Goal: Task Accomplishment & Management: Manage account settings

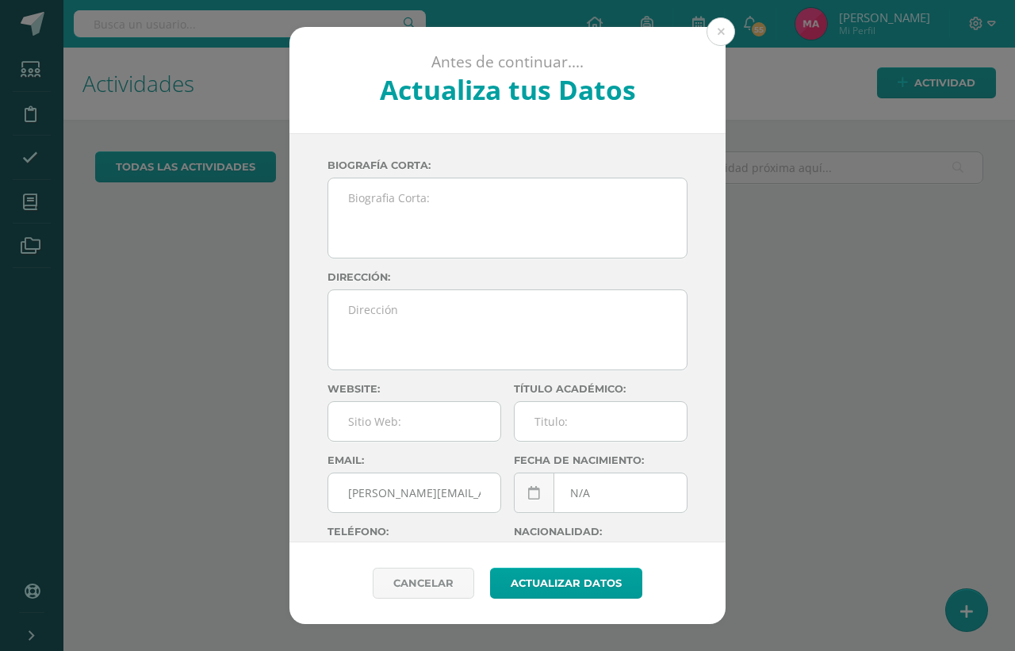
drag, startPoint x: 715, startPoint y: 34, endPoint x: 681, endPoint y: 52, distance: 38.7
click at [715, 34] on button at bounding box center [721, 31] width 29 height 29
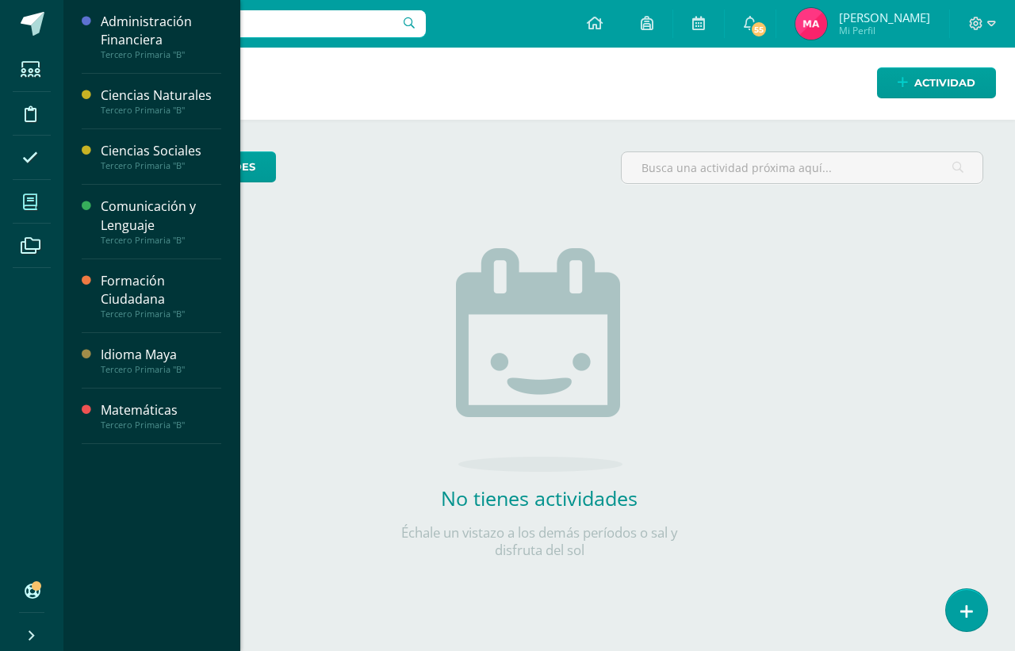
click at [38, 208] on span at bounding box center [31, 202] width 36 height 36
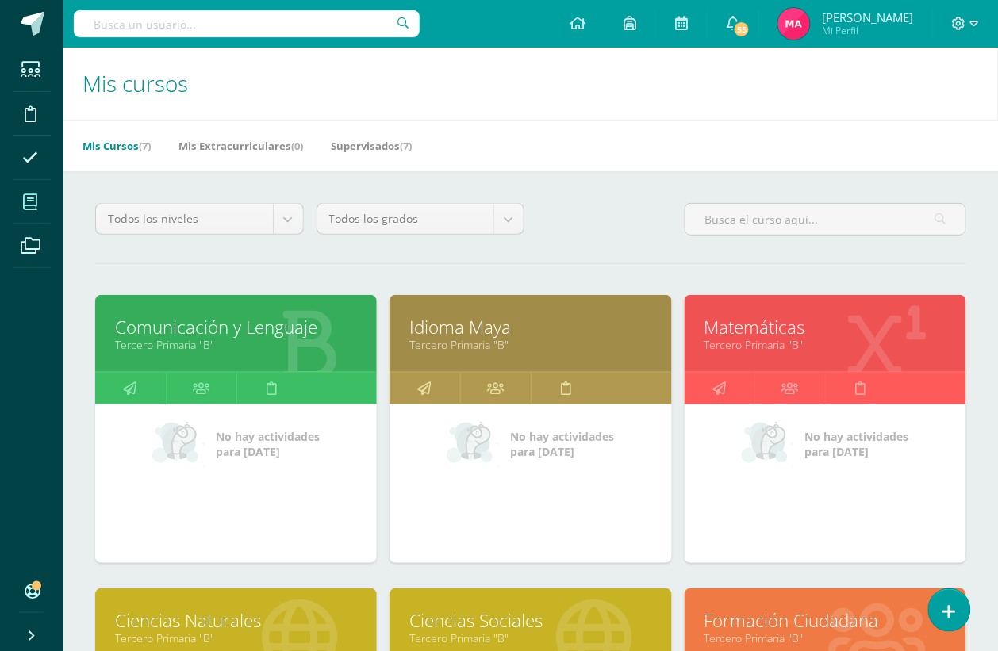
click at [216, 327] on link "Comunicación y Lenguaje" at bounding box center [236, 327] width 242 height 25
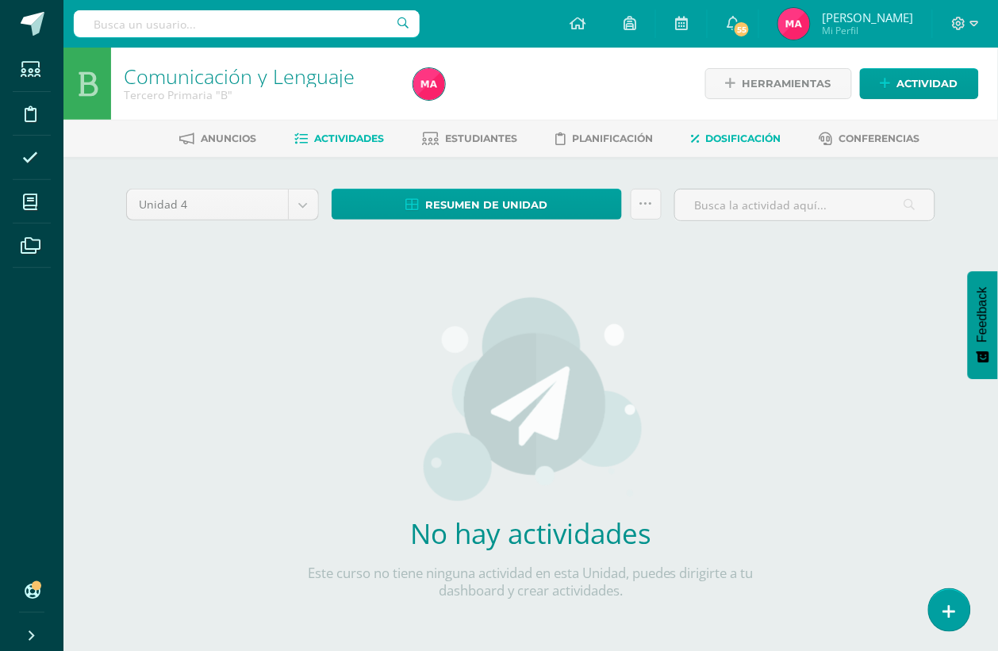
click at [774, 140] on span "Dosificación" at bounding box center [743, 138] width 75 height 12
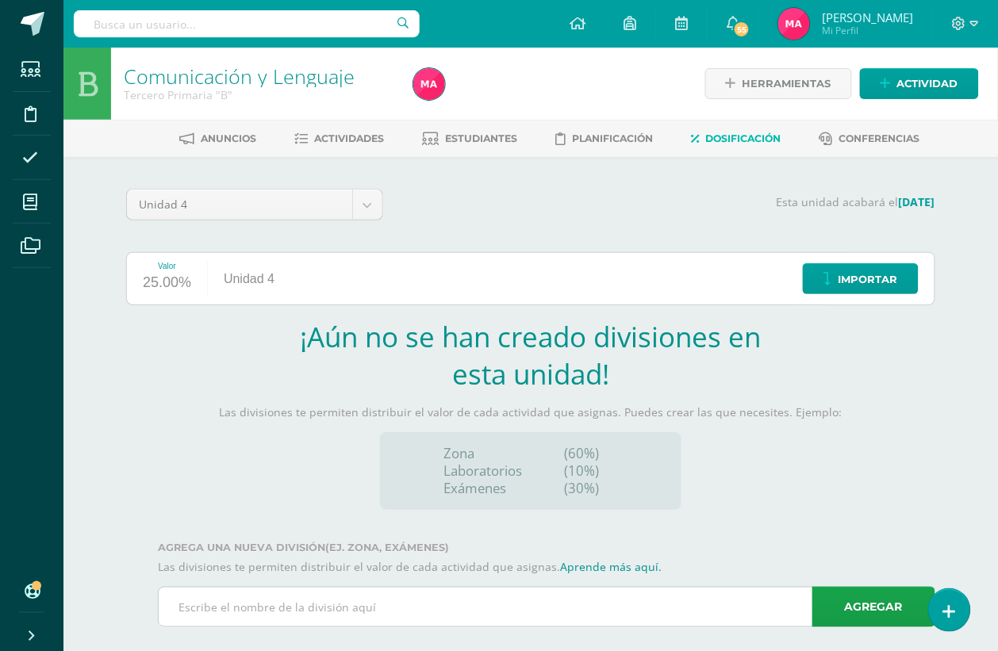
scroll to position [22, 0]
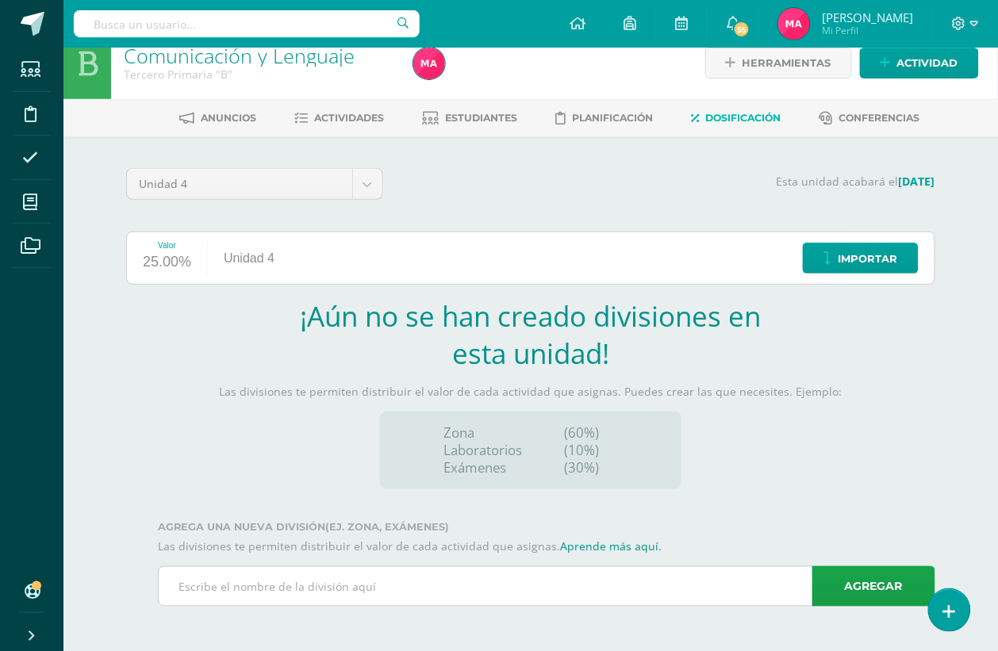
click at [393, 579] on input "text" at bounding box center [547, 586] width 776 height 39
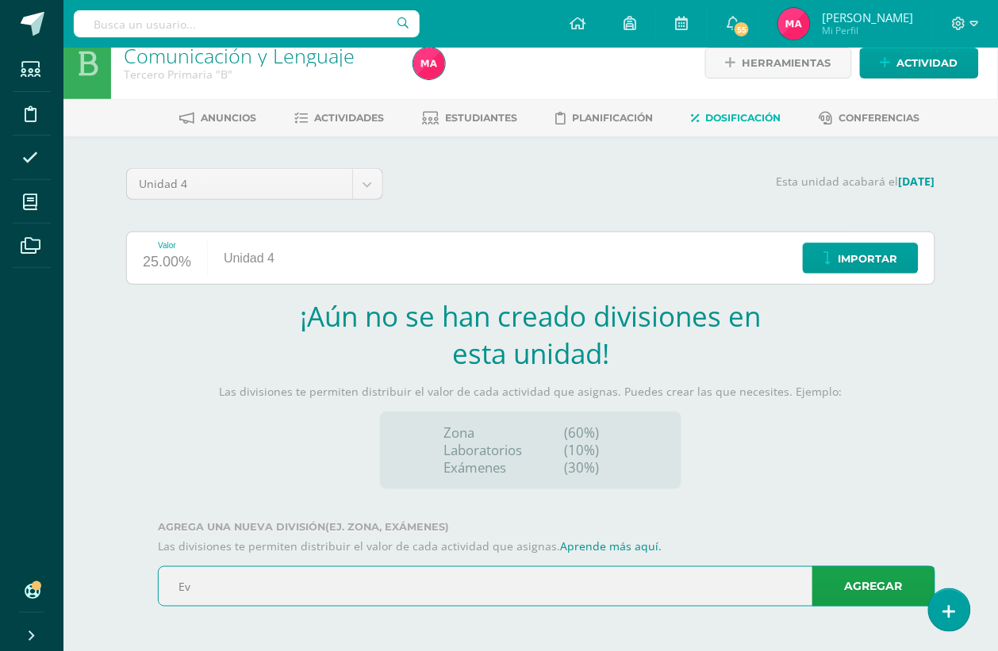
type input "E"
type input "Zona"
click at [846, 589] on link "Agregar" at bounding box center [873, 586] width 123 height 40
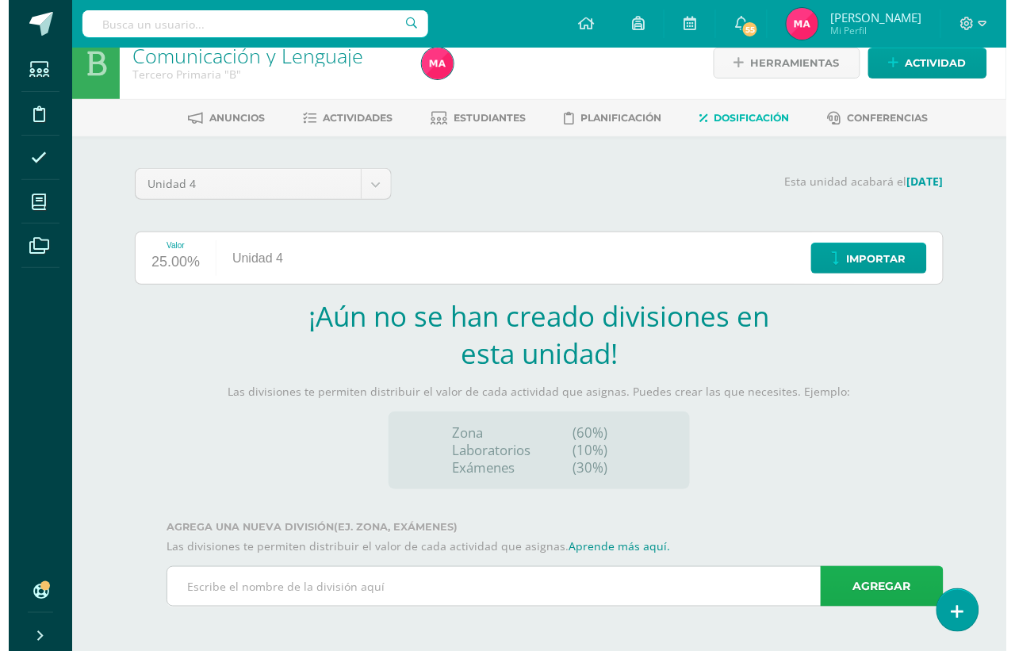
scroll to position [0, 0]
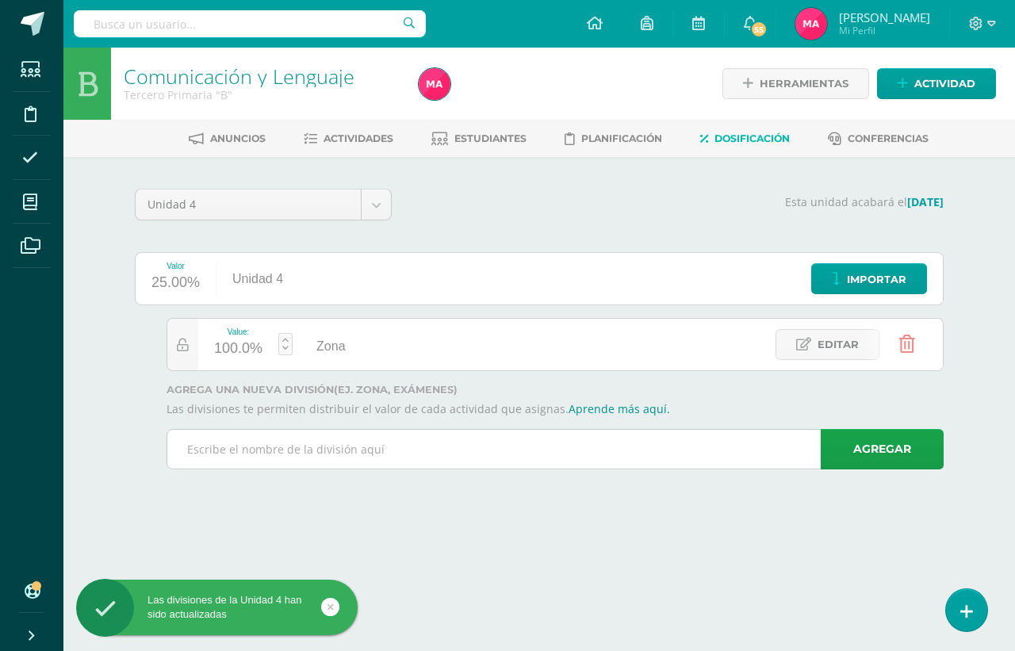
click at [424, 460] on input "text" at bounding box center [555, 449] width 776 height 39
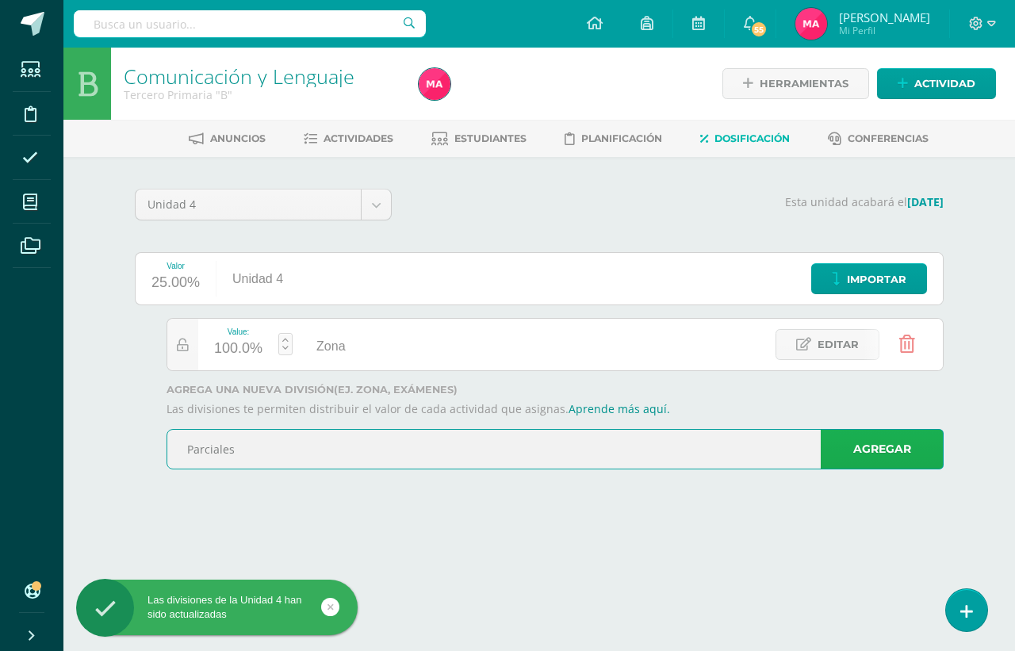
type input "Parciales"
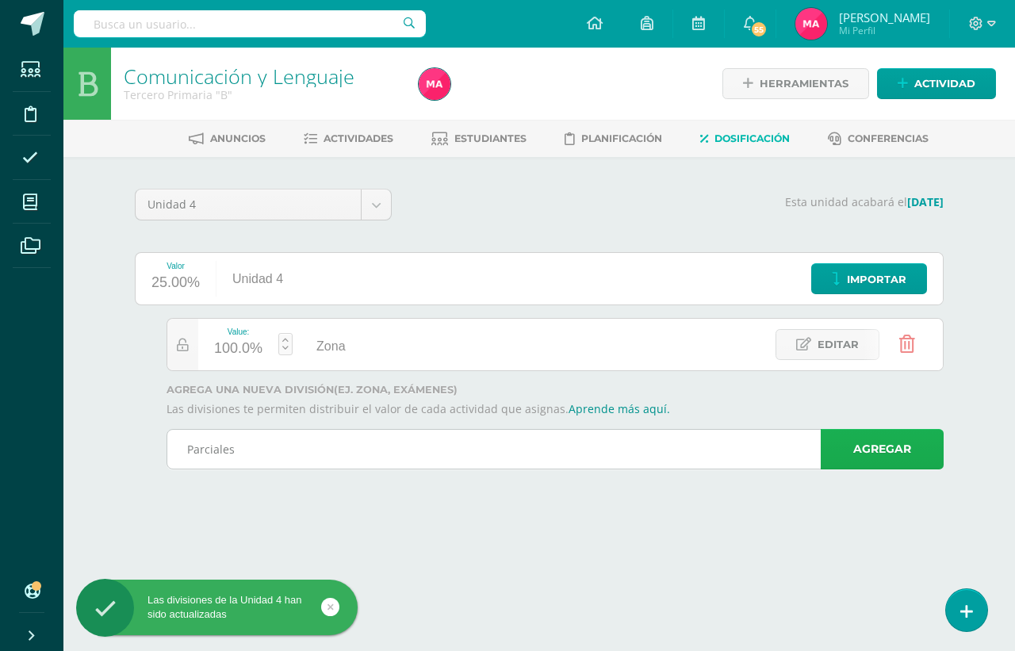
click at [865, 447] on link "Agregar" at bounding box center [882, 449] width 123 height 40
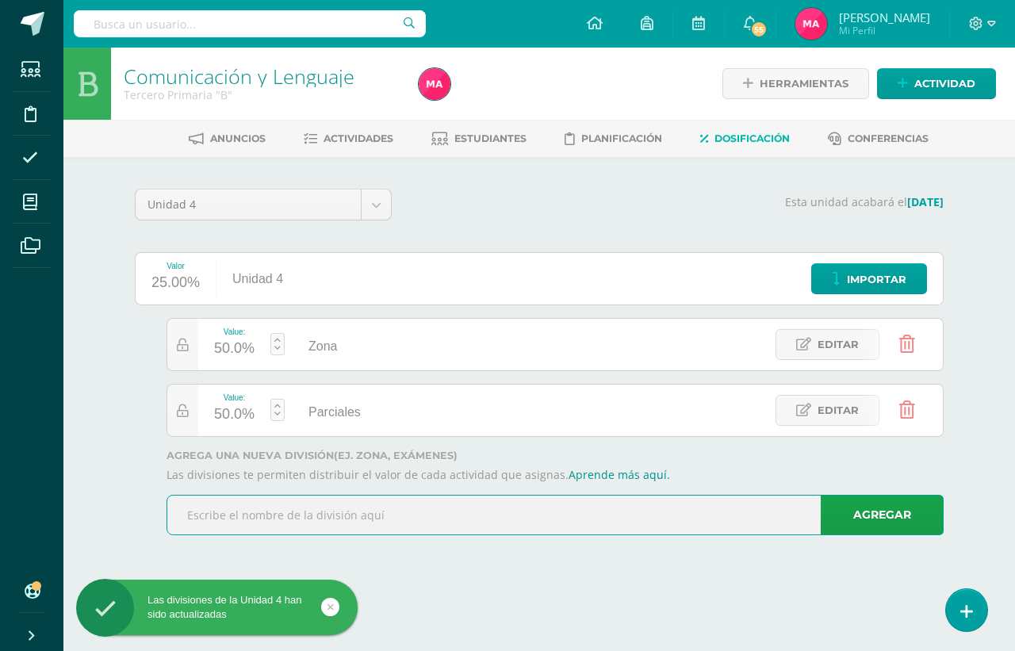
click at [313, 518] on input "text" at bounding box center [555, 515] width 776 height 39
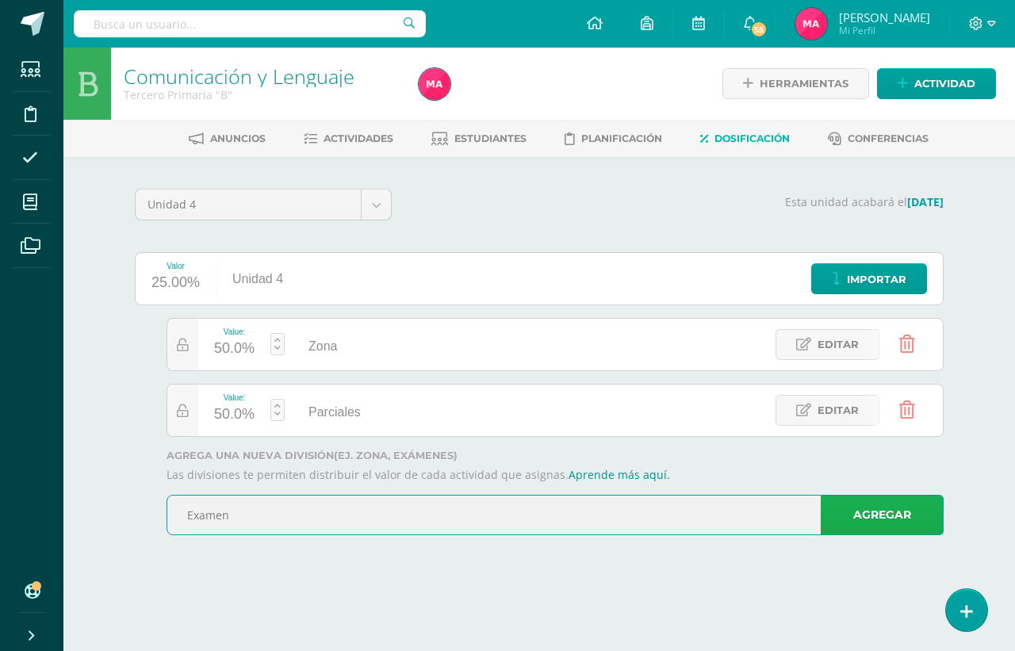
type input "Examen"
click at [916, 501] on link "Agregar" at bounding box center [882, 515] width 123 height 40
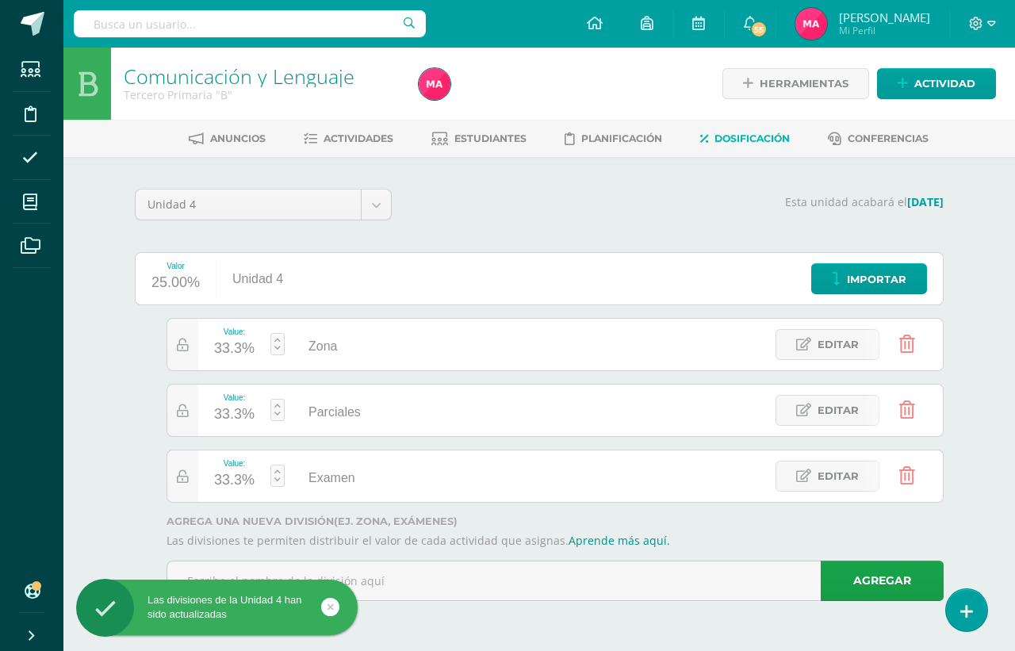
click at [279, 341] on link at bounding box center [278, 344] width 14 height 22
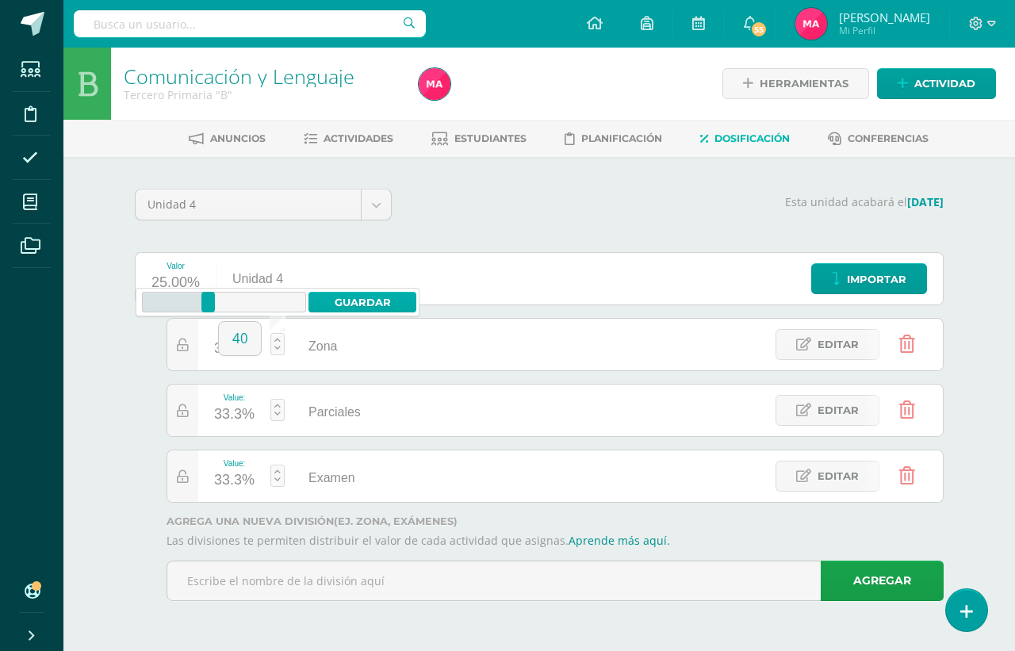
type input "40"
click at [351, 297] on link "Guardar" at bounding box center [363, 302] width 109 height 21
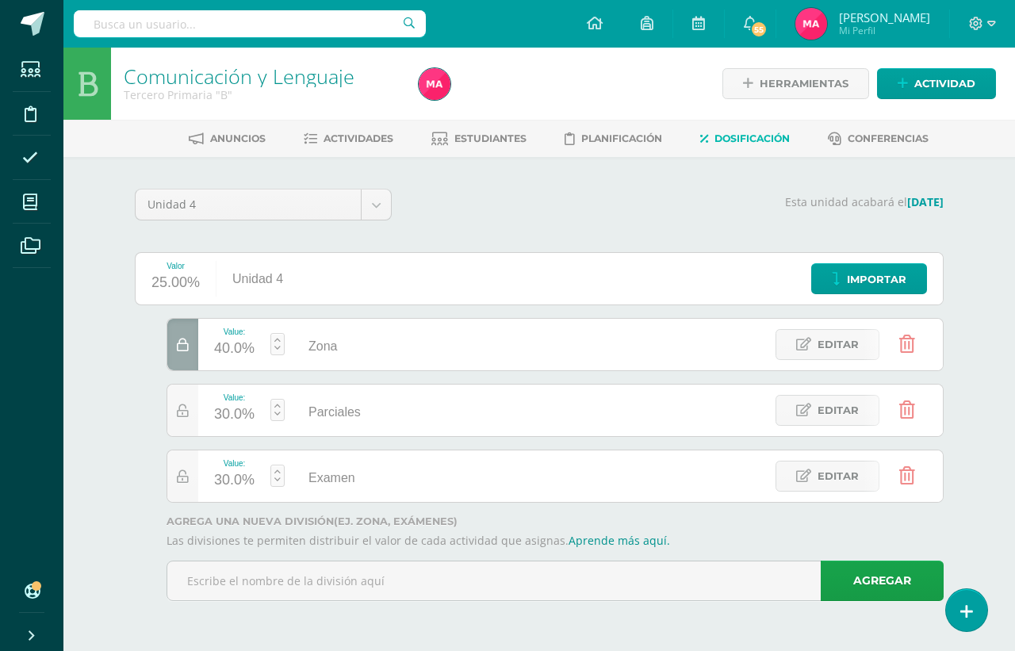
click at [279, 413] on link at bounding box center [278, 410] width 14 height 22
click at [358, 370] on link "Guardar" at bounding box center [363, 368] width 109 height 21
type input "20"
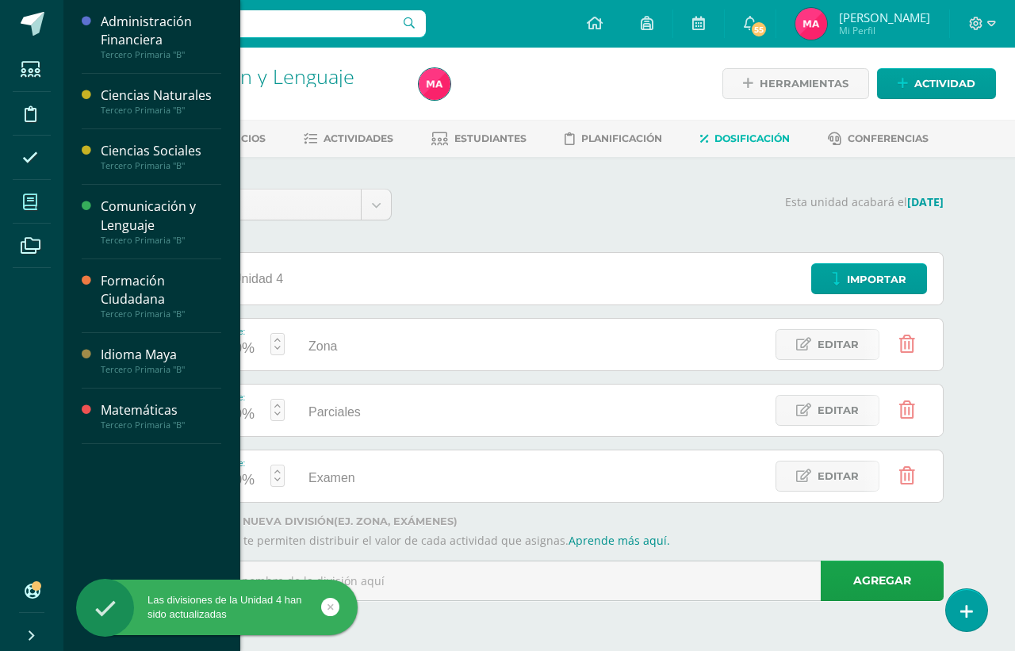
click at [36, 198] on icon at bounding box center [30, 202] width 14 height 16
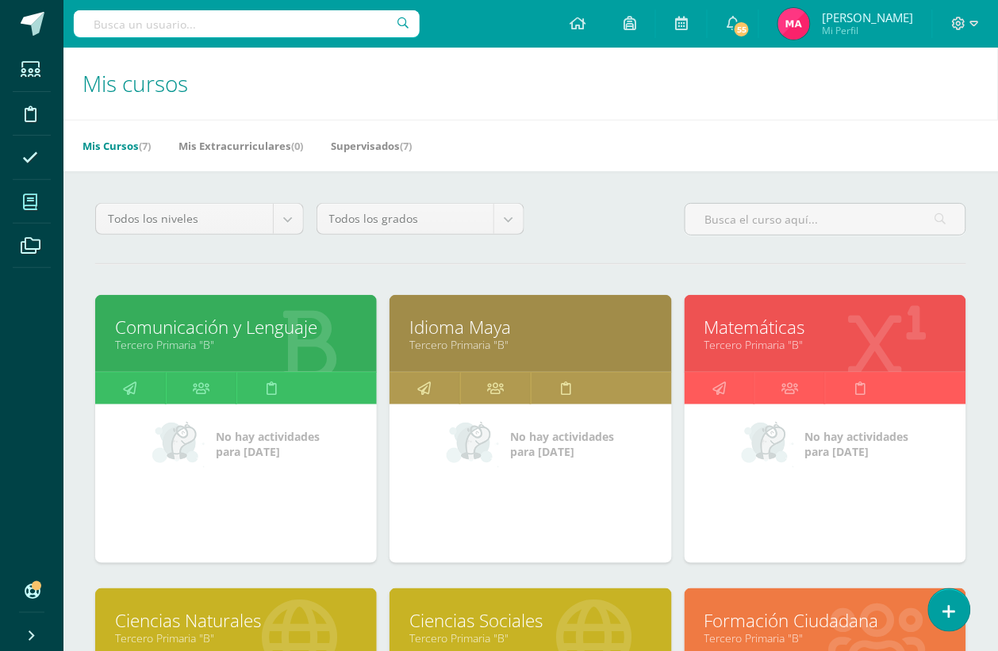
click at [494, 318] on link "Idioma Maya" at bounding box center [530, 327] width 242 height 25
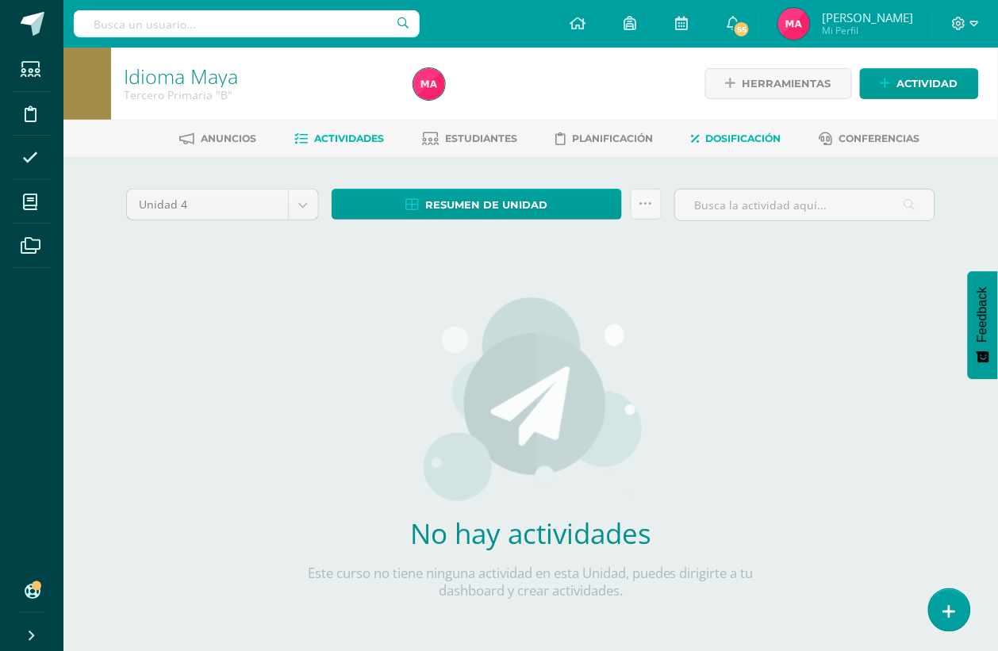
click at [754, 140] on span "Dosificación" at bounding box center [743, 138] width 75 height 12
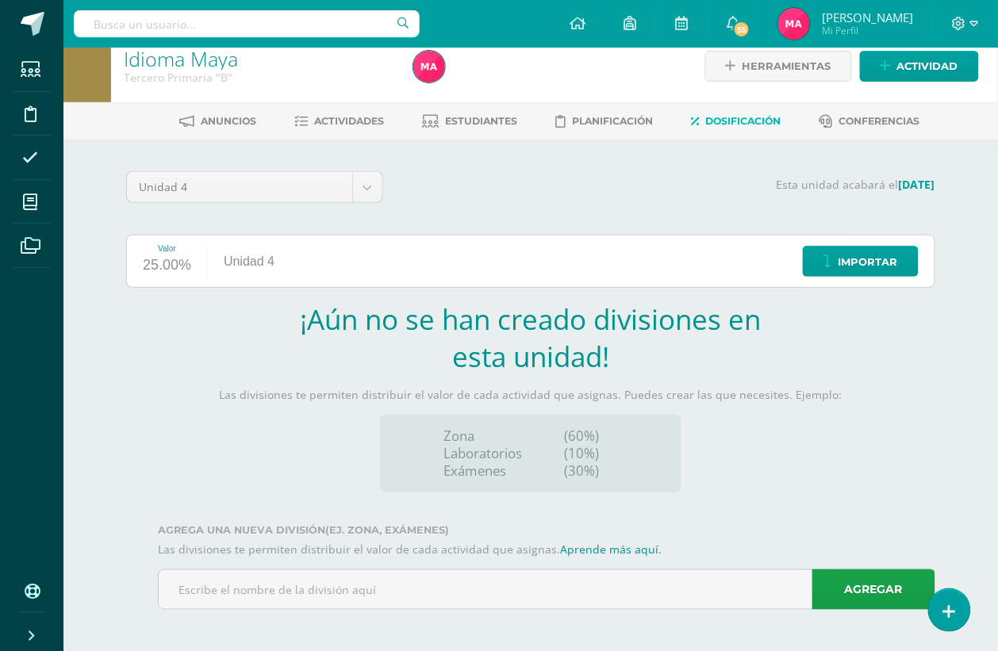
scroll to position [22, 0]
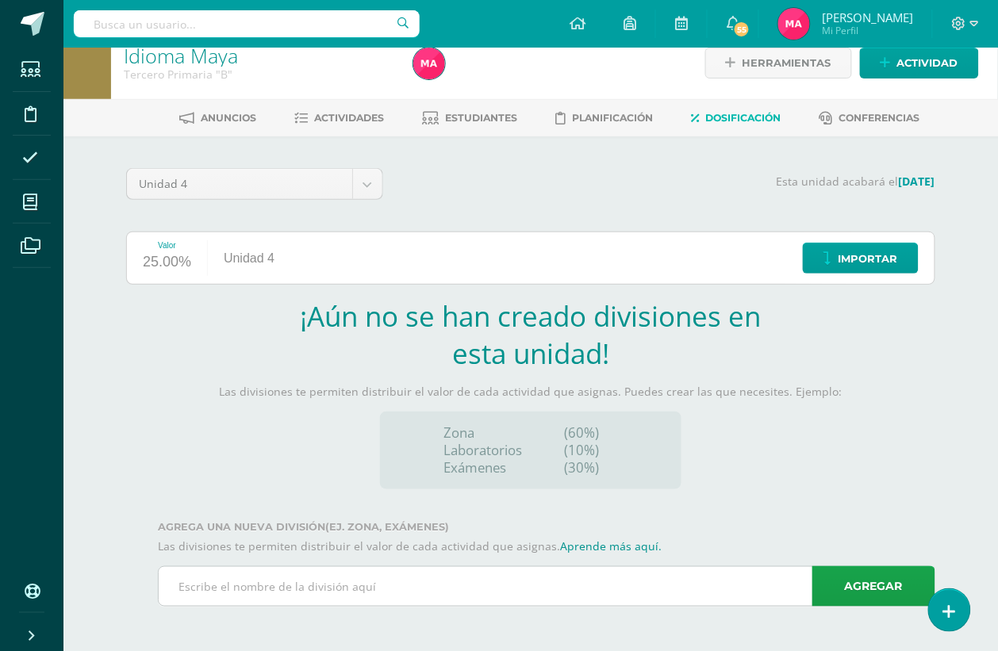
click at [505, 585] on input "text" at bounding box center [547, 586] width 776 height 39
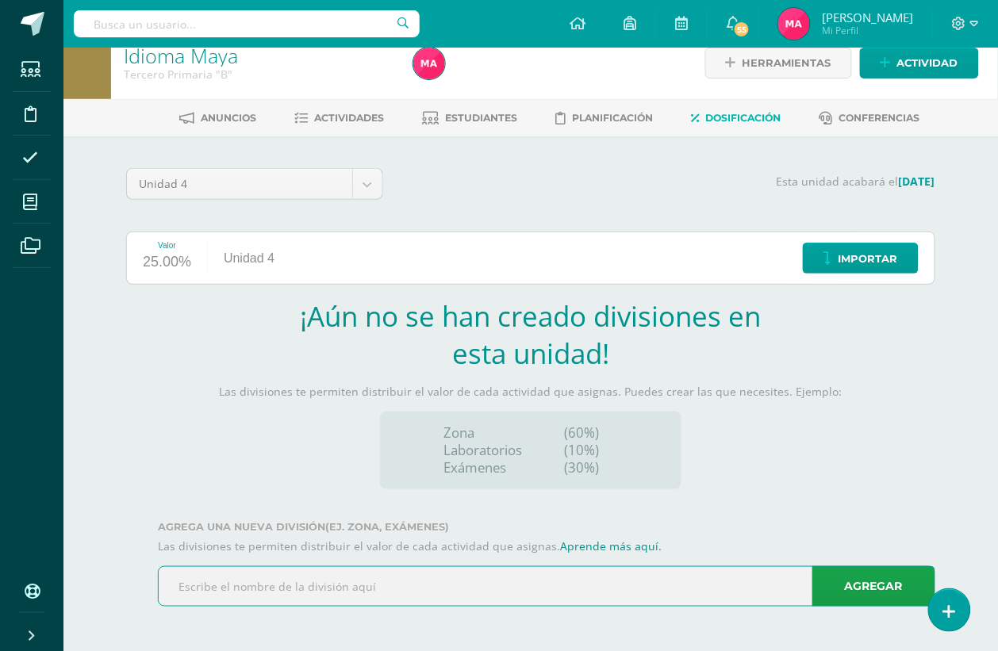
scroll to position [0, 0]
type input "Zona"
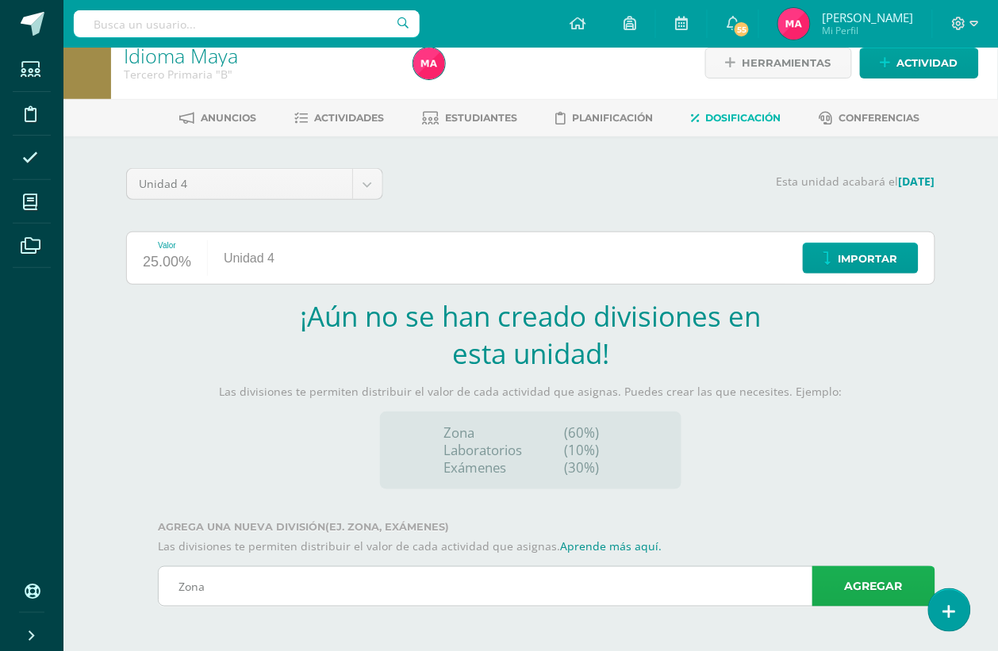
click at [843, 591] on link "Agregar" at bounding box center [873, 586] width 123 height 40
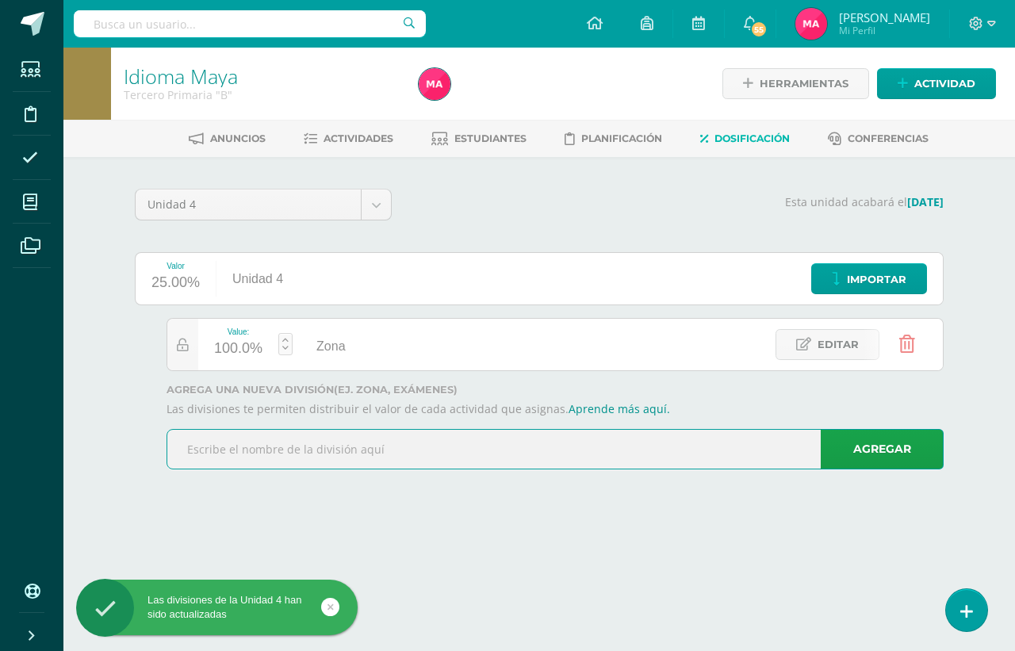
click at [494, 459] on input "text" at bounding box center [555, 449] width 776 height 39
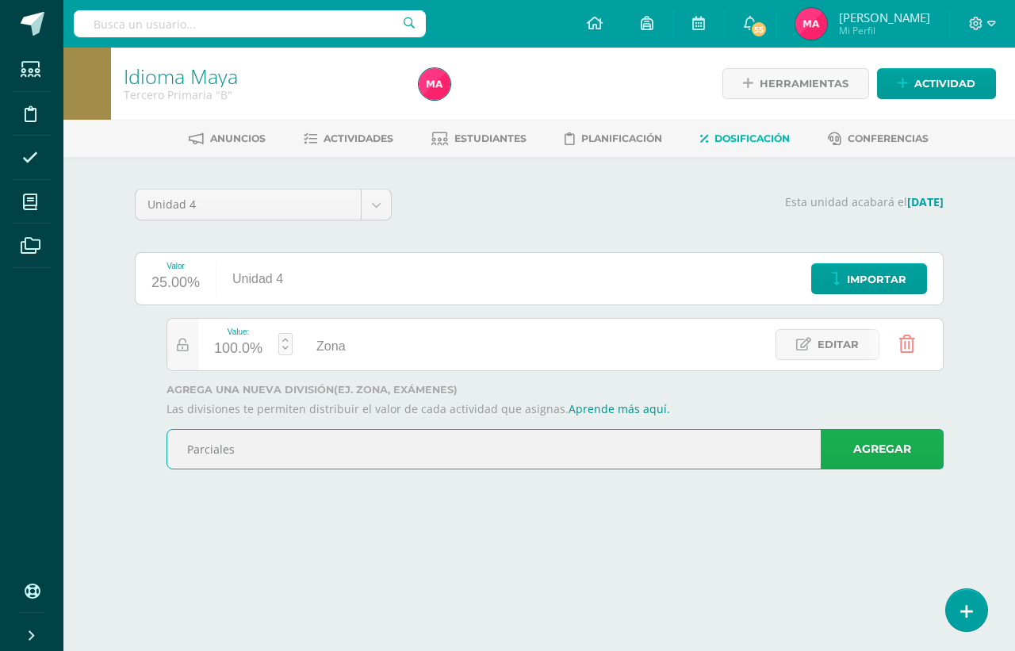
type input "Parciales"
click at [896, 453] on link "Agregar" at bounding box center [882, 449] width 123 height 40
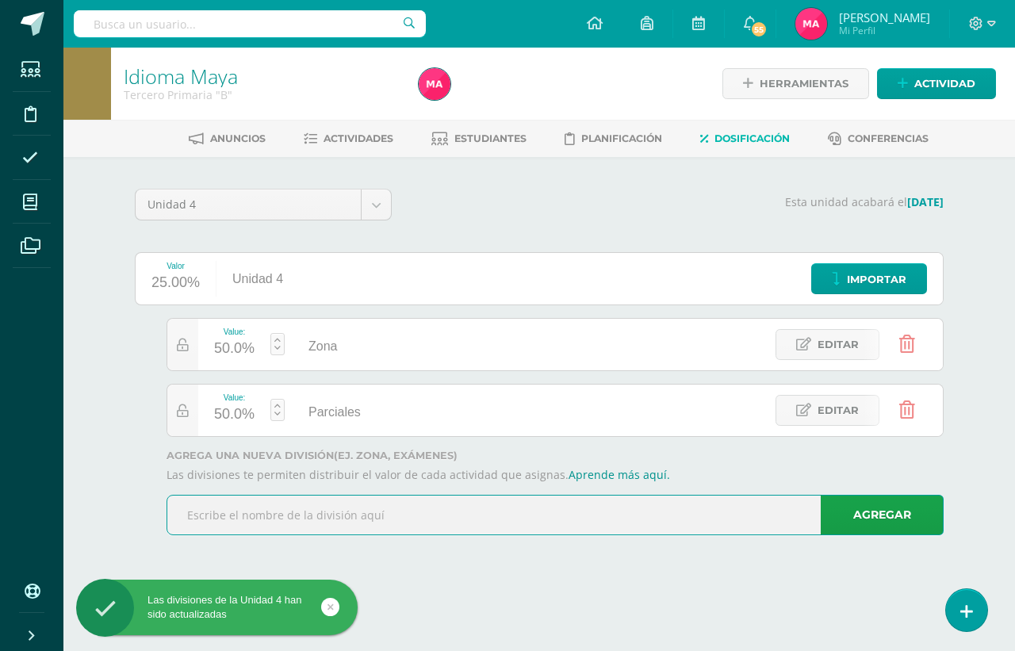
click at [472, 520] on input "text" at bounding box center [555, 515] width 776 height 39
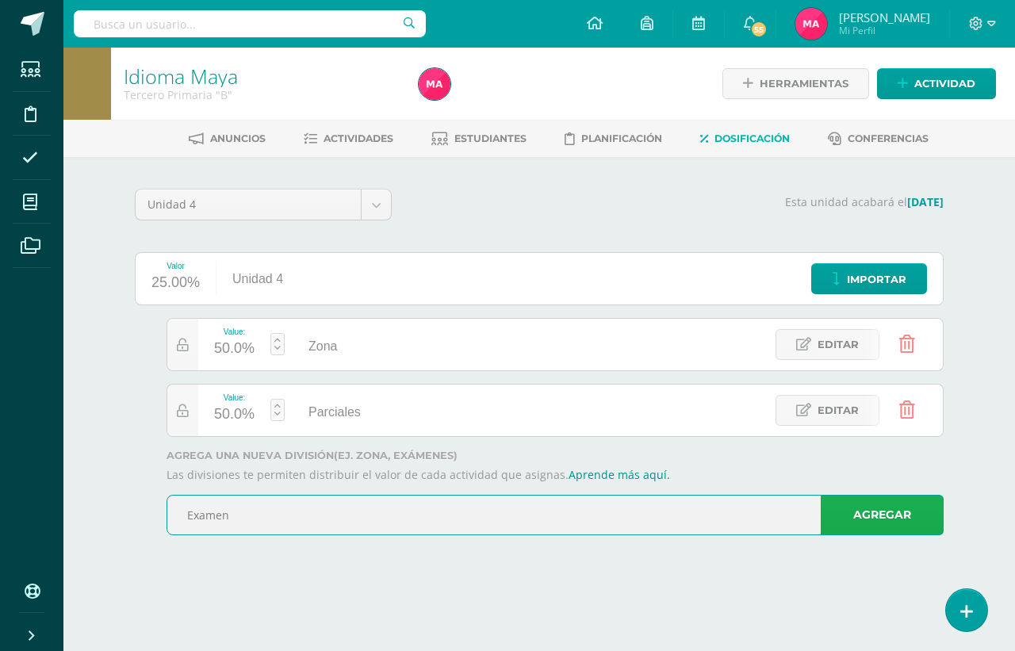
type input "Examen"
click at [907, 510] on link "Agregar" at bounding box center [882, 515] width 123 height 40
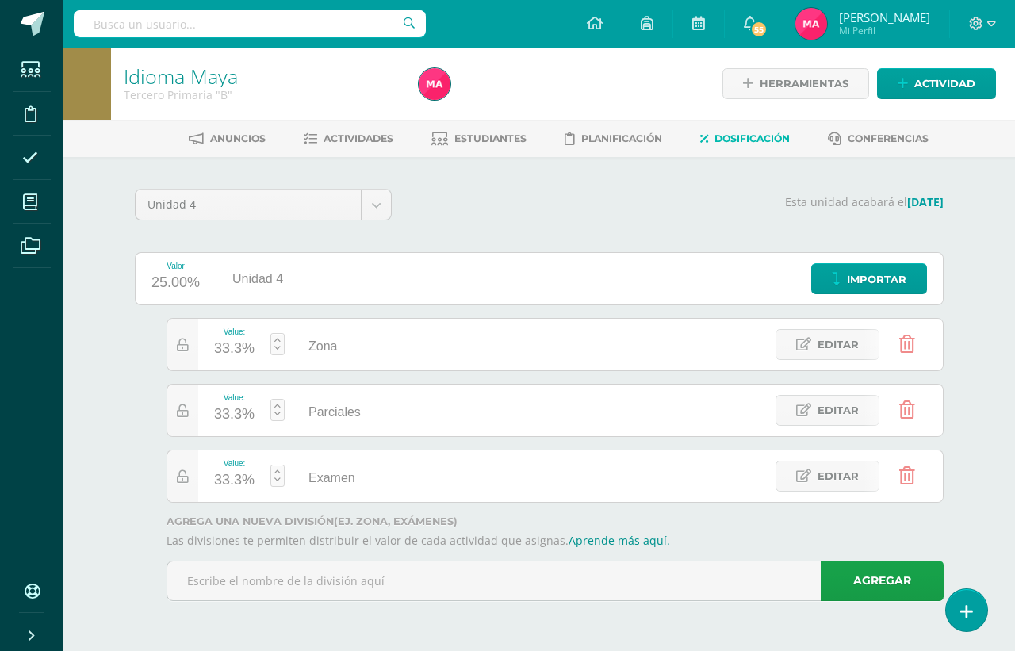
click at [276, 349] on link at bounding box center [278, 344] width 14 height 22
click at [324, 301] on link "Guardar" at bounding box center [363, 302] width 109 height 21
type input "40"
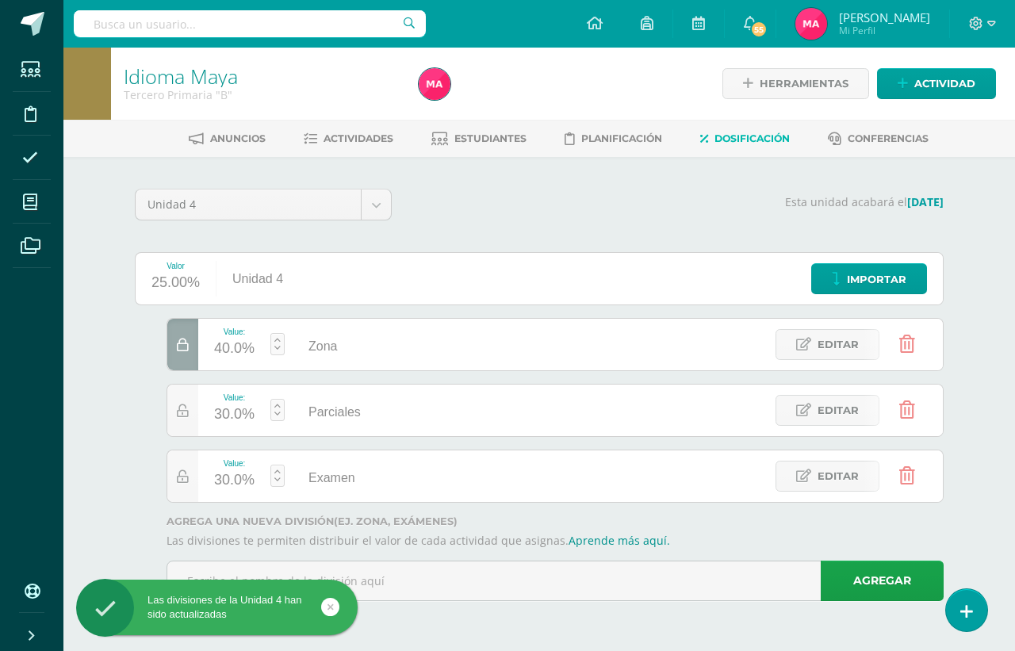
click at [332, 411] on span "Parciales" at bounding box center [335, 411] width 52 height 13
click at [272, 399] on link at bounding box center [278, 410] width 14 height 22
type input "20"
click at [374, 369] on link "Guardar" at bounding box center [363, 368] width 109 height 21
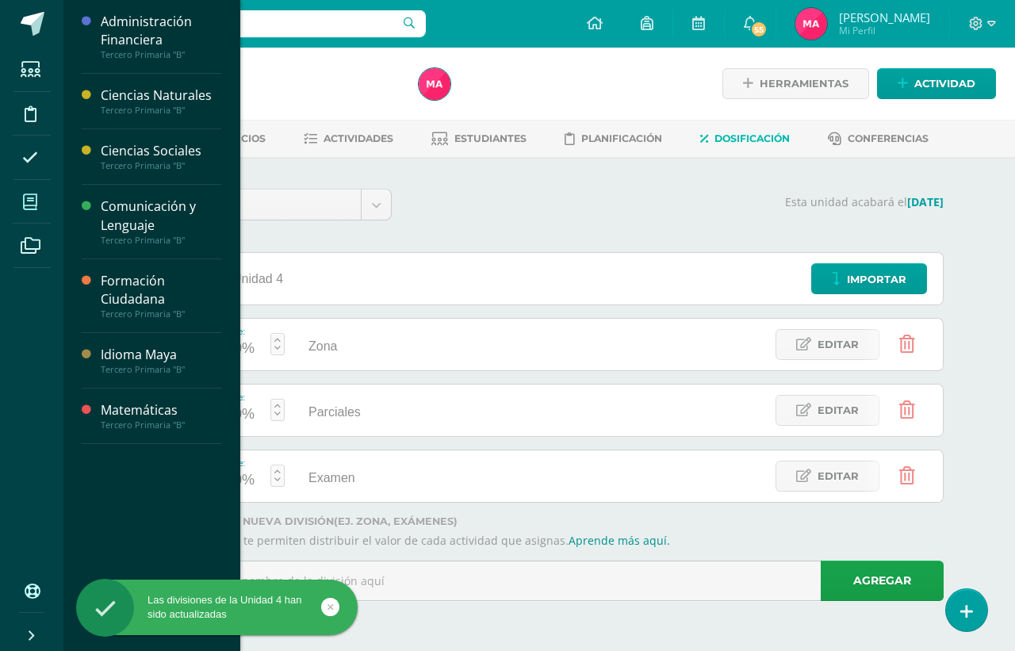
click at [37, 196] on span at bounding box center [31, 202] width 36 height 36
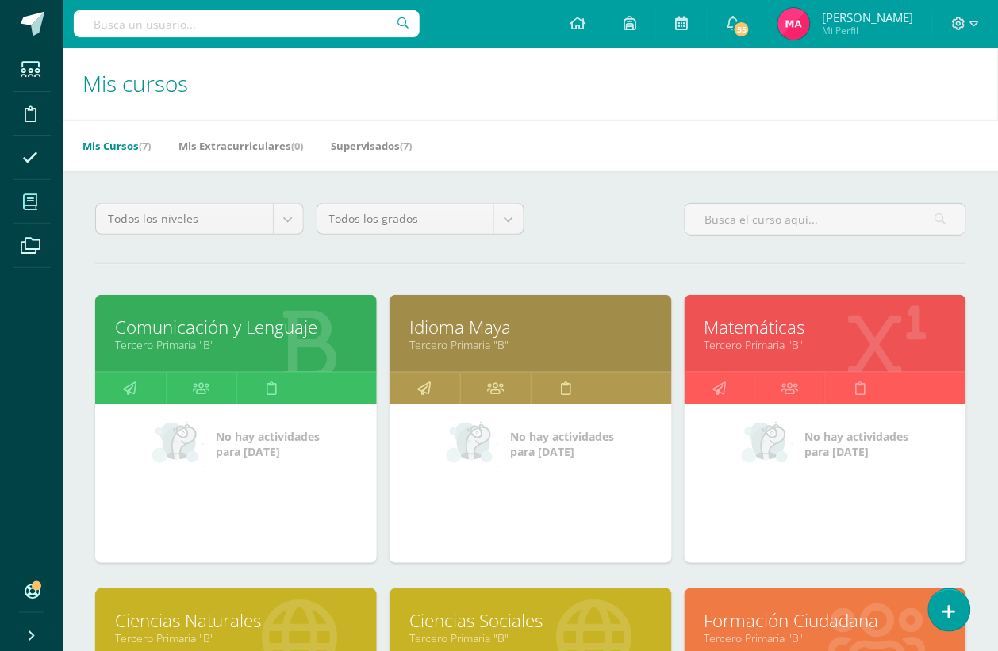
click at [794, 332] on link "Matemáticas" at bounding box center [825, 327] width 242 height 25
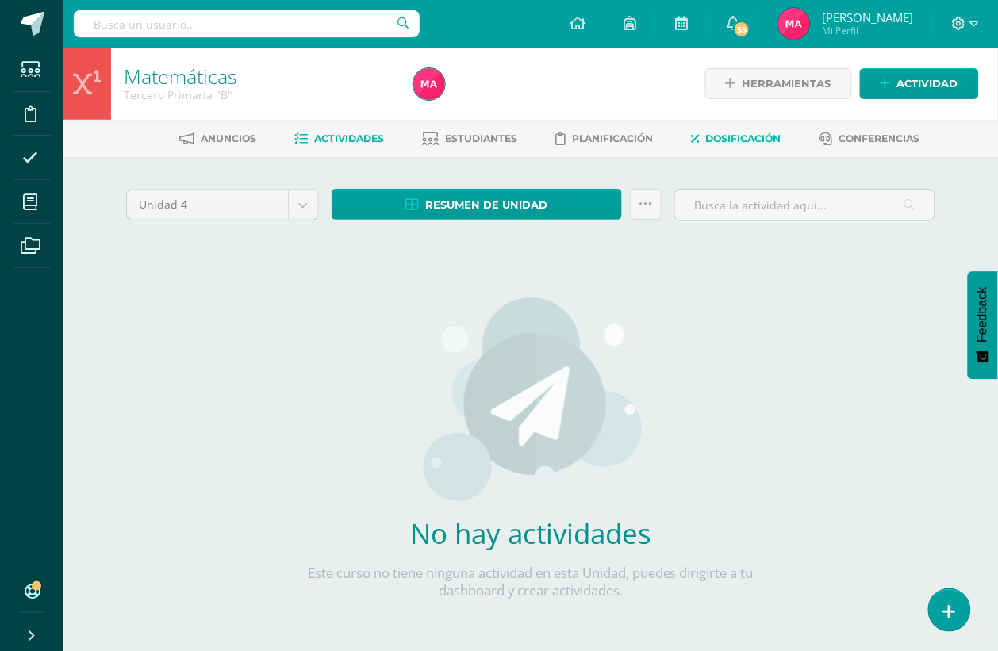
click at [767, 129] on link "Dosificación" at bounding box center [737, 138] width 90 height 25
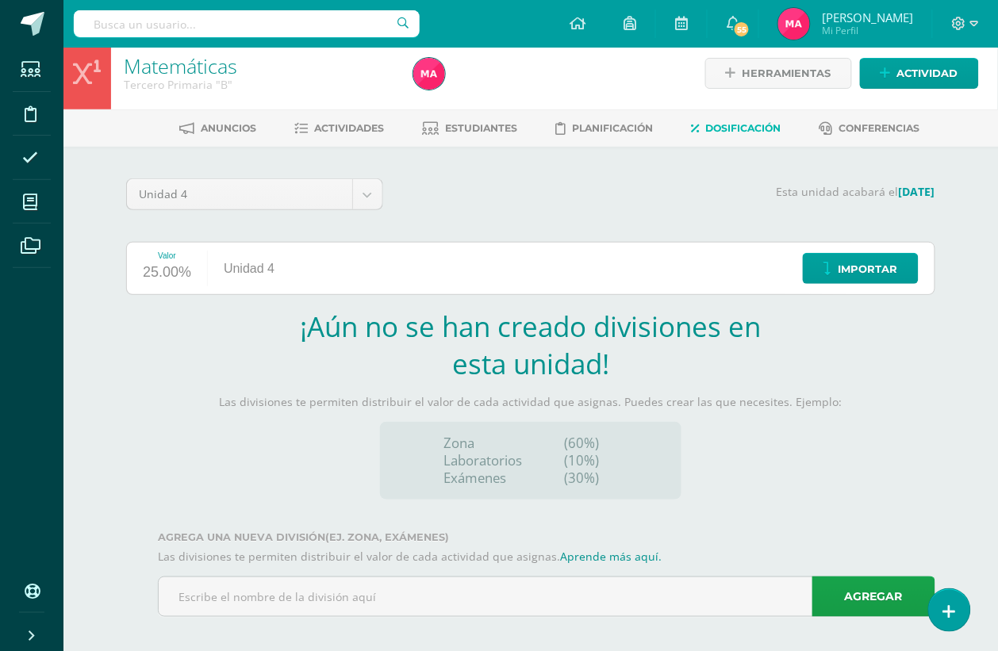
scroll to position [22, 0]
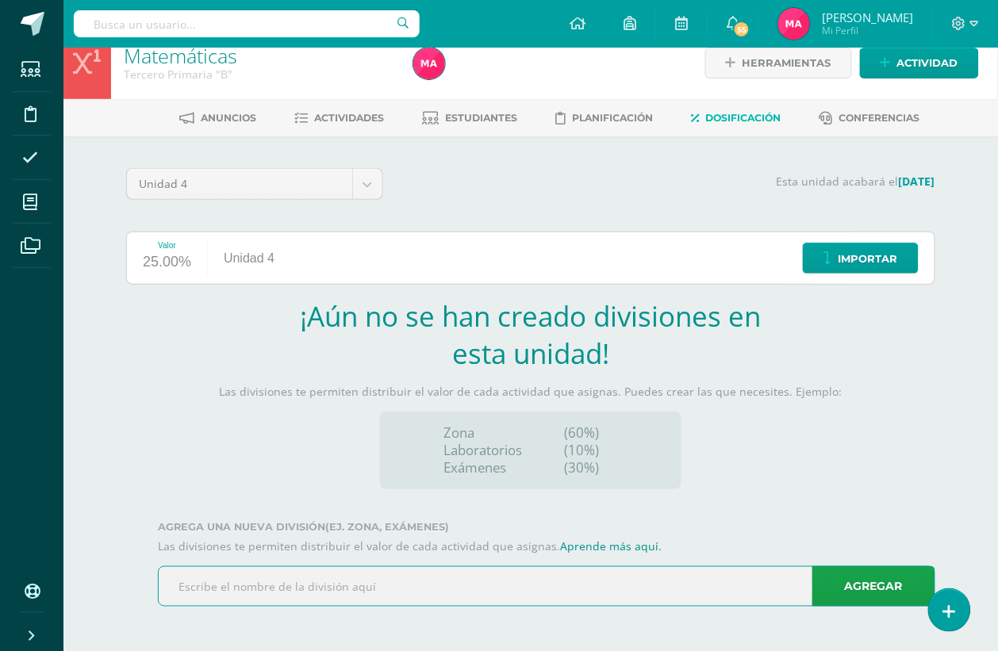
click at [252, 589] on input "text" at bounding box center [547, 586] width 776 height 39
type input "Zona"
click at [866, 587] on link "Agregar" at bounding box center [873, 586] width 123 height 40
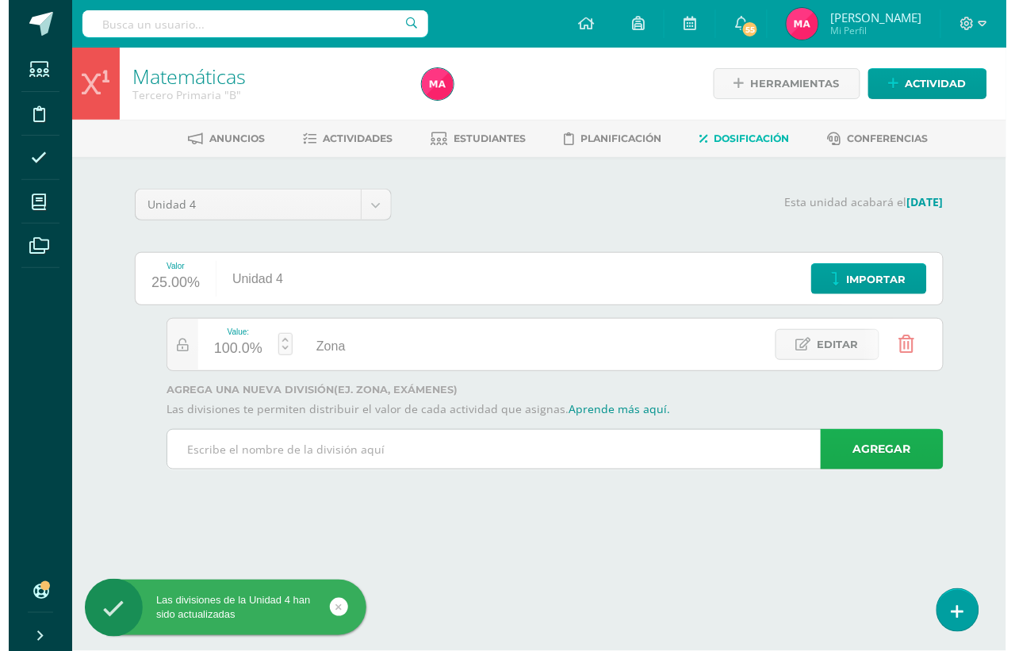
scroll to position [0, 0]
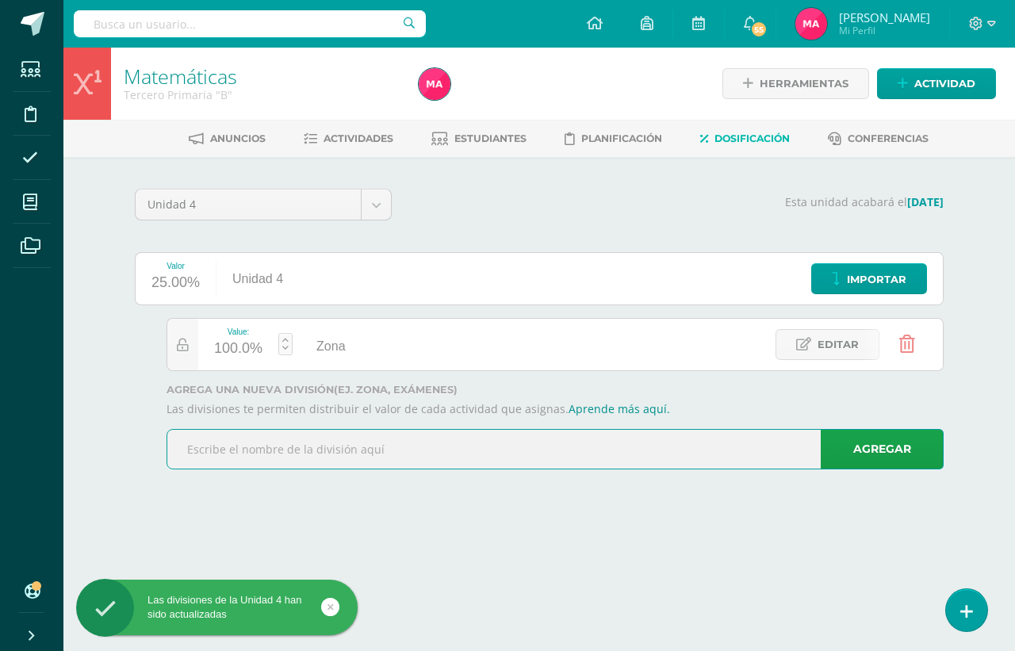
click at [378, 445] on input "text" at bounding box center [555, 449] width 776 height 39
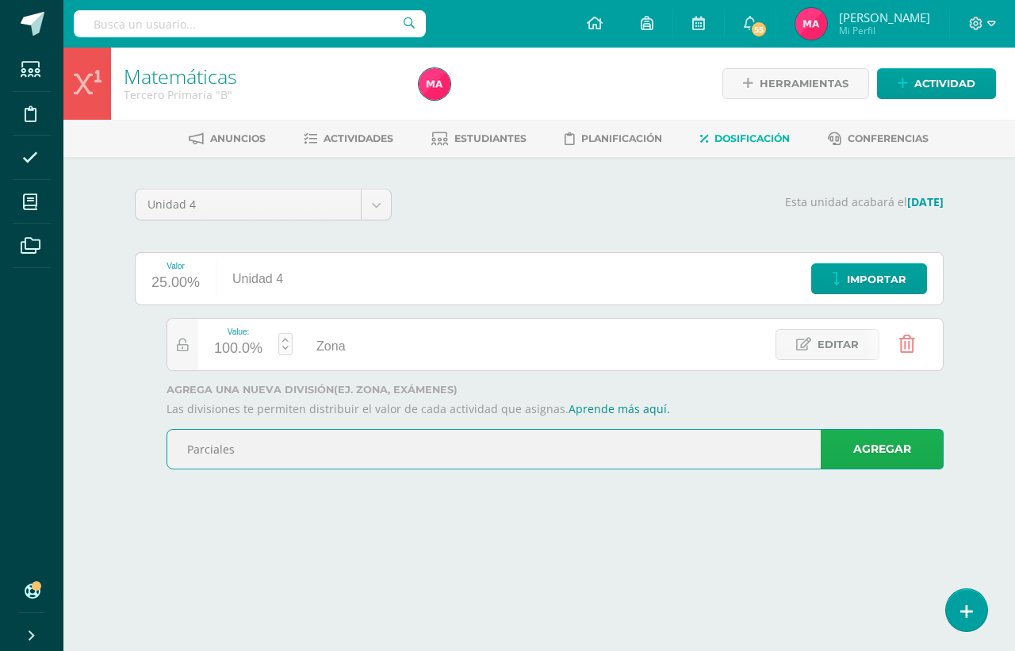
type input "Parciales"
click at [858, 444] on link "Agregar" at bounding box center [882, 449] width 123 height 40
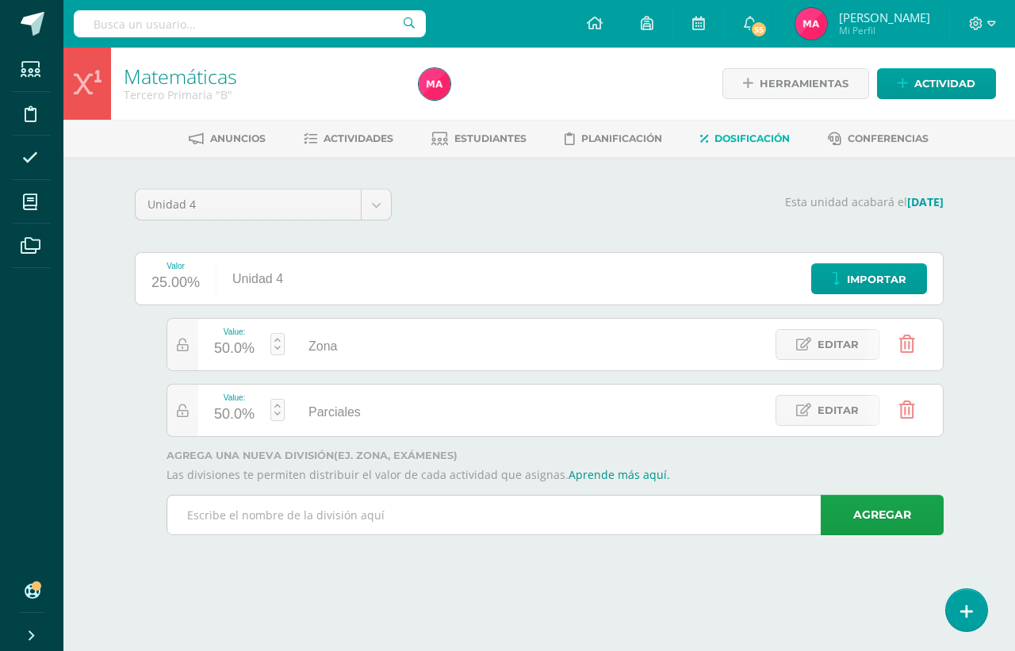
click at [747, 522] on input "text" at bounding box center [555, 515] width 776 height 39
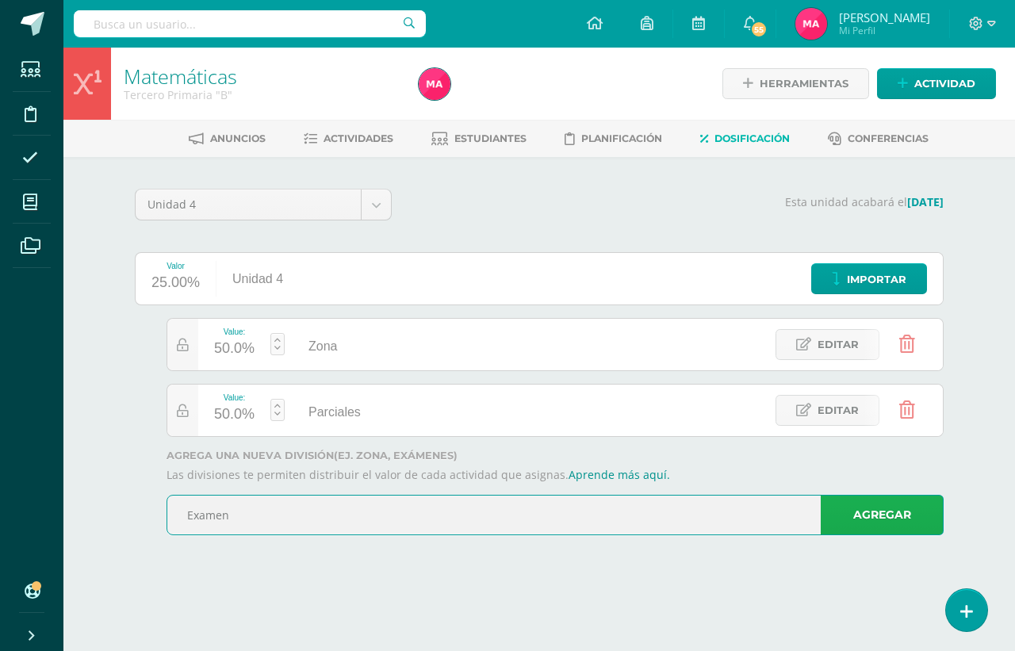
type input "Examen"
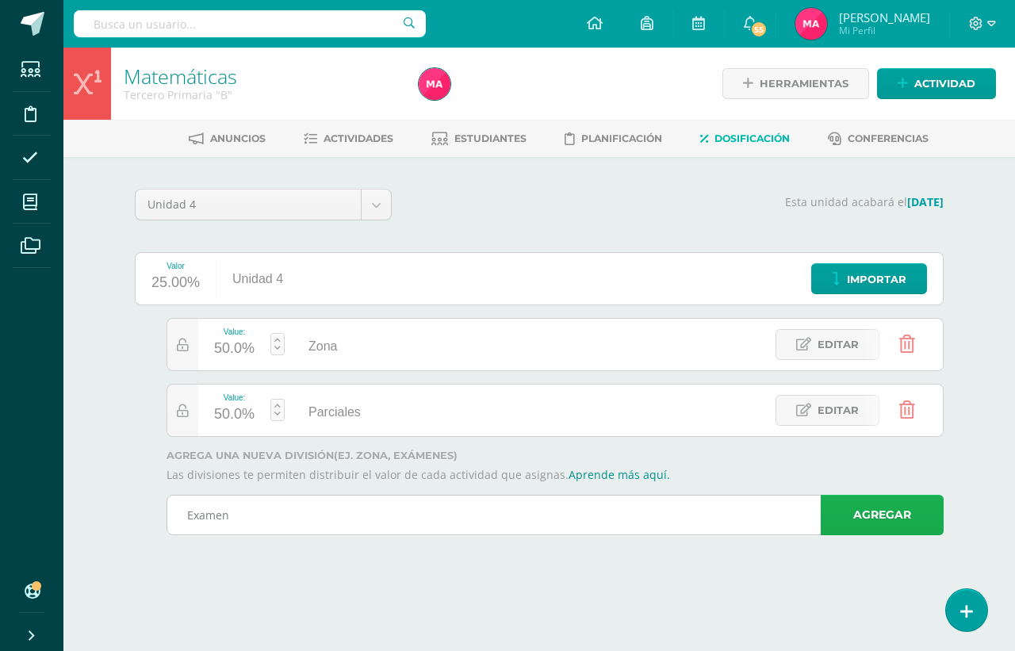
click at [854, 521] on link "Agregar" at bounding box center [882, 515] width 123 height 40
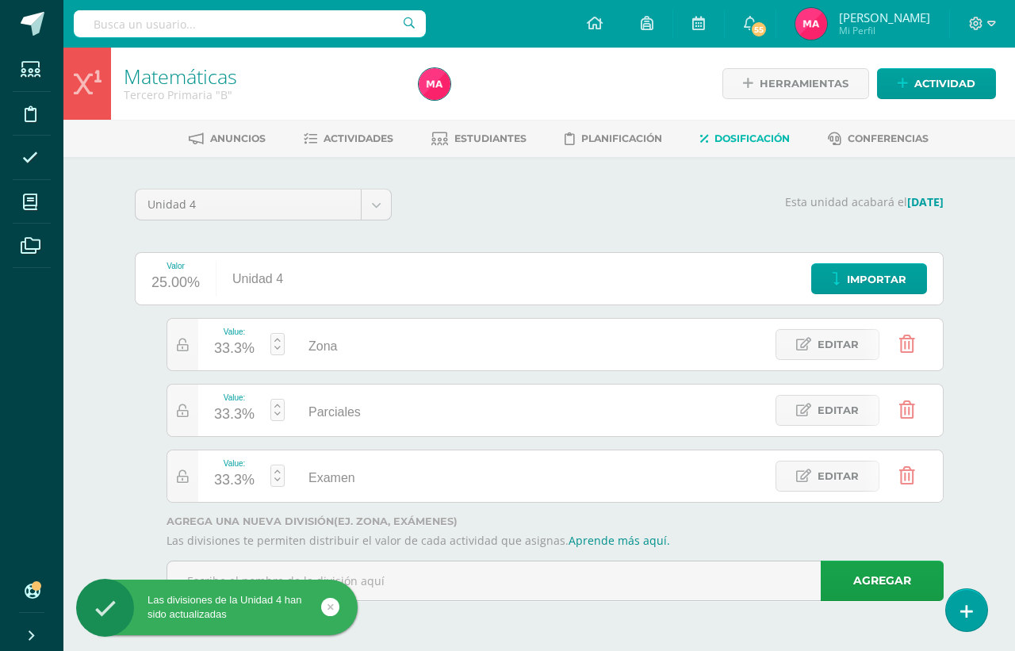
click at [271, 346] on link at bounding box center [278, 344] width 14 height 22
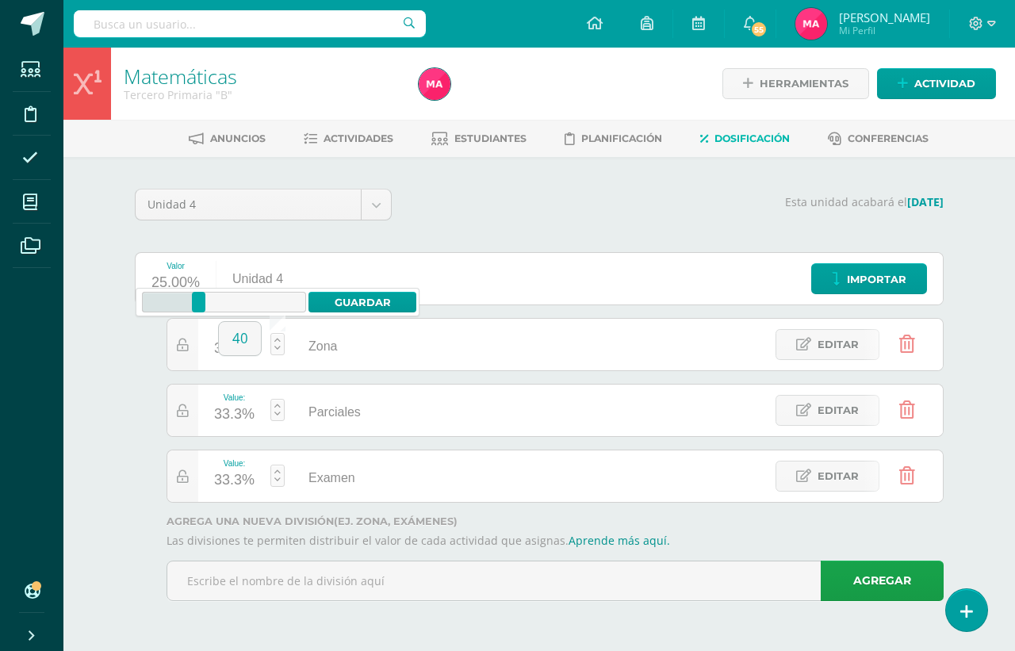
type input "40"
click at [350, 290] on div "0 100 0 0 – 40 40 Guardar" at bounding box center [278, 302] width 284 height 29
click at [350, 295] on link "Guardar" at bounding box center [363, 302] width 109 height 21
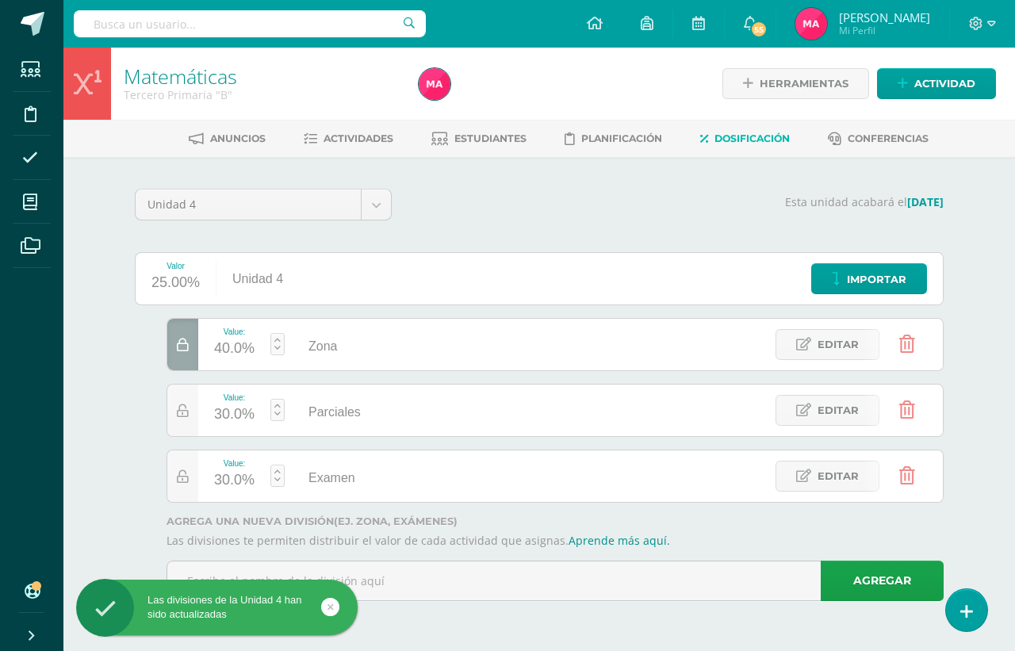
click at [275, 411] on link at bounding box center [278, 410] width 14 height 22
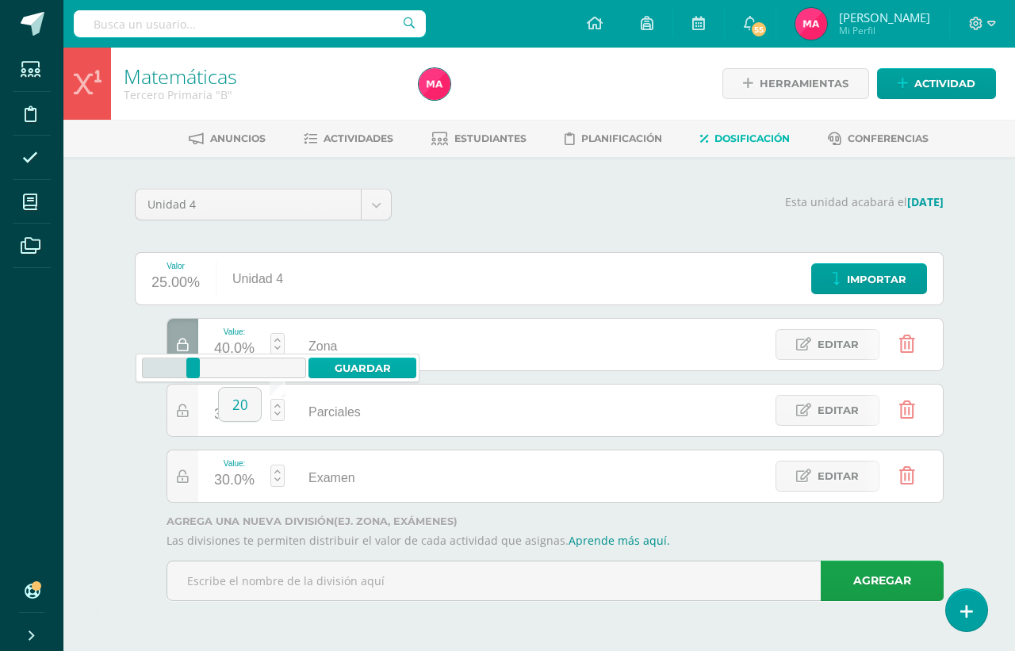
click at [363, 359] on link "Guardar" at bounding box center [363, 368] width 109 height 21
type input "20"
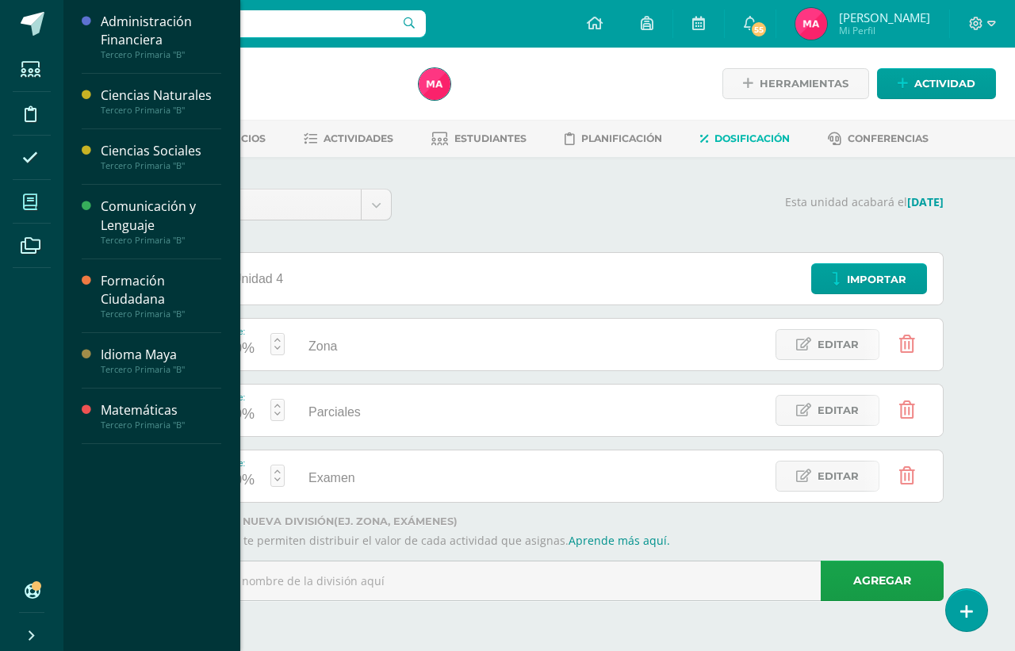
click at [37, 199] on span at bounding box center [31, 202] width 36 height 36
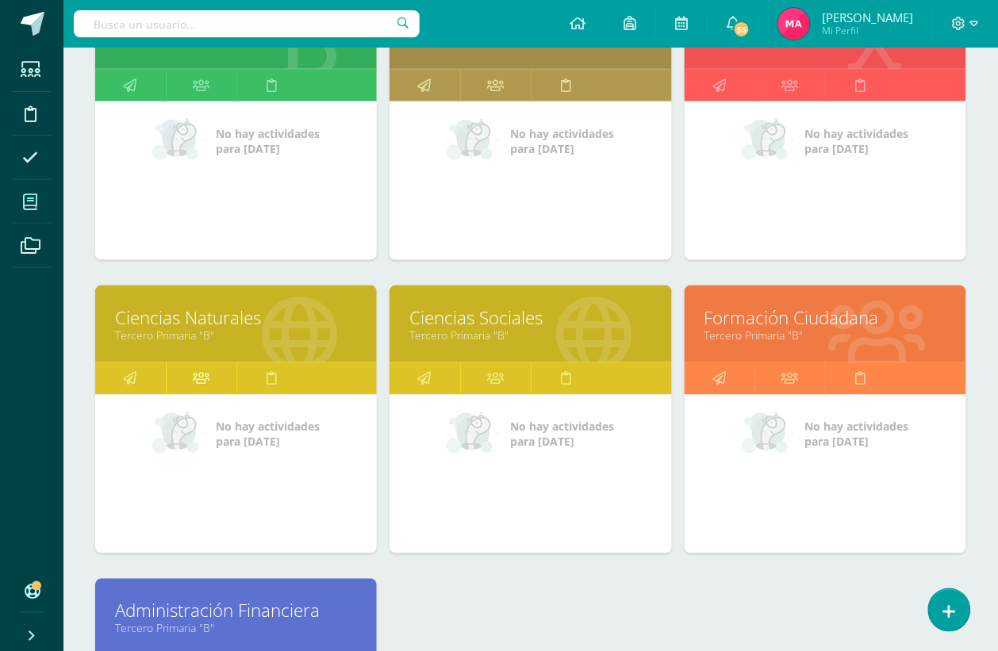
scroll to position [496, 0]
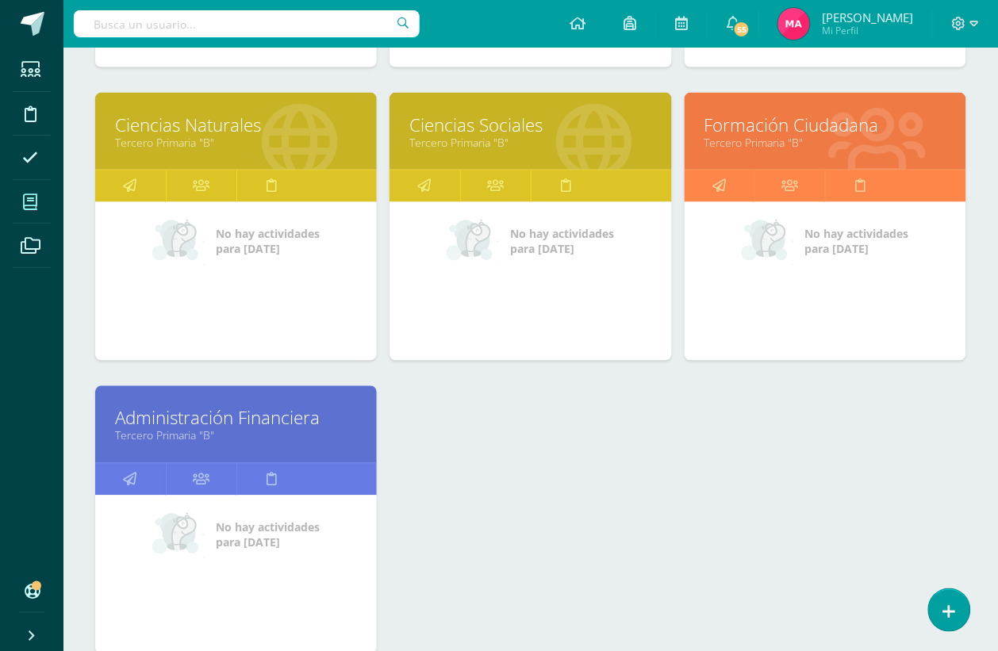
click at [255, 129] on link "Ciencias Naturales" at bounding box center [236, 125] width 242 height 25
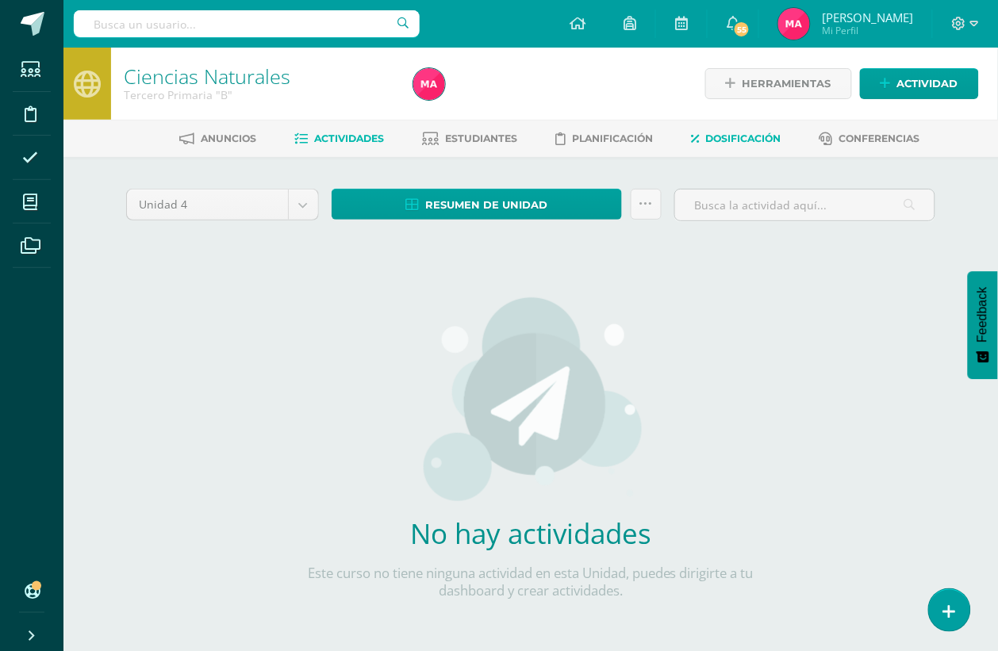
click at [750, 140] on span "Dosificación" at bounding box center [743, 138] width 75 height 12
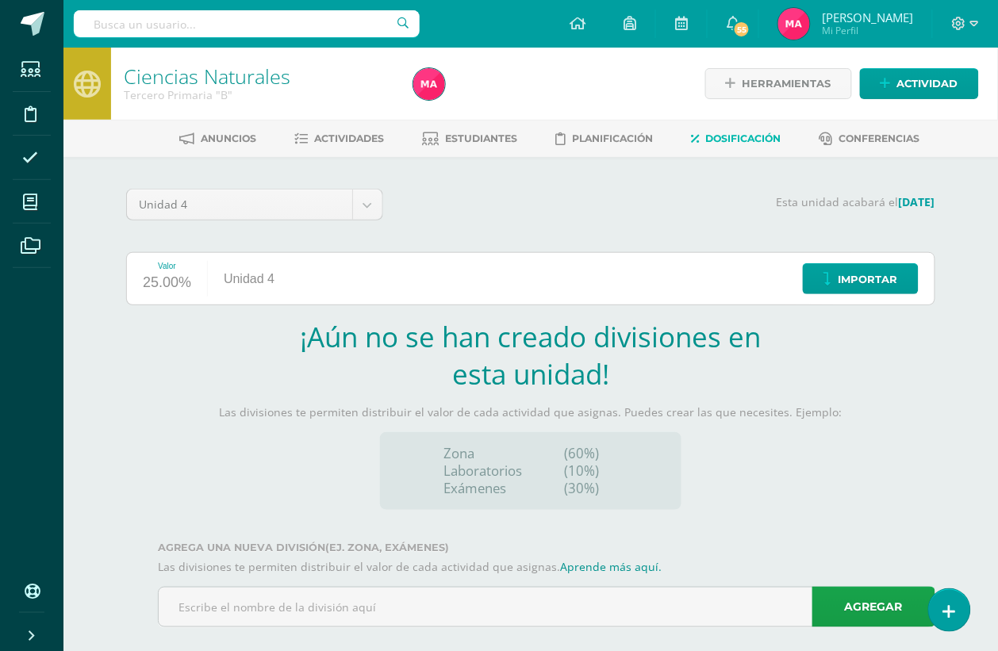
scroll to position [22, 0]
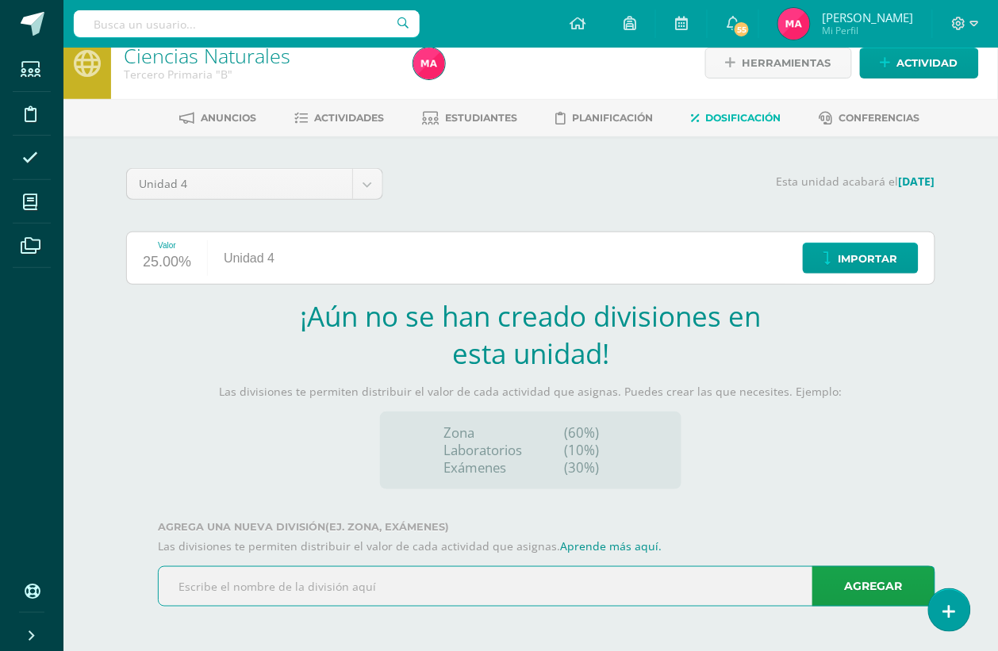
click at [438, 589] on input "text" at bounding box center [547, 586] width 776 height 39
click at [389, 581] on input "[EMAIL_ADDRESS][DOMAIN_NAME]" at bounding box center [547, 586] width 776 height 39
type input "a"
type input "Zona"
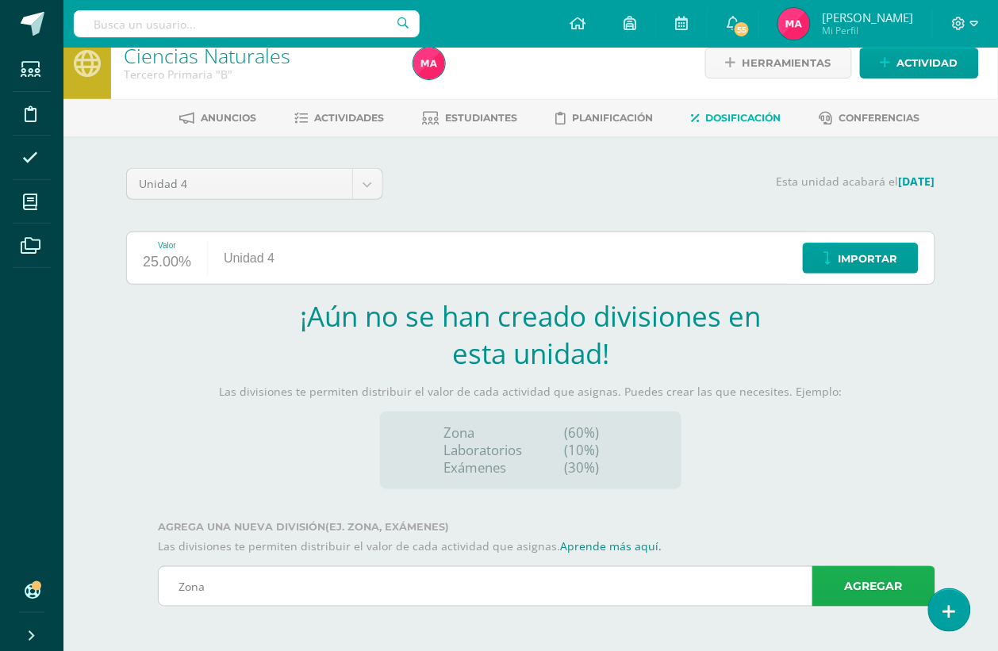
click at [842, 585] on link "Agregar" at bounding box center [873, 586] width 123 height 40
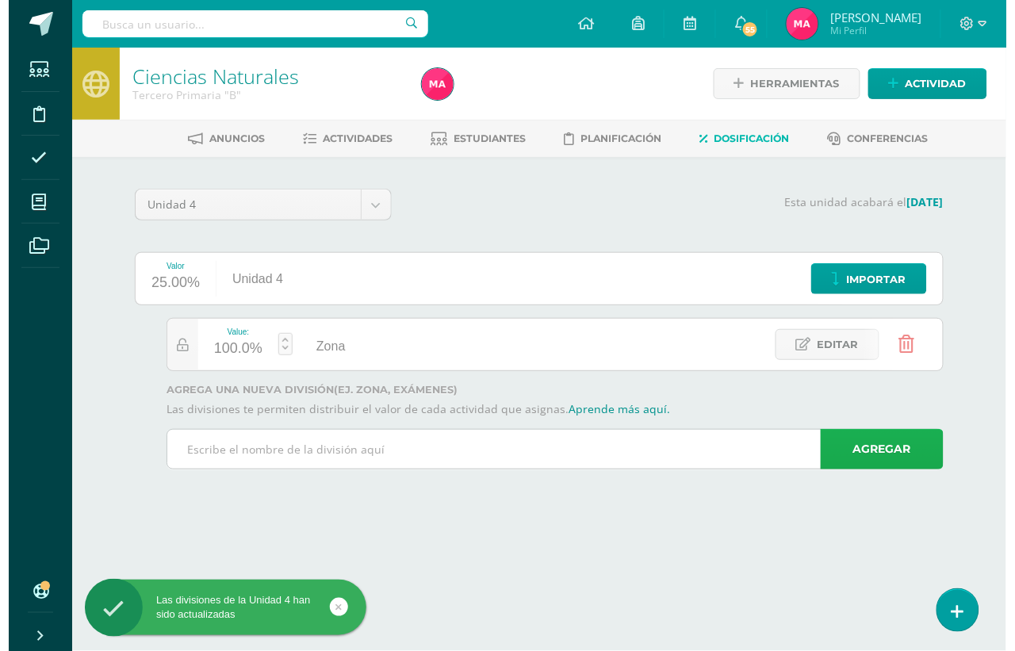
scroll to position [0, 0]
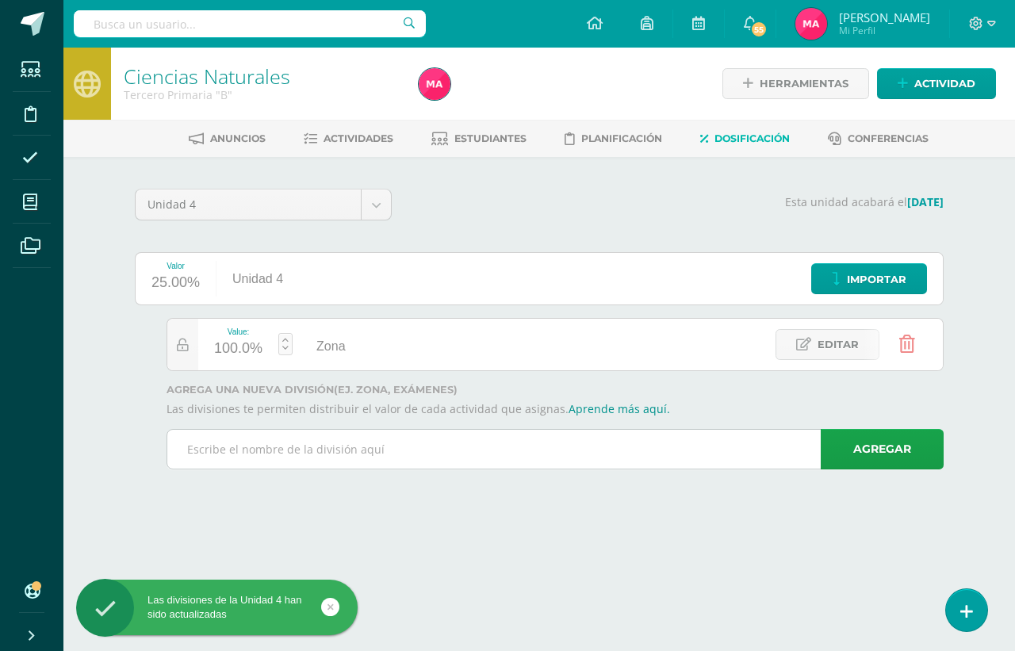
click at [337, 449] on input "text" at bounding box center [555, 449] width 776 height 39
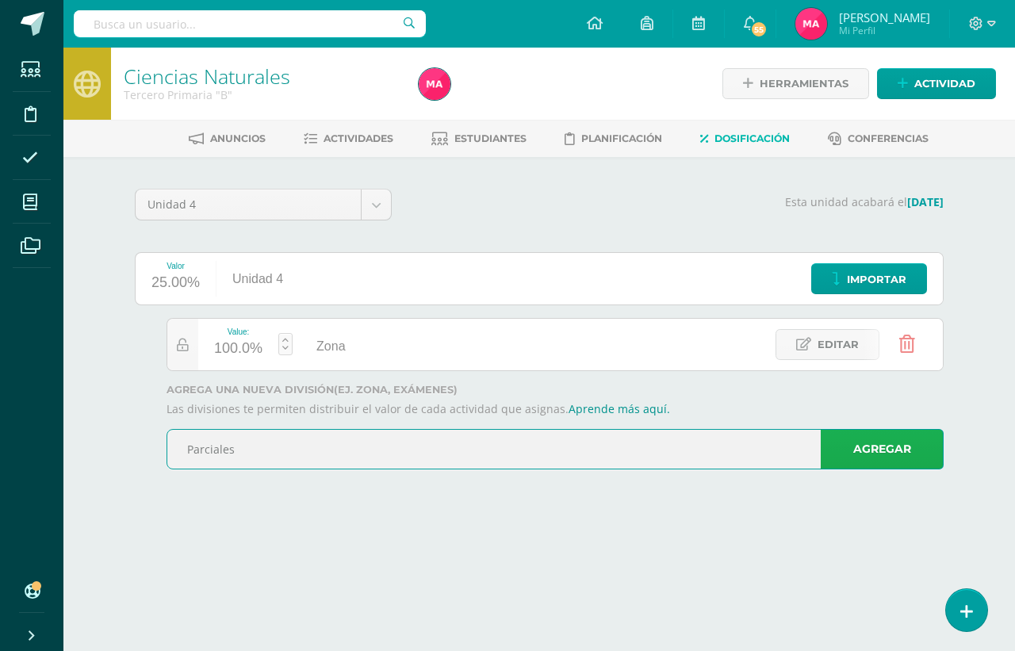
type input "Parciales"
click at [886, 445] on link "Agregar" at bounding box center [882, 449] width 123 height 40
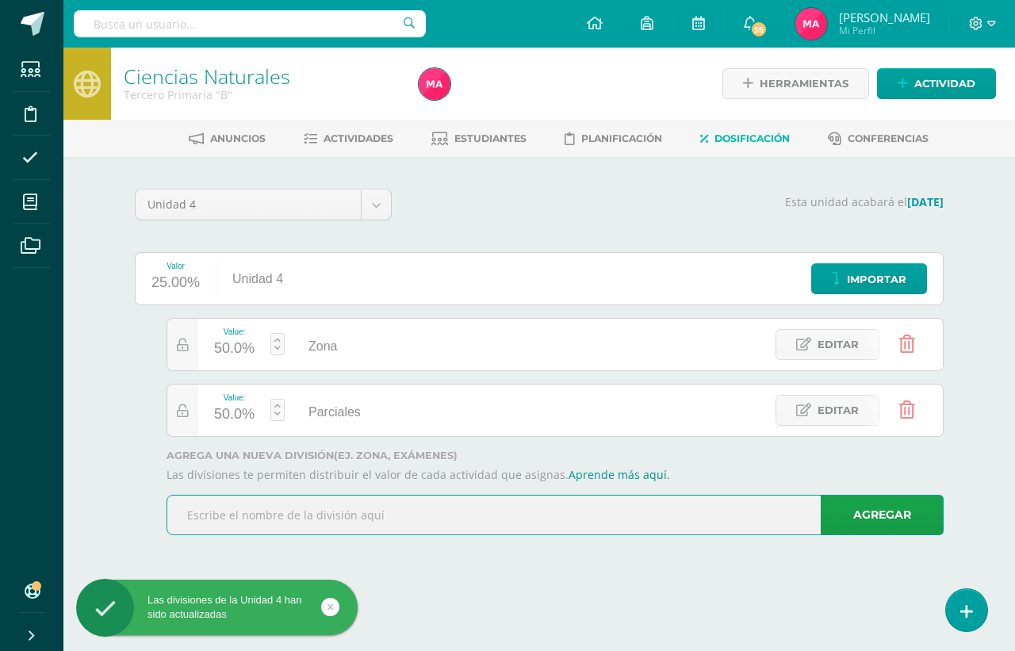
click at [428, 528] on input "text" at bounding box center [555, 515] width 776 height 39
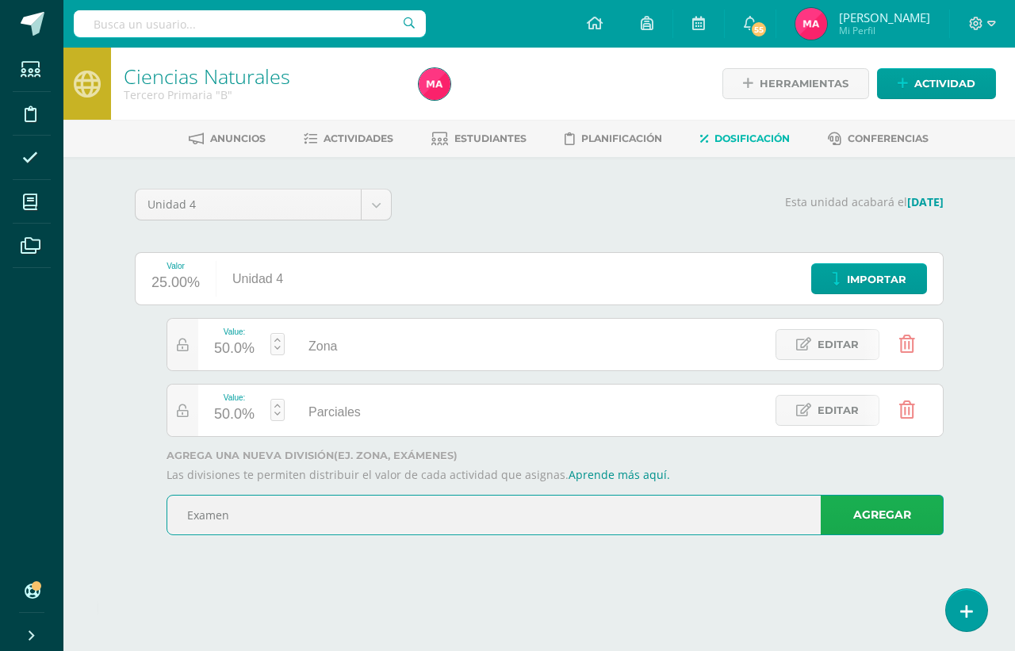
type input "Examen"
click at [878, 502] on link "Agregar" at bounding box center [882, 515] width 123 height 40
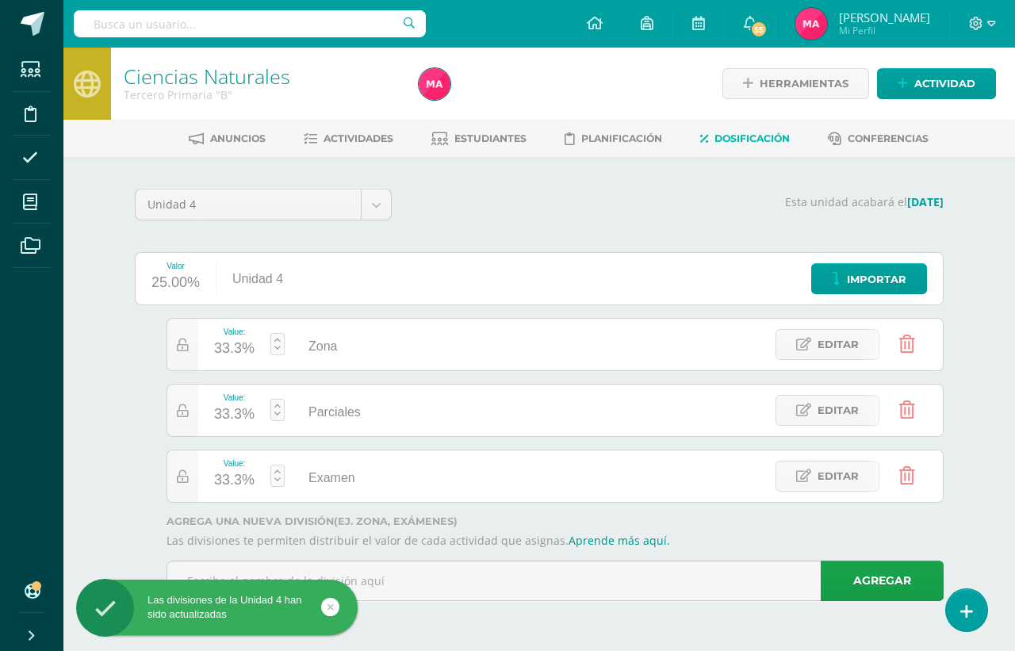
click at [278, 339] on link at bounding box center [278, 344] width 14 height 22
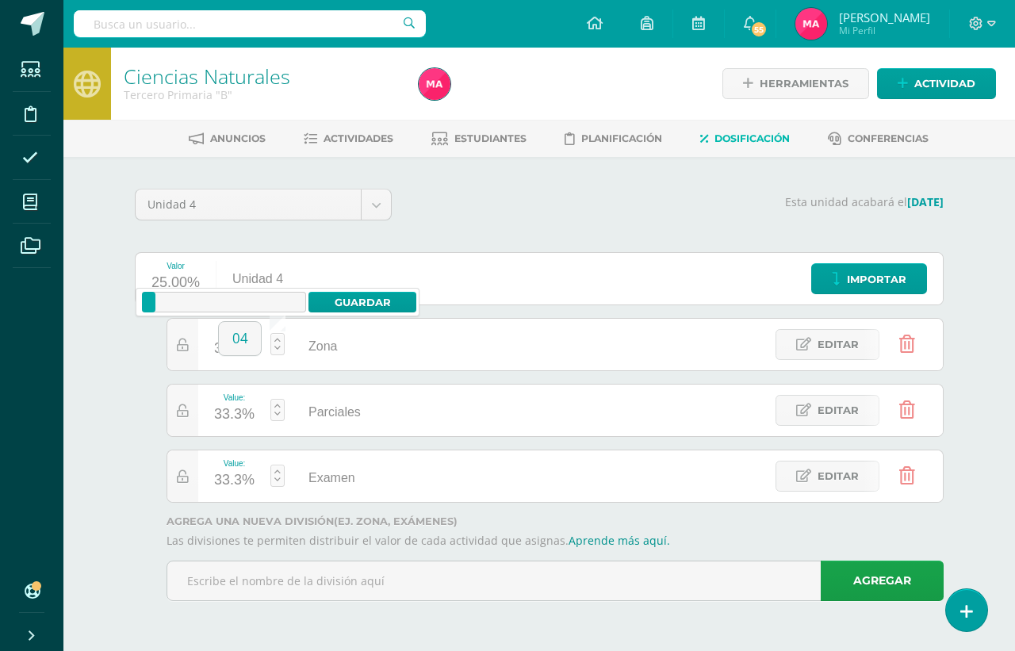
type input "0"
type input "40"
click at [320, 304] on link "Guardar" at bounding box center [363, 302] width 109 height 21
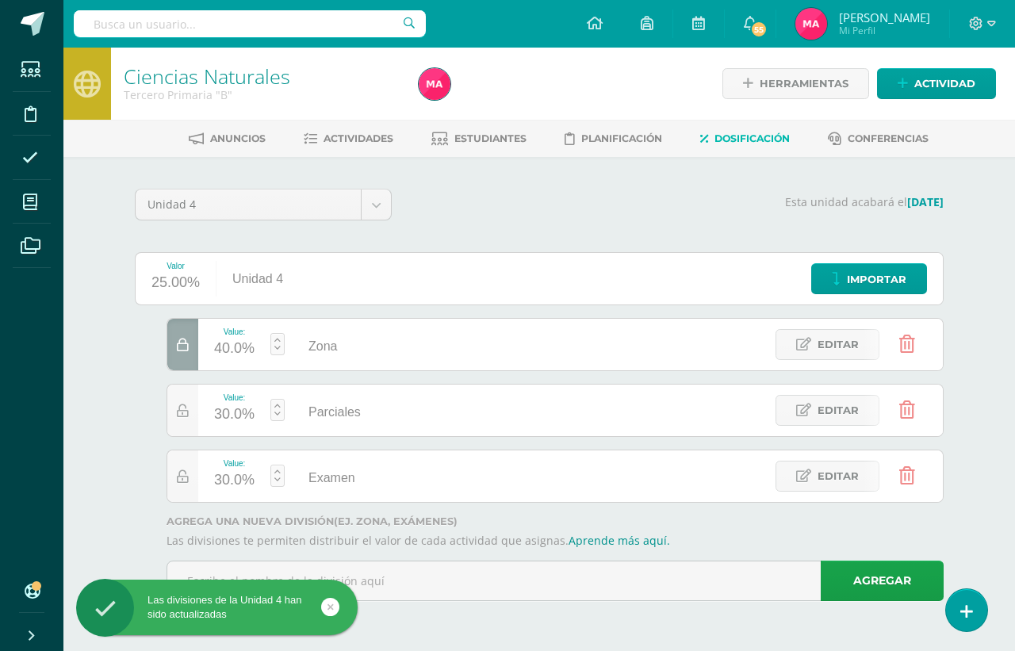
click at [271, 413] on link at bounding box center [278, 410] width 14 height 22
type input "20"
click at [397, 369] on link "Guardar" at bounding box center [363, 368] width 109 height 21
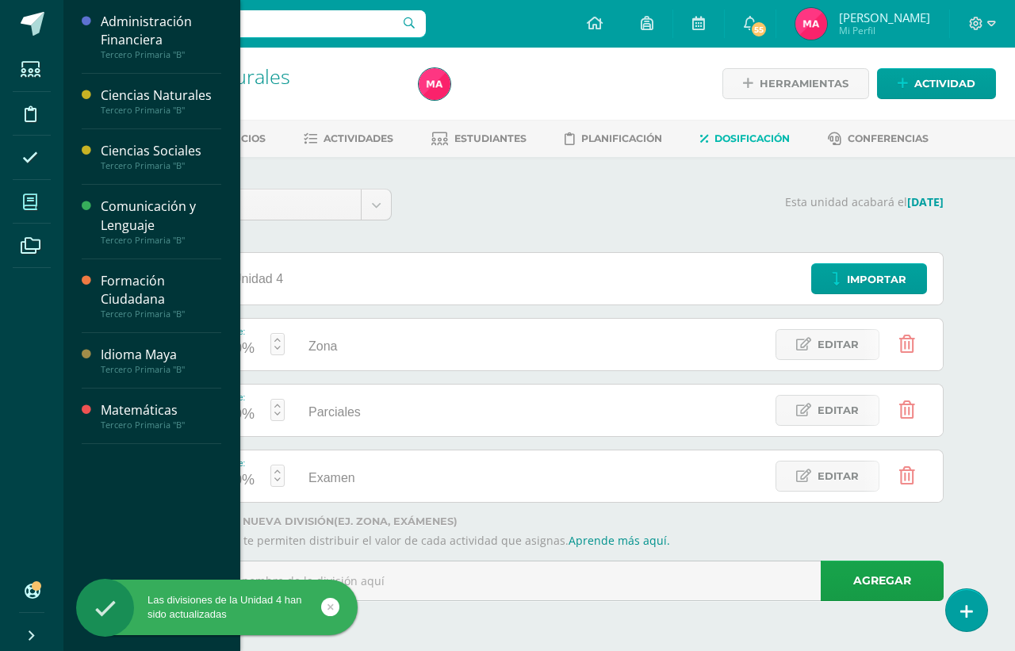
click at [34, 203] on icon at bounding box center [30, 202] width 14 height 16
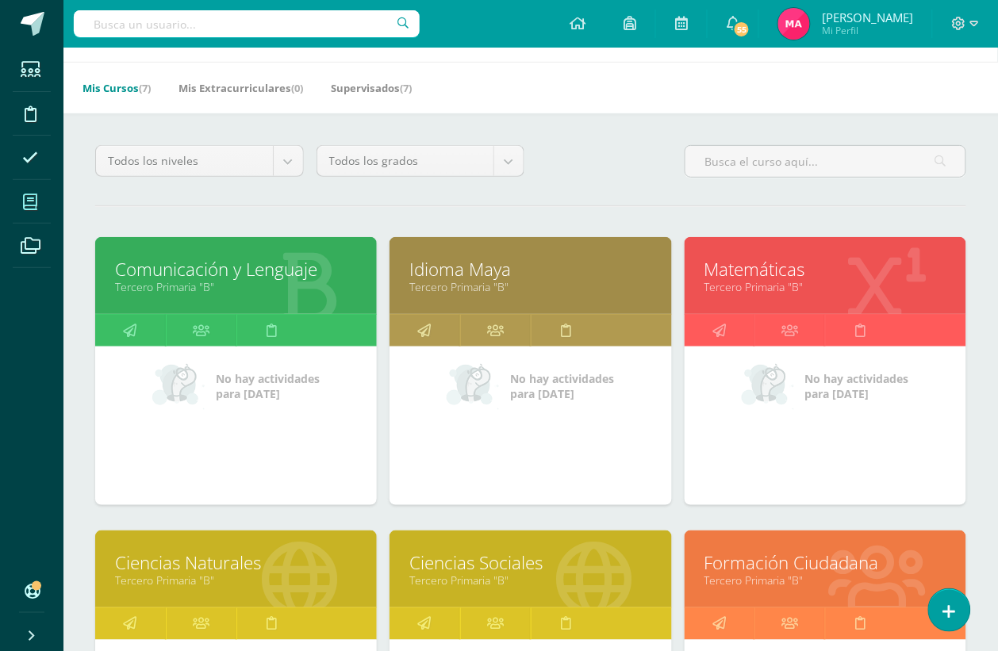
scroll to position [297, 0]
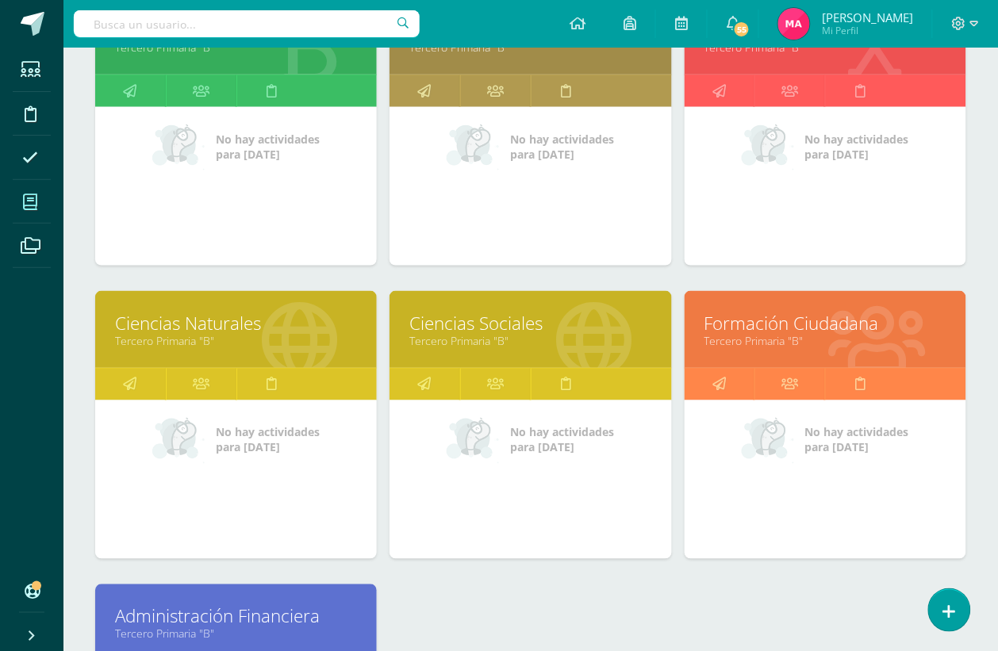
click at [513, 329] on link "Ciencias Sociales" at bounding box center [530, 323] width 242 height 25
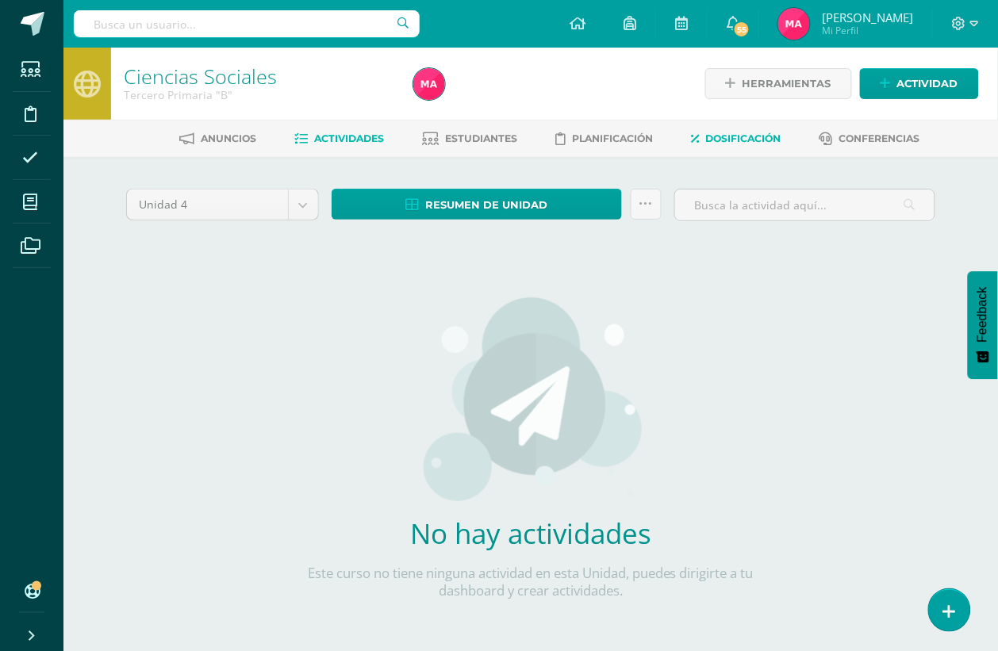
click at [752, 133] on span "Dosificación" at bounding box center [743, 138] width 75 height 12
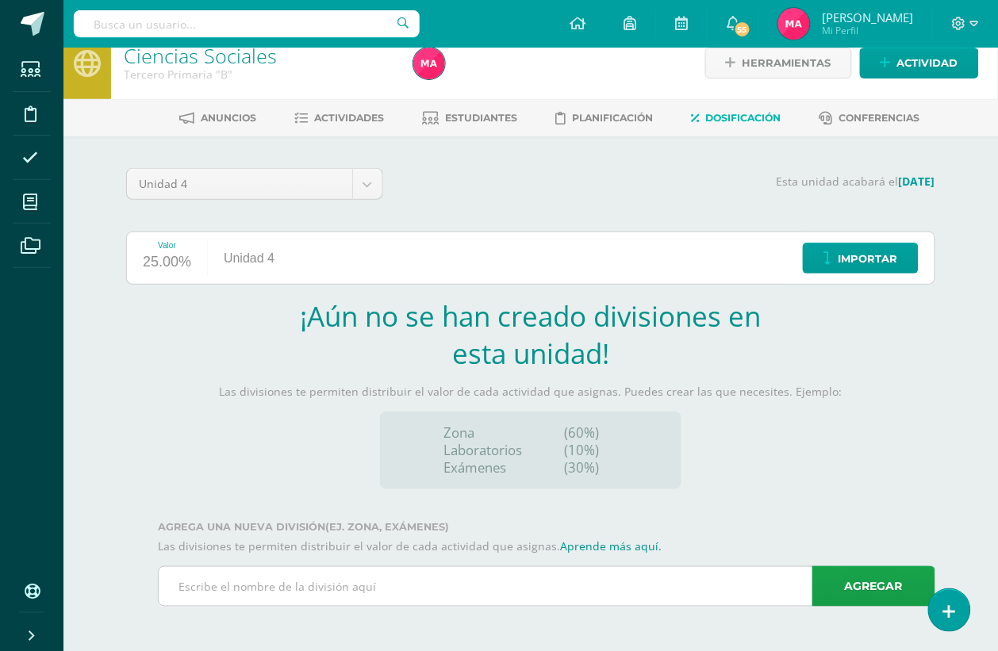
click at [505, 567] on input "text" at bounding box center [547, 586] width 776 height 39
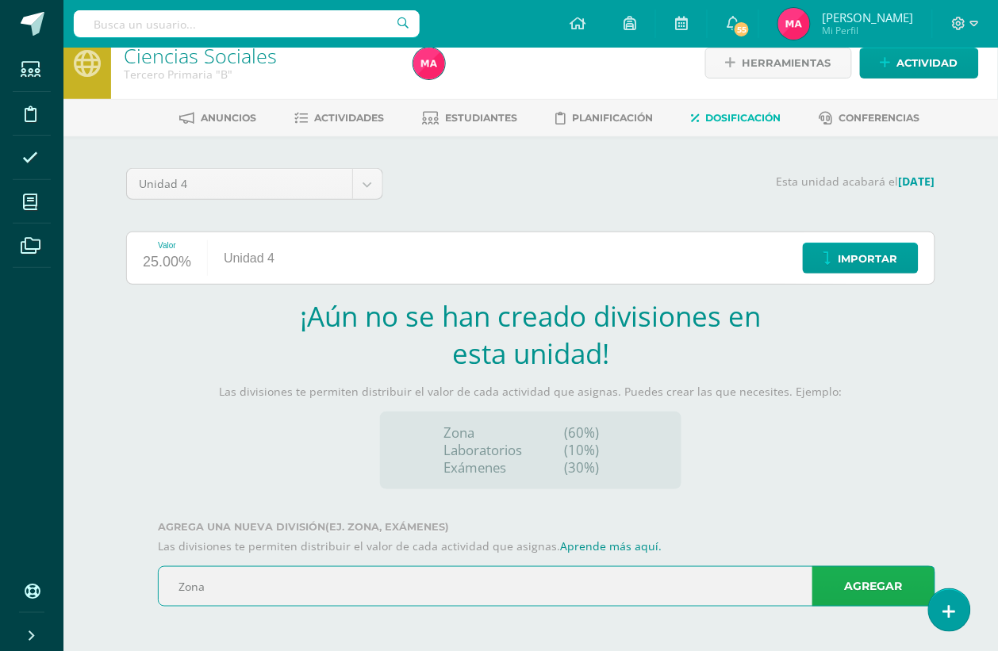
type input "Zona"
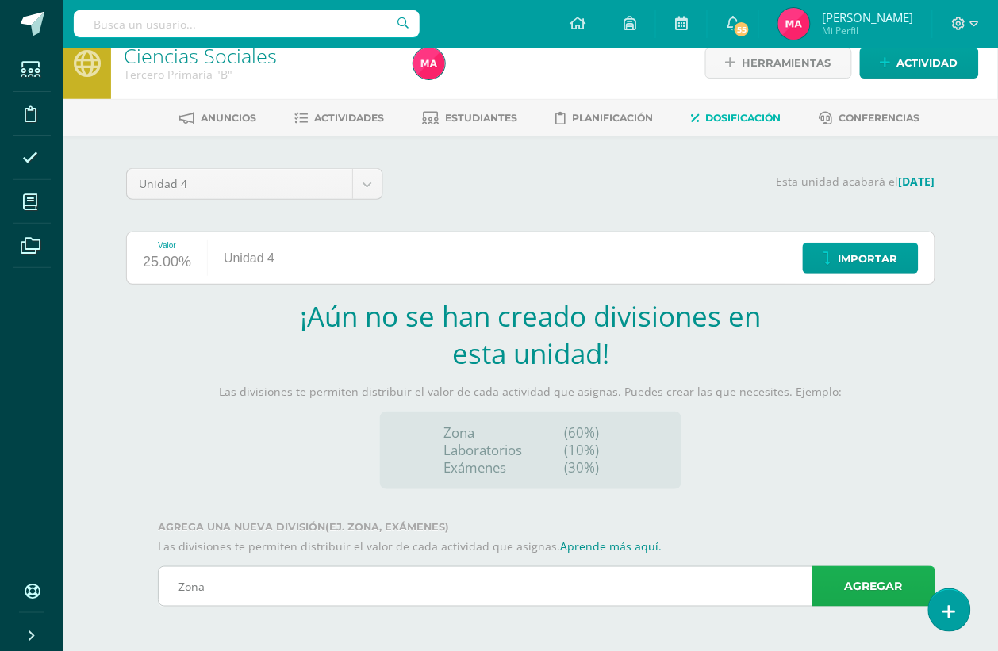
click at [850, 567] on link "Agregar" at bounding box center [873, 586] width 123 height 40
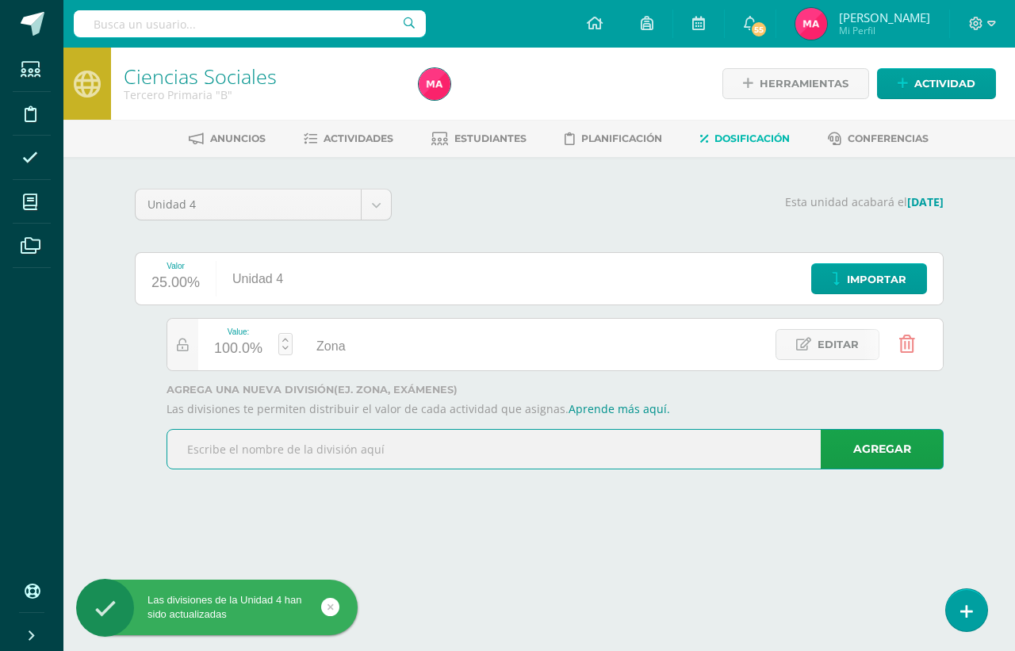
click at [390, 444] on input "text" at bounding box center [555, 449] width 776 height 39
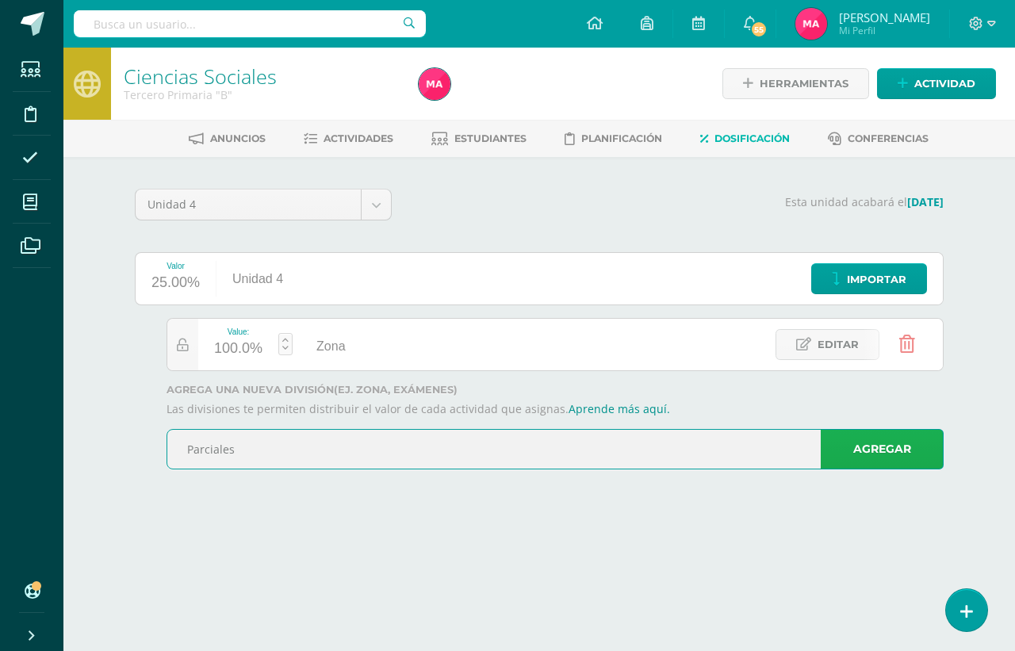
type input "Parciales"
click at [833, 455] on link "Agregar" at bounding box center [882, 449] width 123 height 40
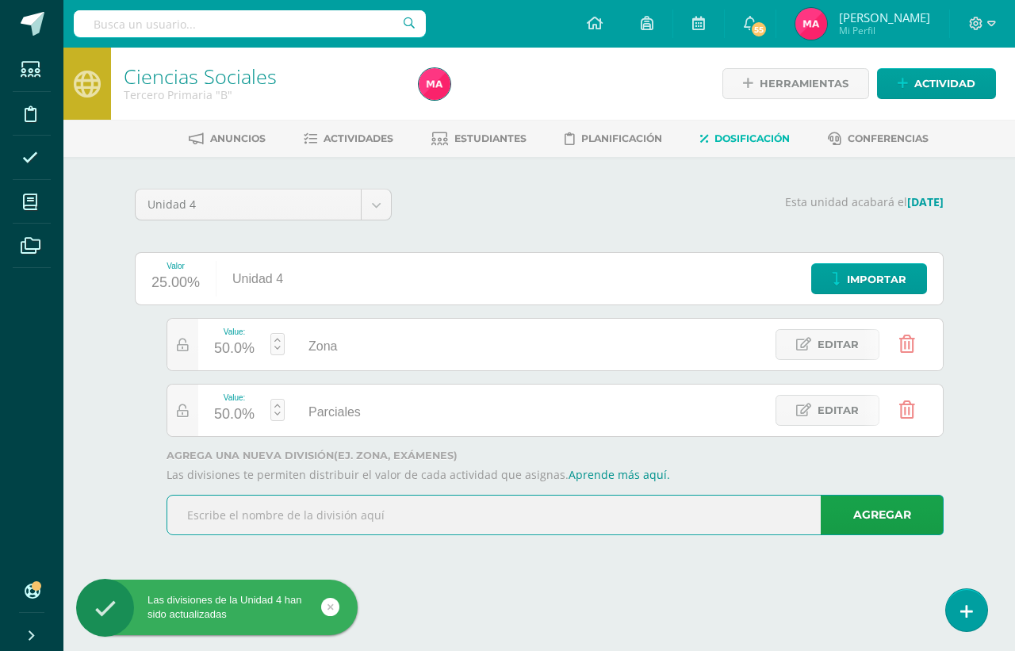
click at [315, 513] on input "text" at bounding box center [555, 515] width 776 height 39
type input "Examen"
click at [850, 509] on link "Agregar" at bounding box center [882, 515] width 123 height 40
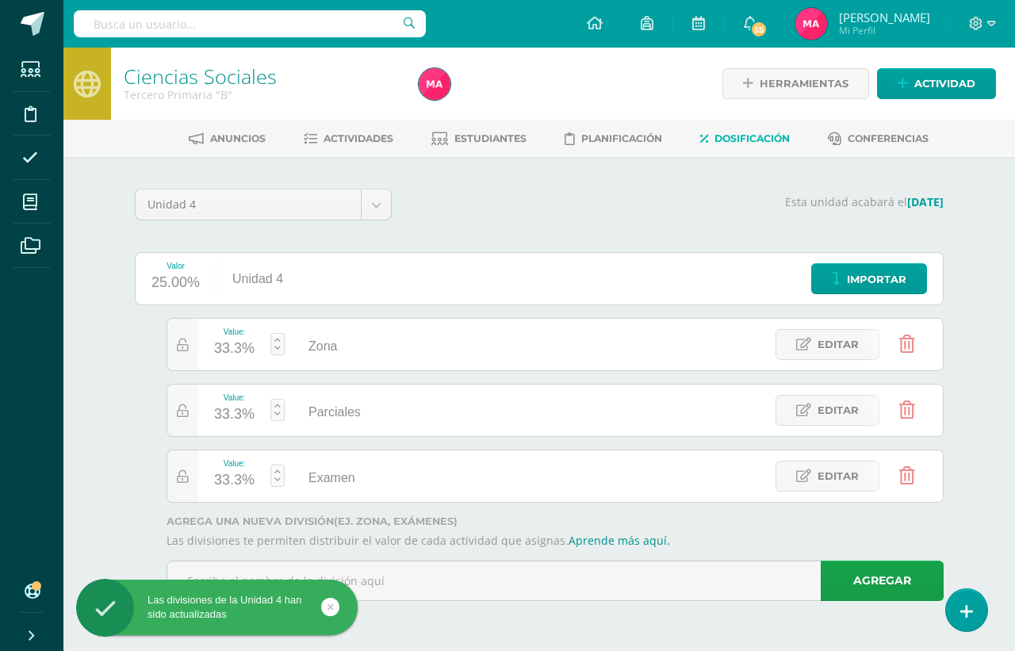
click at [276, 345] on link at bounding box center [278, 344] width 14 height 22
click at [344, 300] on link "Guardar" at bounding box center [363, 302] width 109 height 21
type input "40"
click at [274, 409] on link at bounding box center [278, 410] width 14 height 22
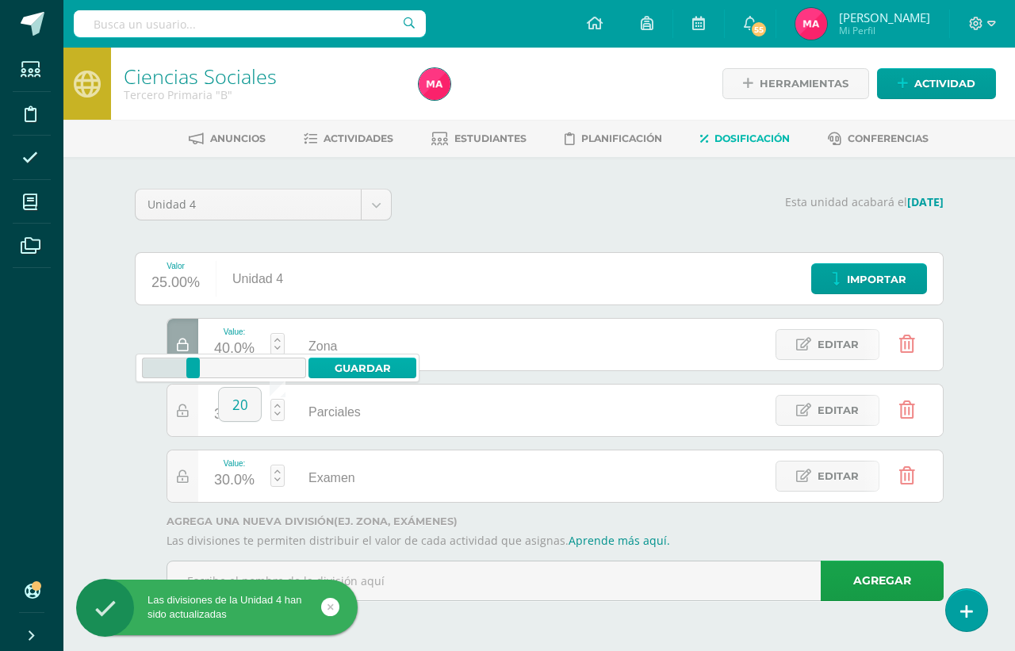
click at [335, 373] on link "Guardar" at bounding box center [363, 368] width 109 height 21
type input "20"
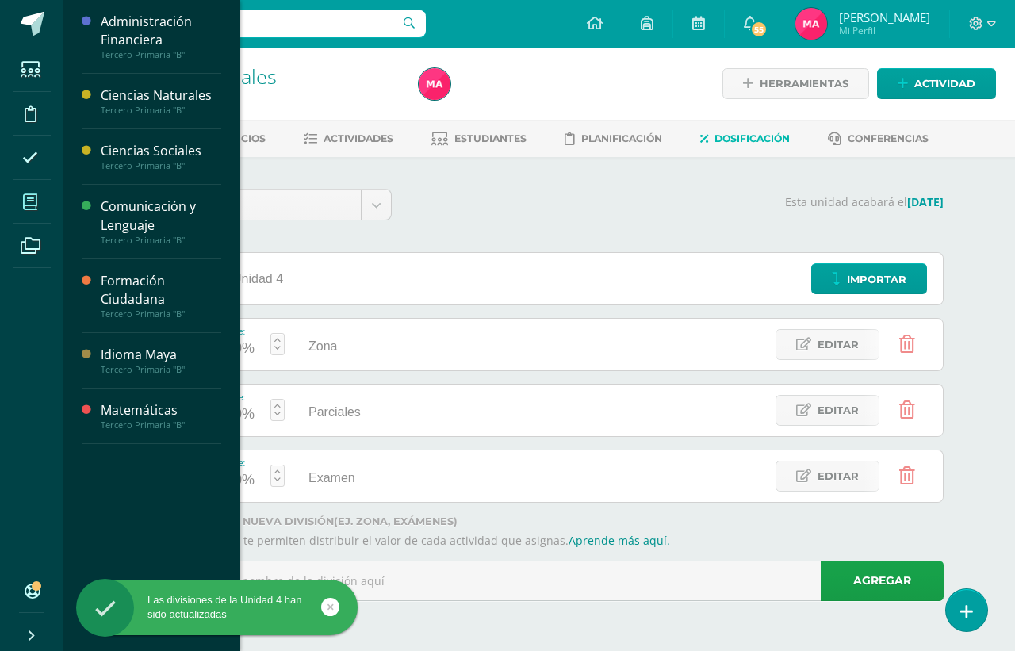
click at [25, 203] on icon at bounding box center [30, 202] width 14 height 16
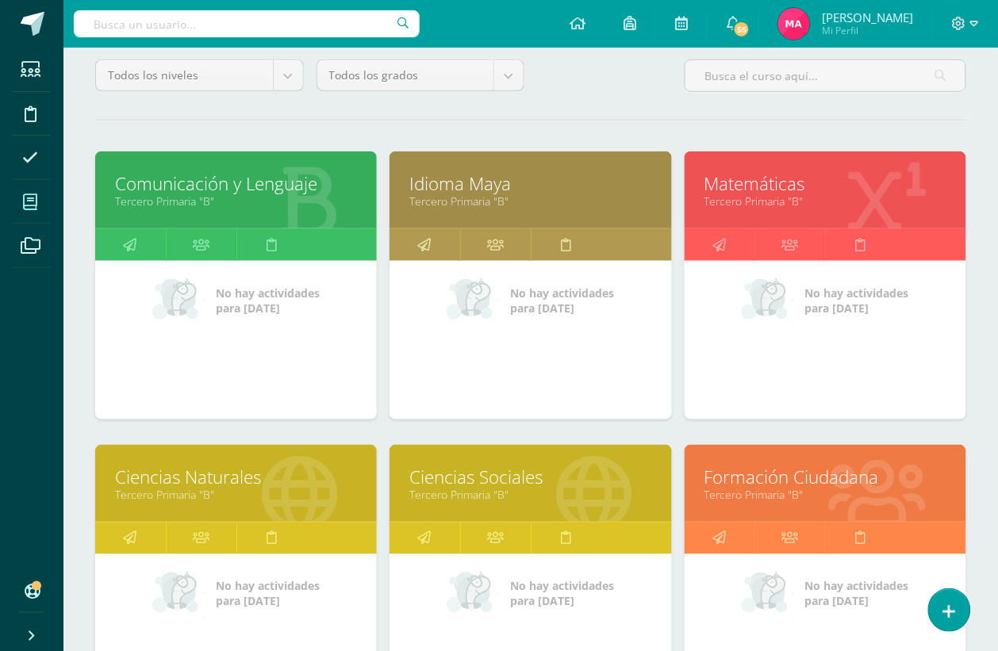
scroll to position [297, 0]
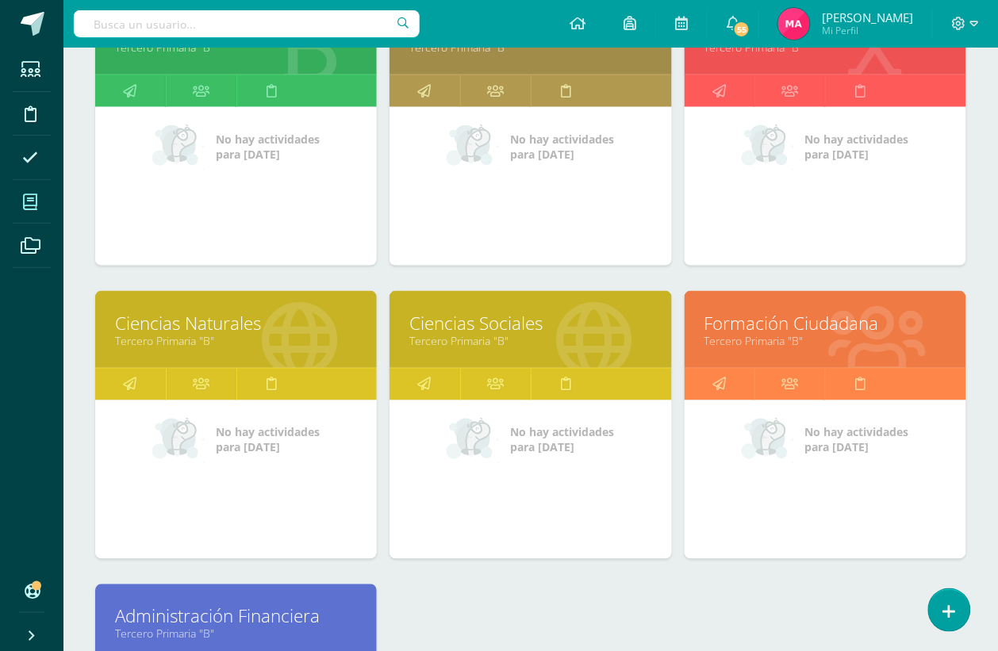
click at [827, 331] on link "Formación Ciudadana" at bounding box center [825, 323] width 242 height 25
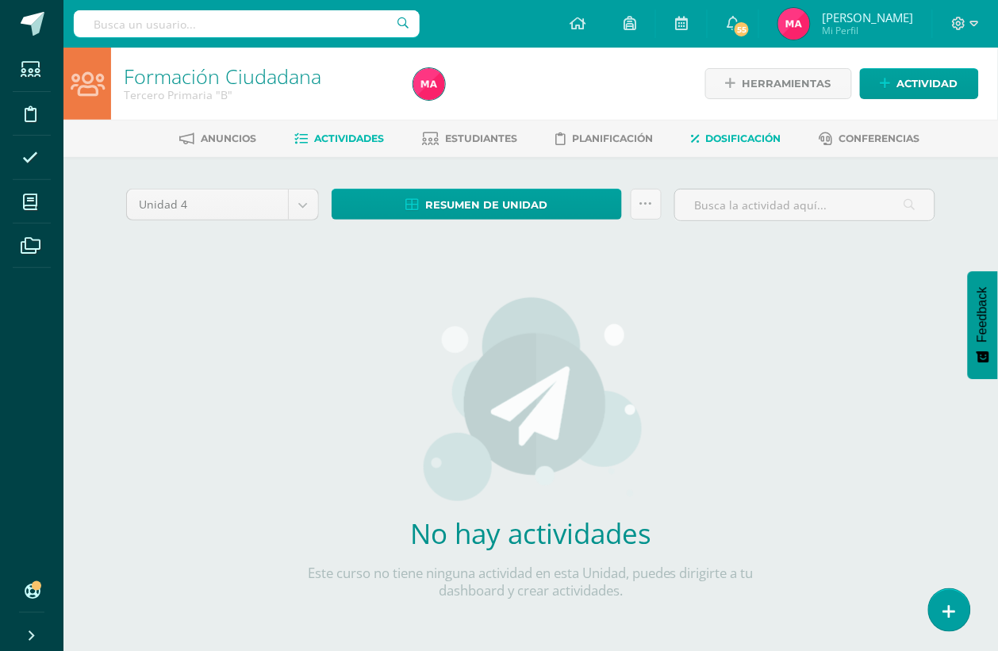
click at [779, 133] on span "Dosificación" at bounding box center [743, 138] width 75 height 12
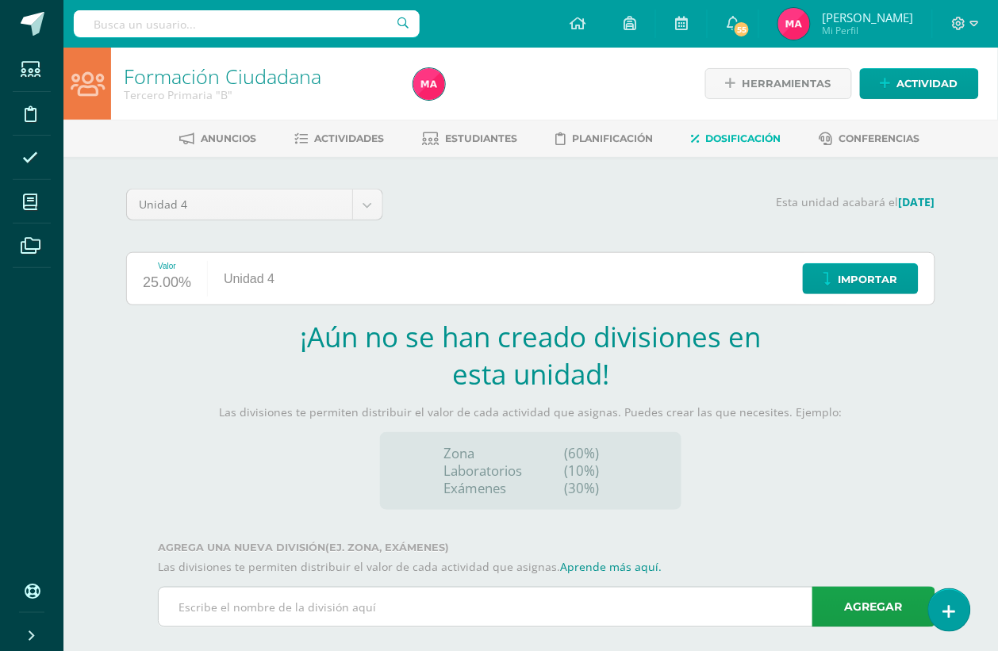
click at [516, 593] on input "text" at bounding box center [547, 607] width 776 height 39
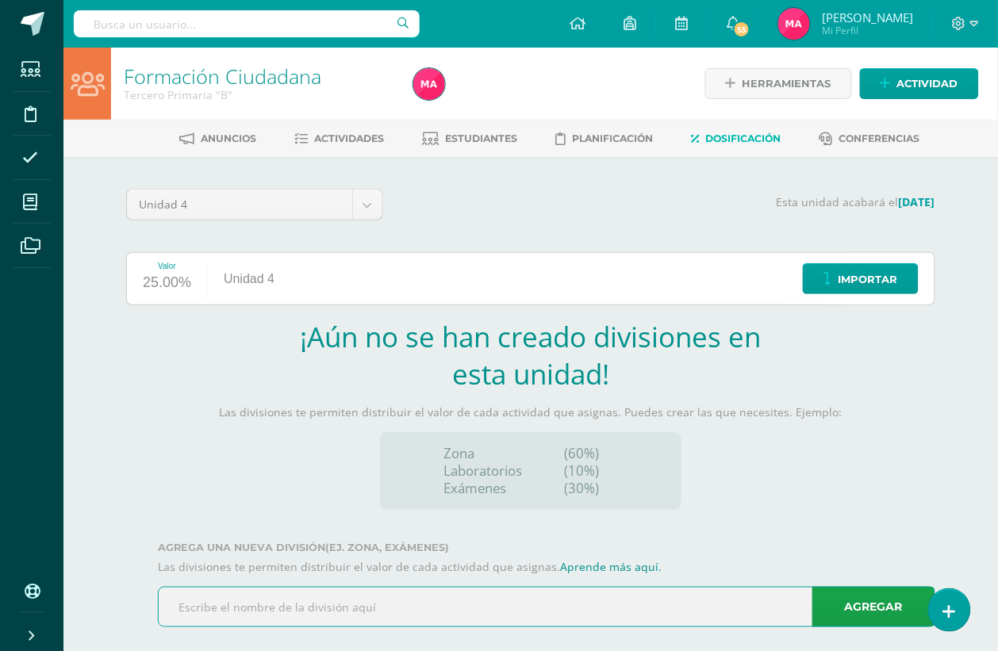
click at [489, 589] on input "text" at bounding box center [547, 607] width 776 height 39
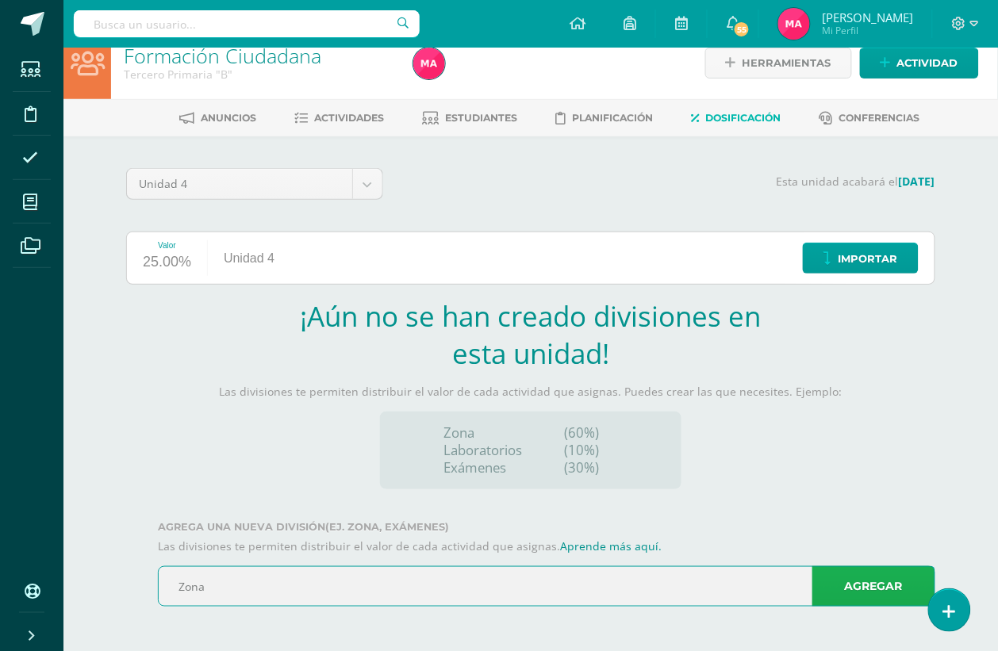
type input "Zona"
click at [835, 584] on link "Agregar" at bounding box center [873, 586] width 123 height 40
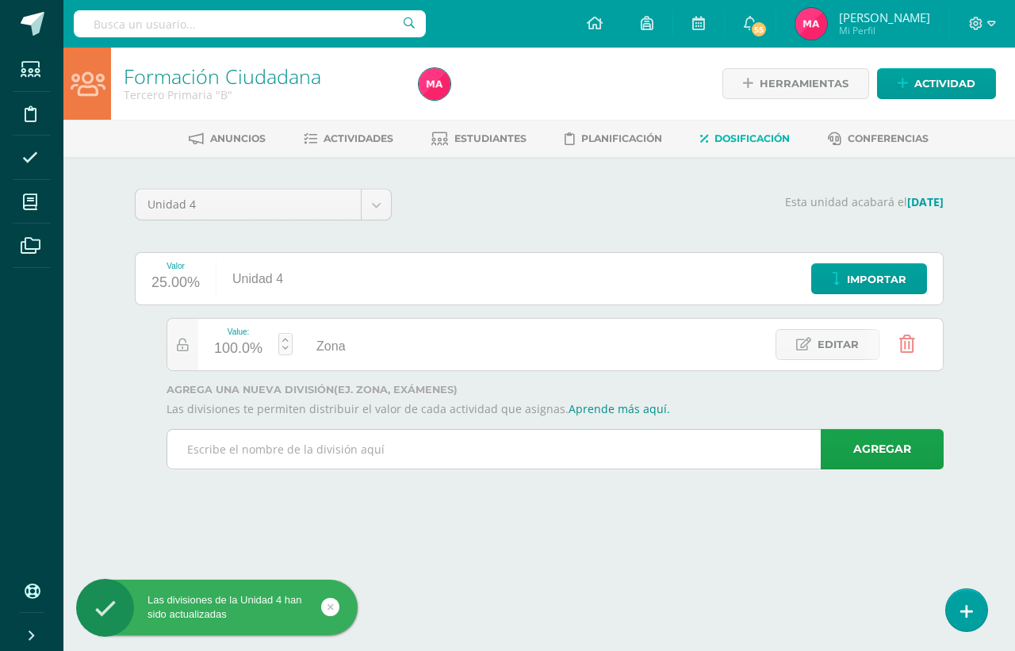
click at [461, 448] on input "text" at bounding box center [555, 449] width 776 height 39
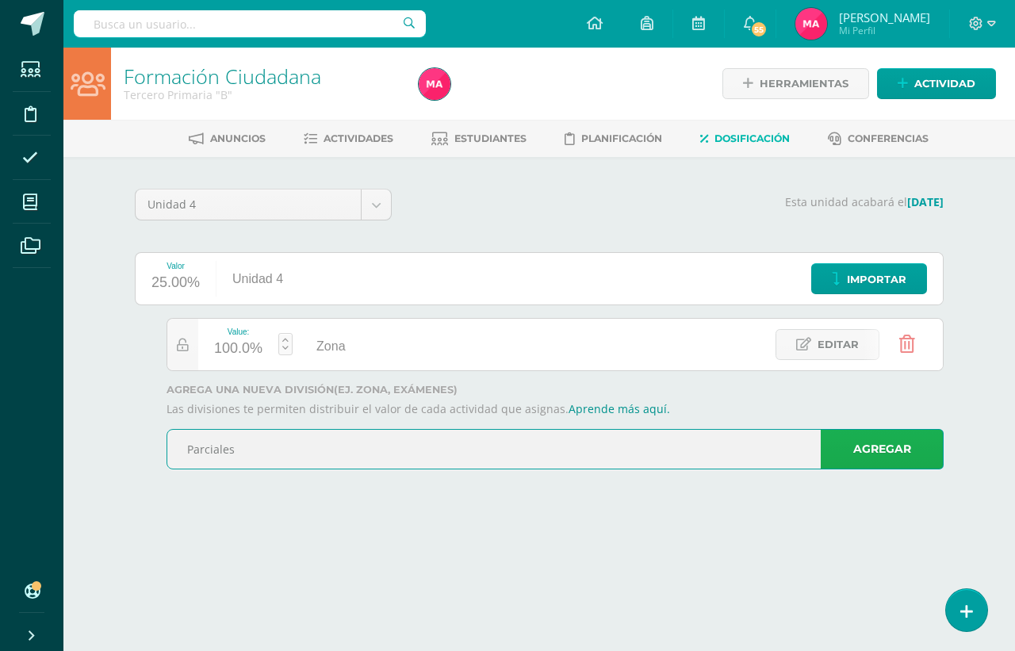
type input "Parciales"
click at [858, 450] on link "Agregar" at bounding box center [882, 449] width 123 height 40
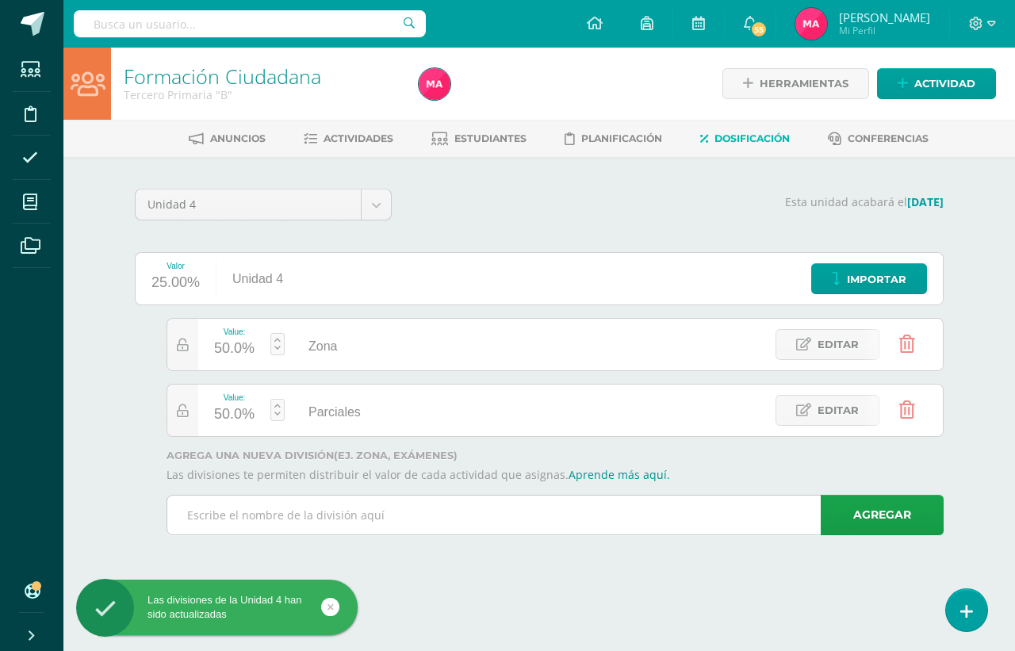
click at [506, 524] on input "text" at bounding box center [555, 515] width 776 height 39
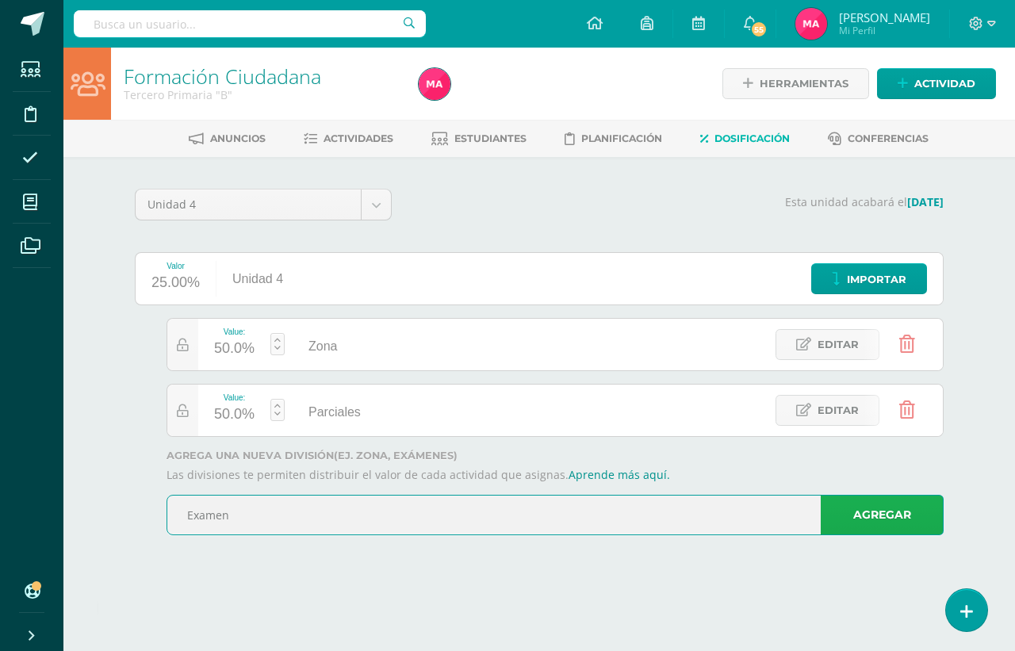
type input "Examen"
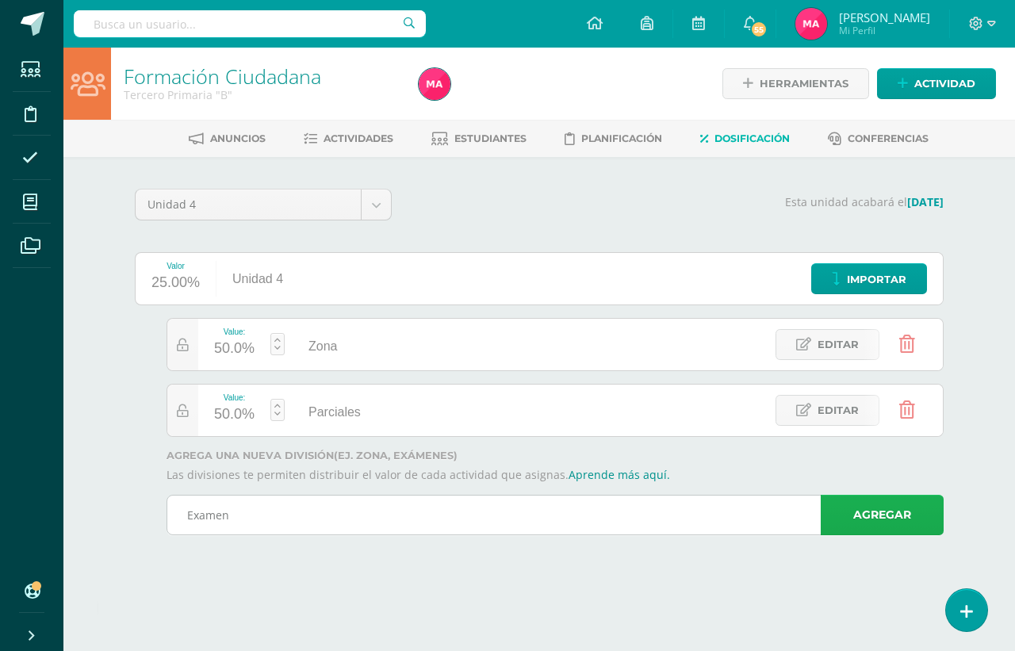
click at [881, 501] on link "Agregar" at bounding box center [882, 515] width 123 height 40
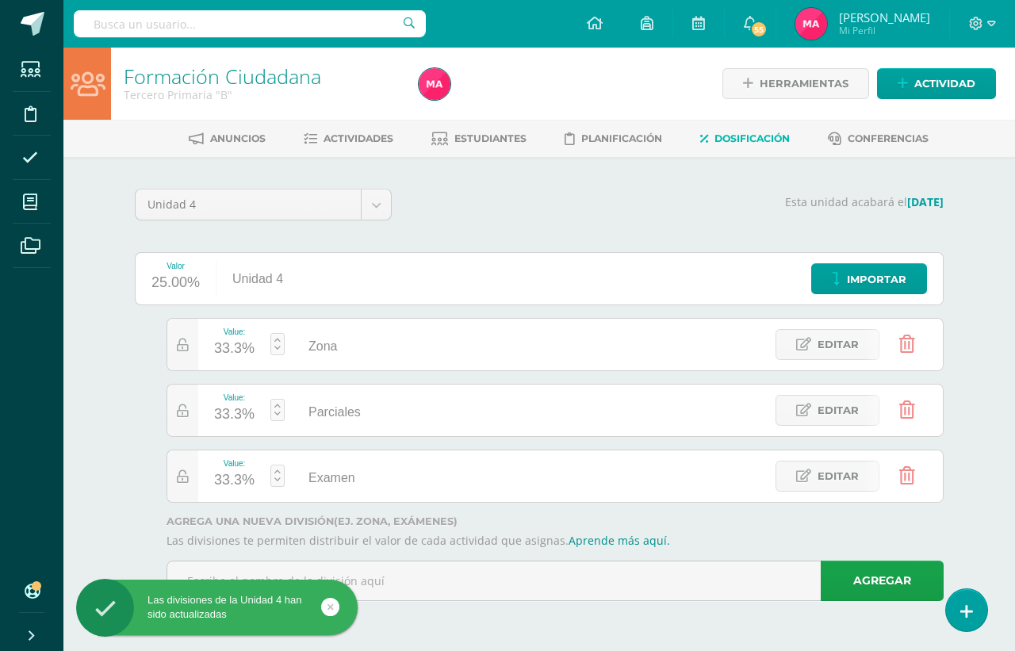
click at [278, 340] on link at bounding box center [278, 344] width 14 height 22
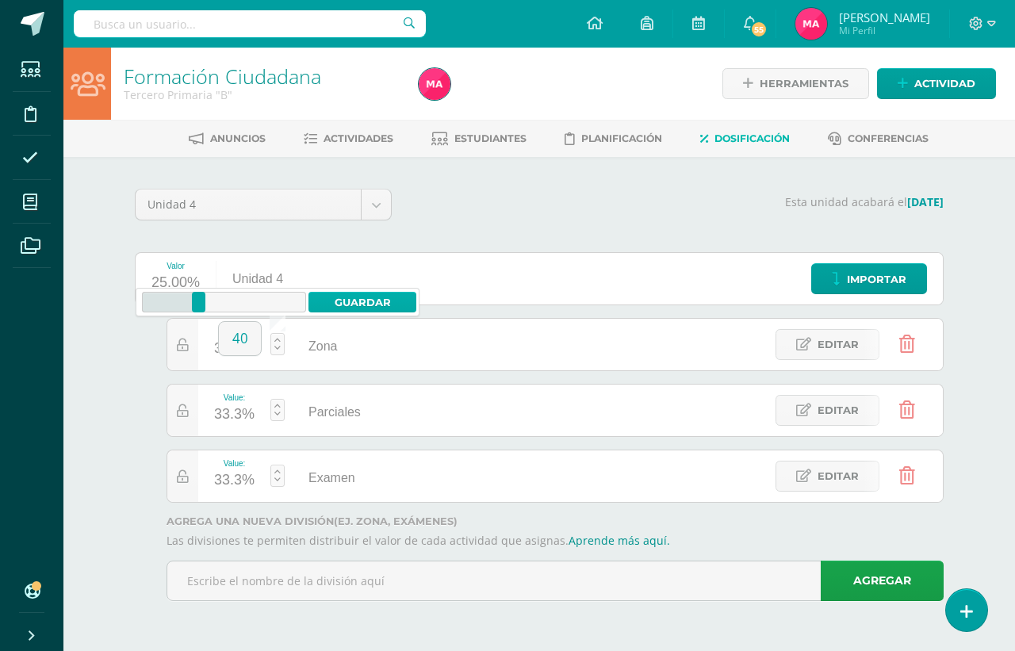
type input "40"
click at [328, 301] on link "Guardar" at bounding box center [363, 302] width 109 height 21
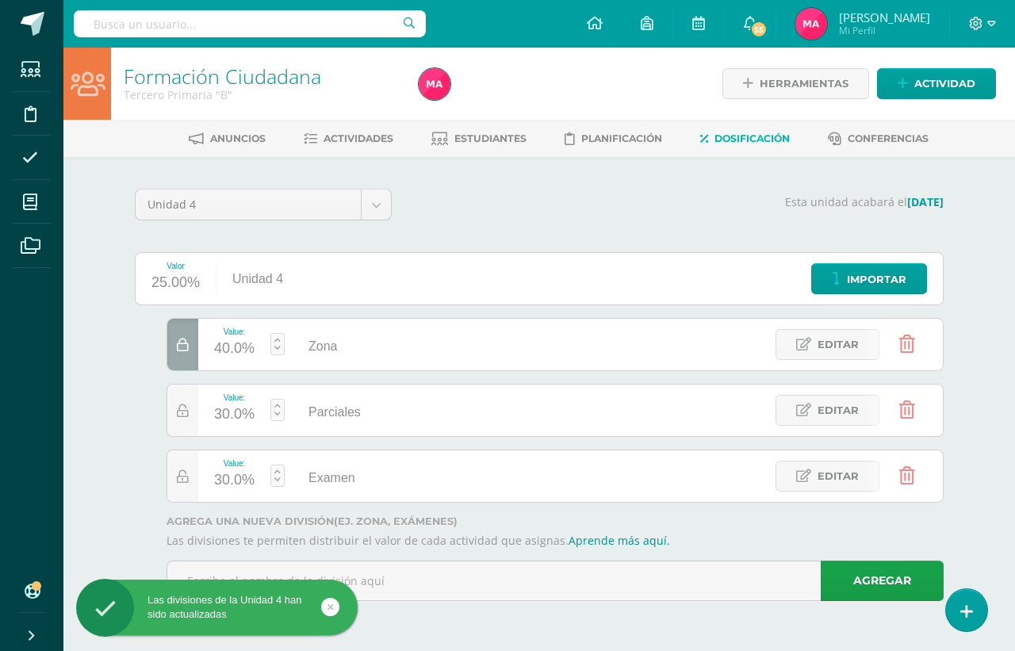
click at [276, 411] on link at bounding box center [278, 410] width 14 height 22
click at [321, 367] on link "Guardar" at bounding box center [363, 368] width 109 height 21
type input "20"
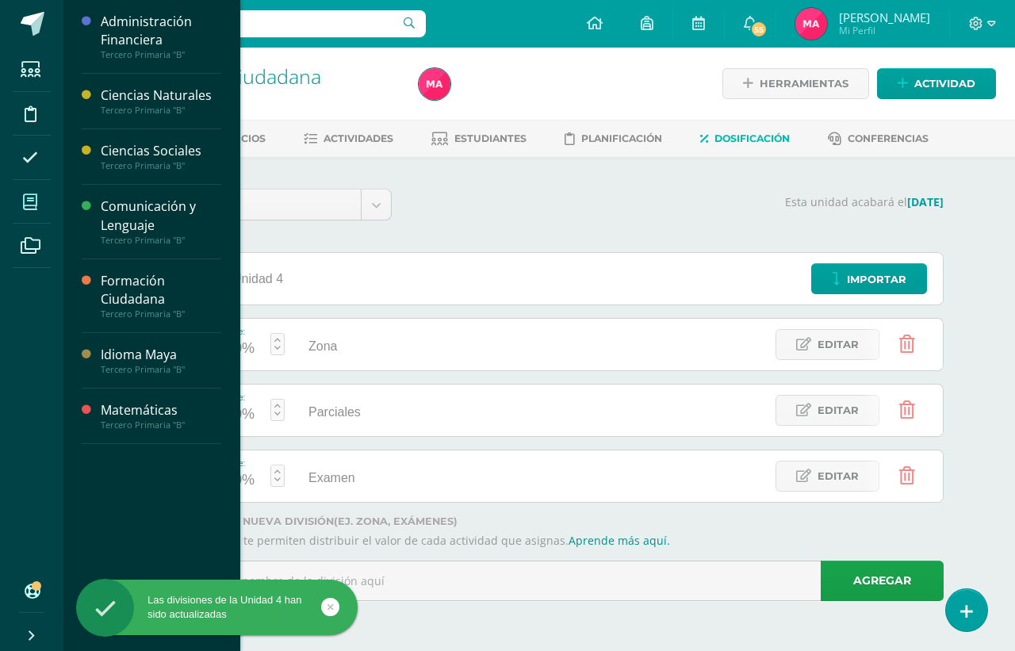
click at [23, 198] on icon at bounding box center [30, 202] width 14 height 16
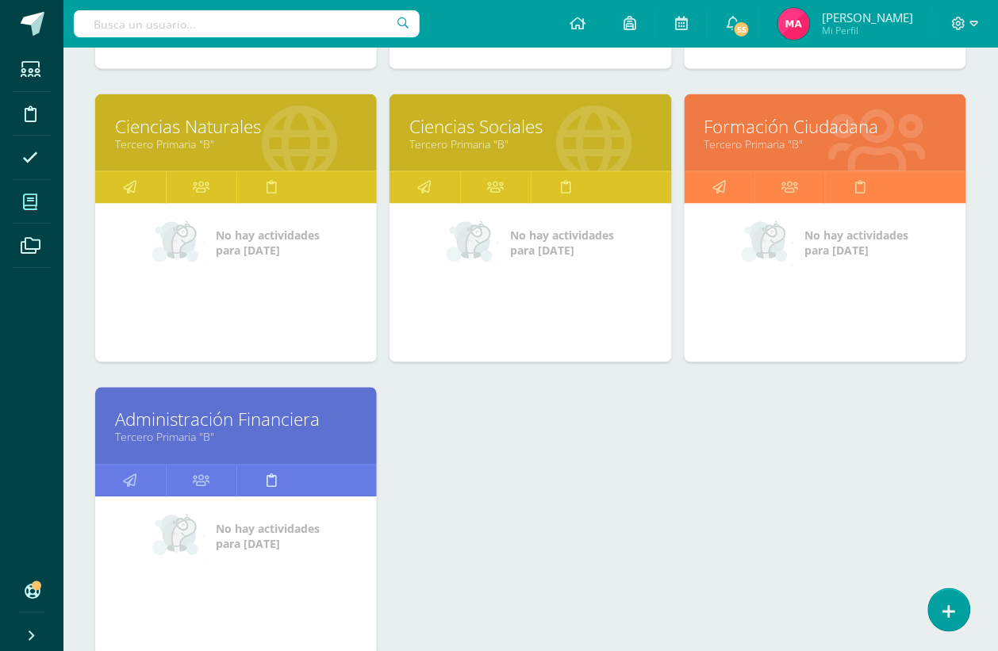
scroll to position [496, 0]
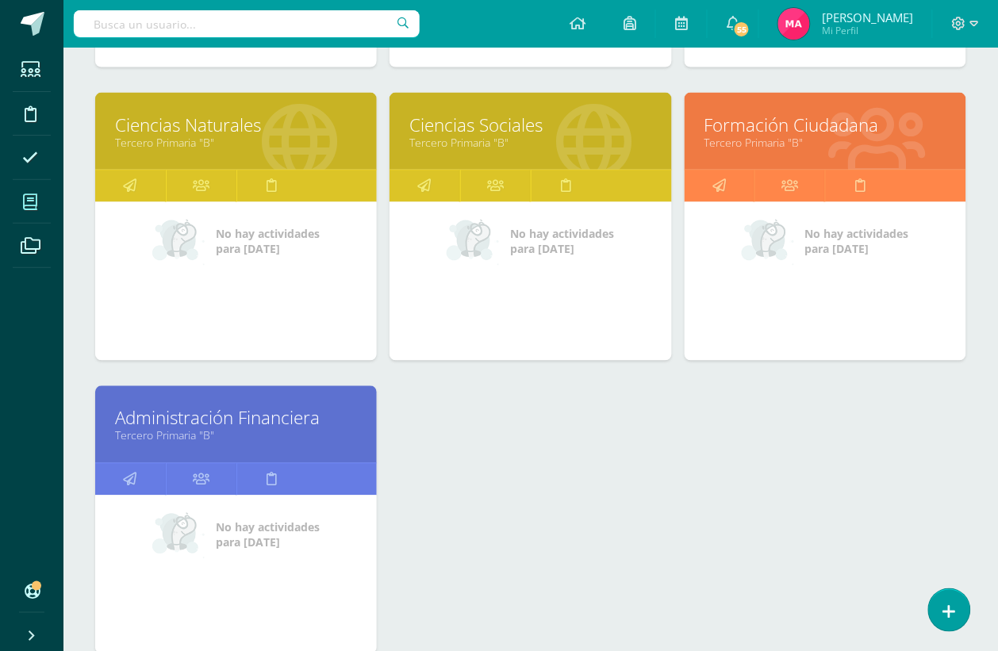
click at [204, 409] on link "Administración Financiera" at bounding box center [236, 418] width 242 height 25
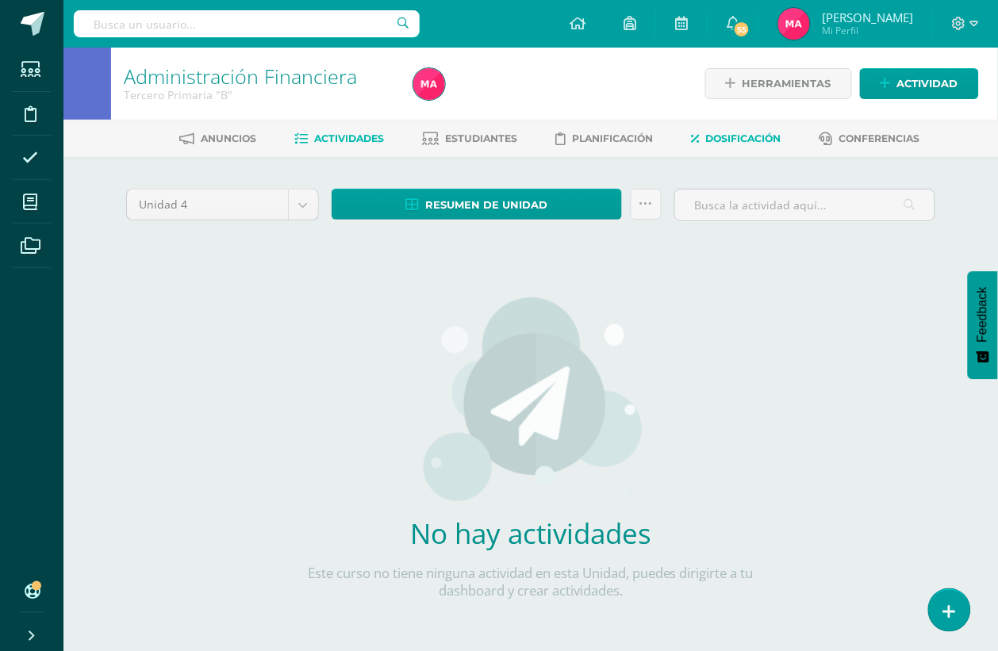
click at [716, 127] on link "Dosificación" at bounding box center [737, 138] width 90 height 25
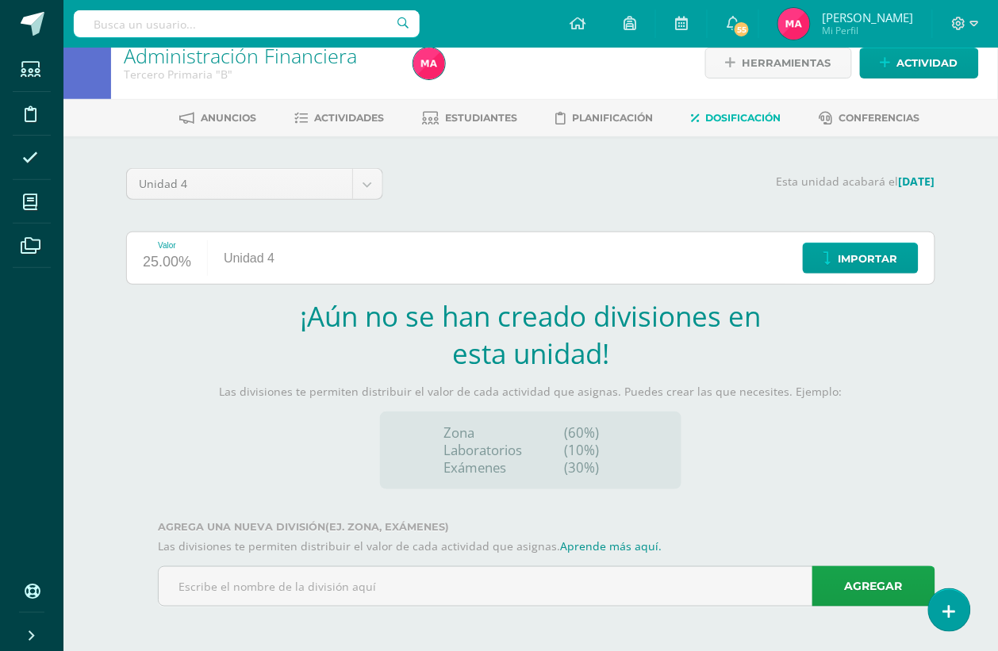
scroll to position [22, 0]
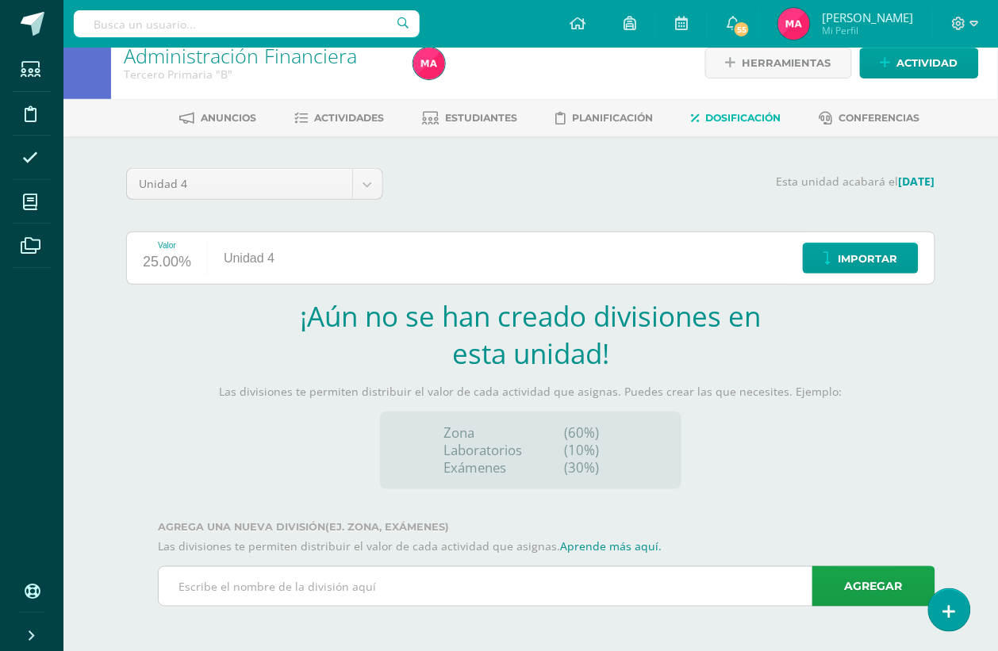
click at [305, 581] on input "text" at bounding box center [547, 586] width 776 height 39
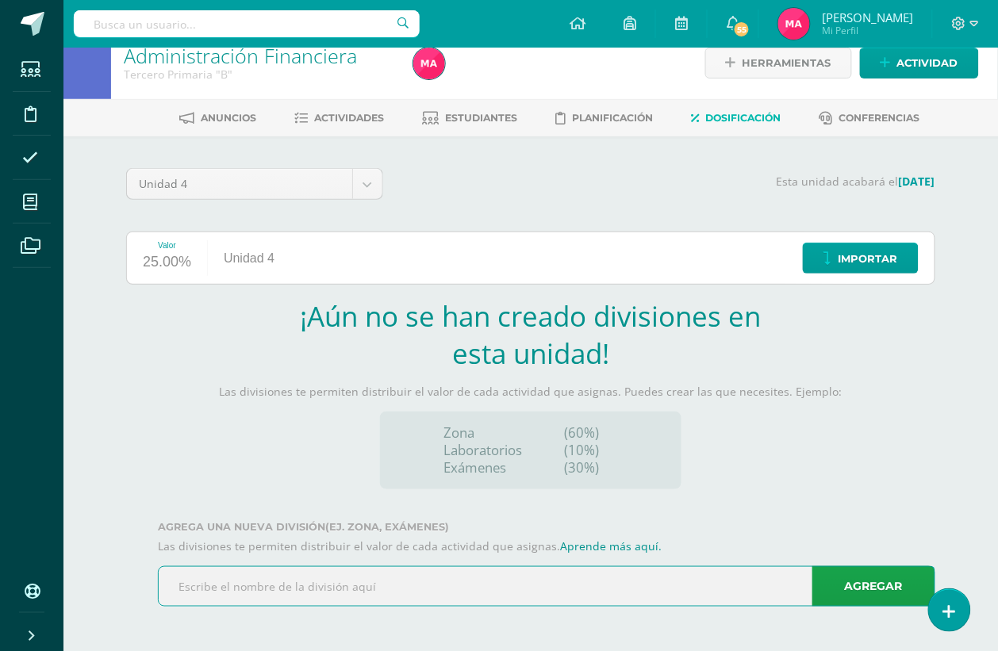
scroll to position [0, 0]
type input "Zona"
click at [851, 585] on link "Agregar" at bounding box center [873, 586] width 123 height 40
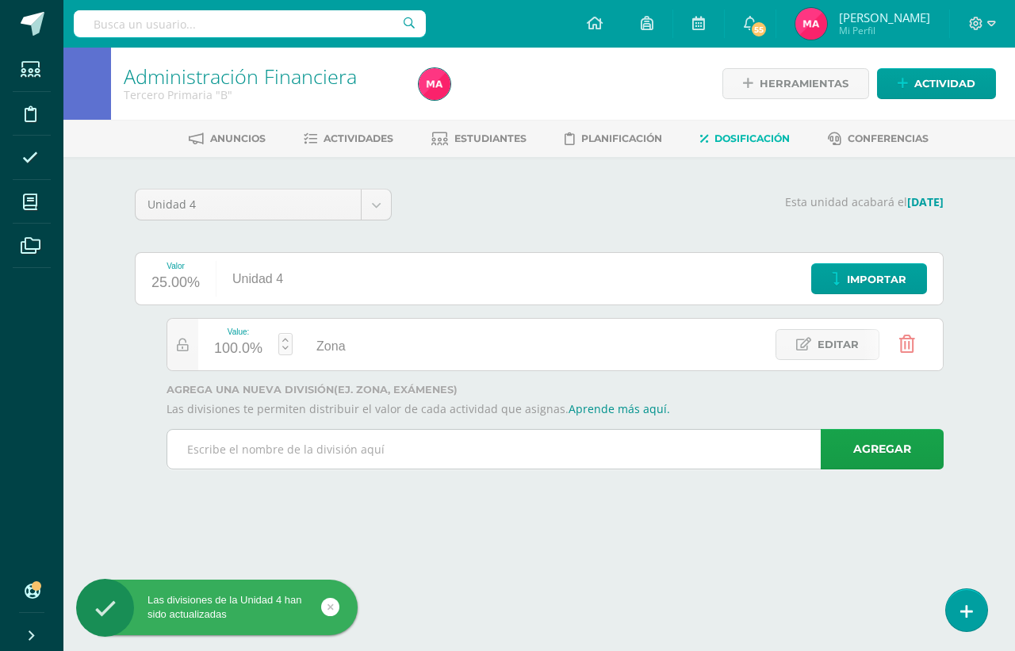
click at [336, 443] on input "text" at bounding box center [555, 449] width 776 height 39
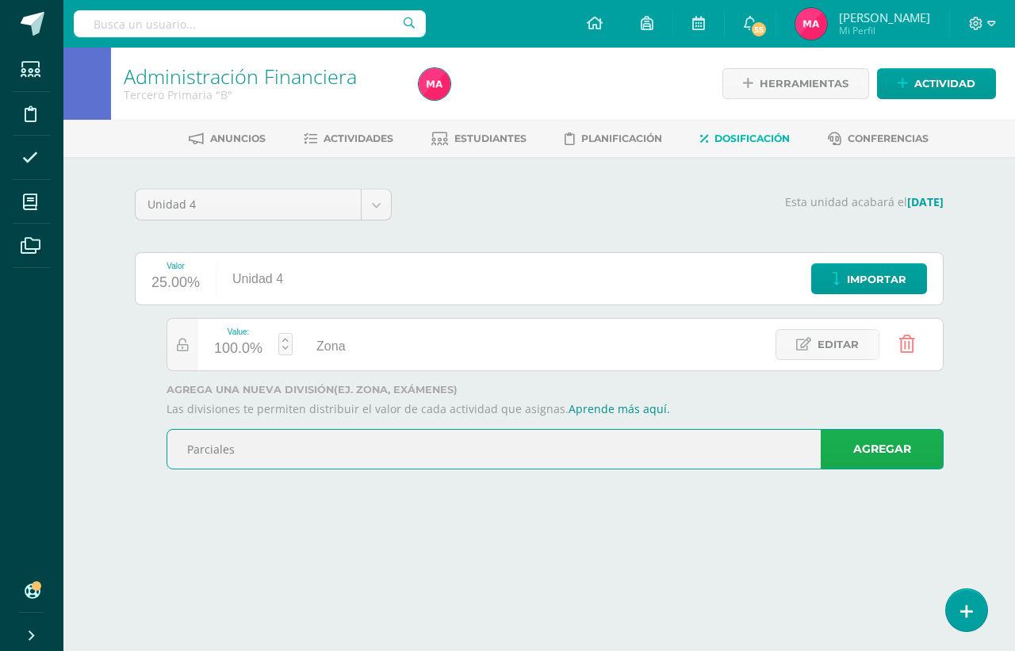
type input "Parciales"
click at [894, 461] on link "Agregar" at bounding box center [882, 449] width 123 height 40
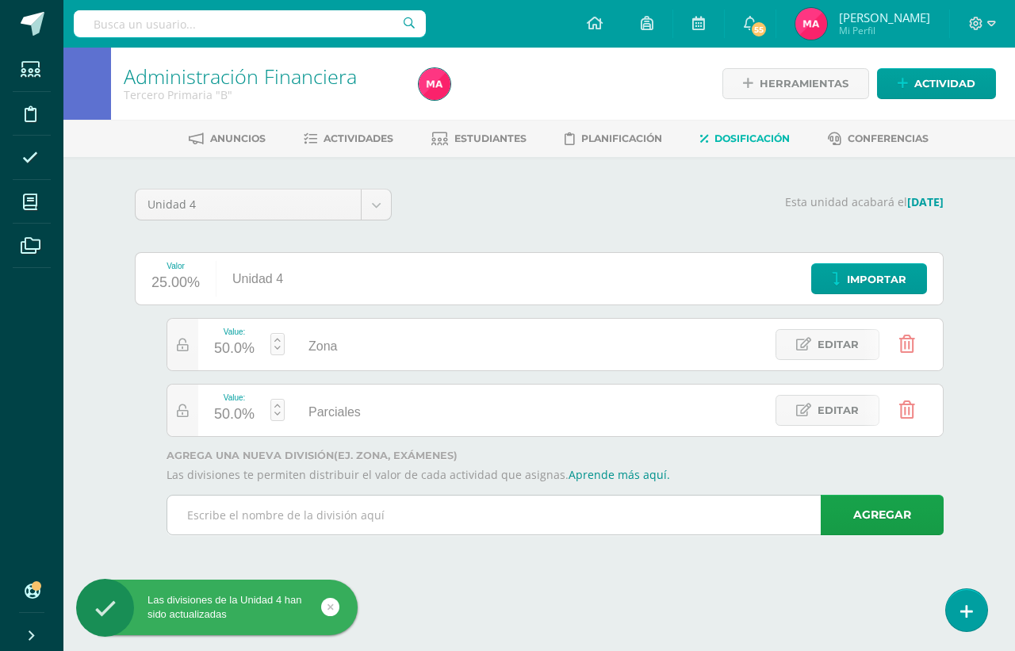
click at [435, 516] on input "text" at bounding box center [555, 515] width 776 height 39
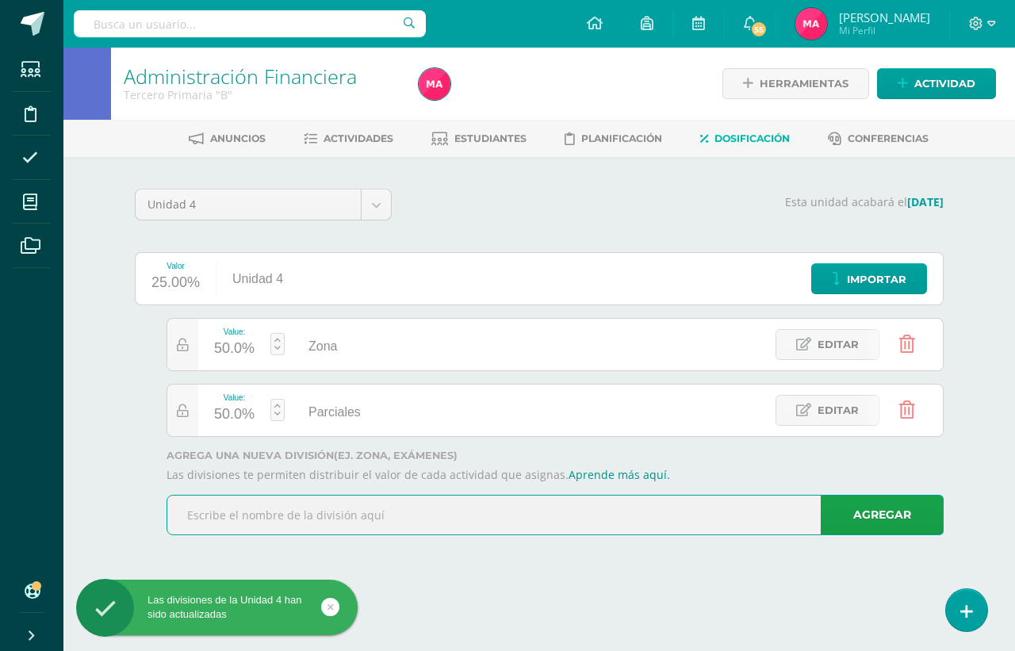
type input "W"
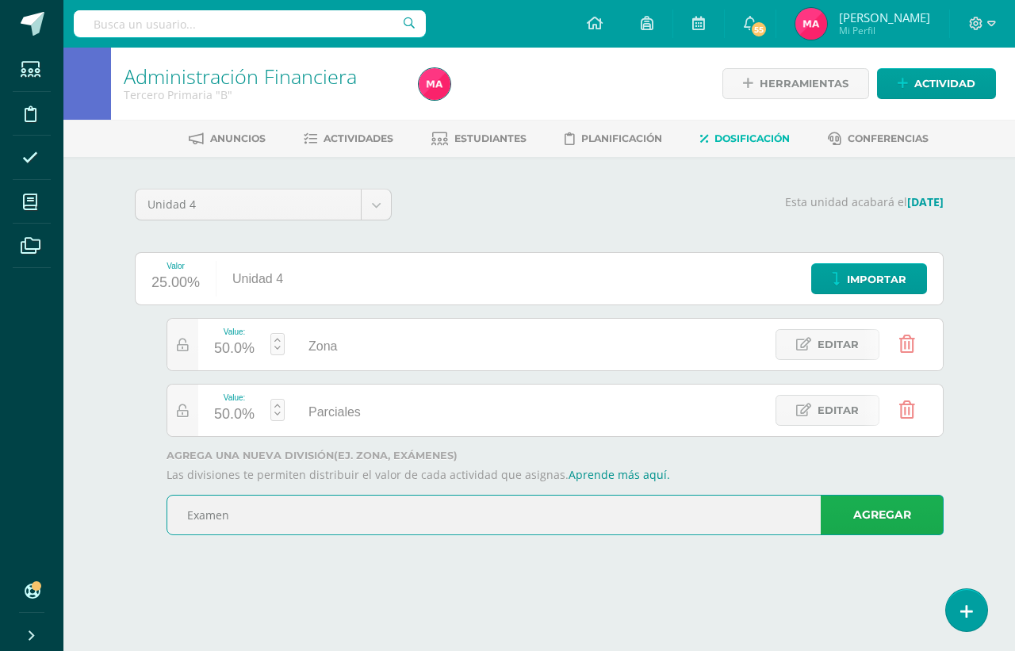
type input "Examen"
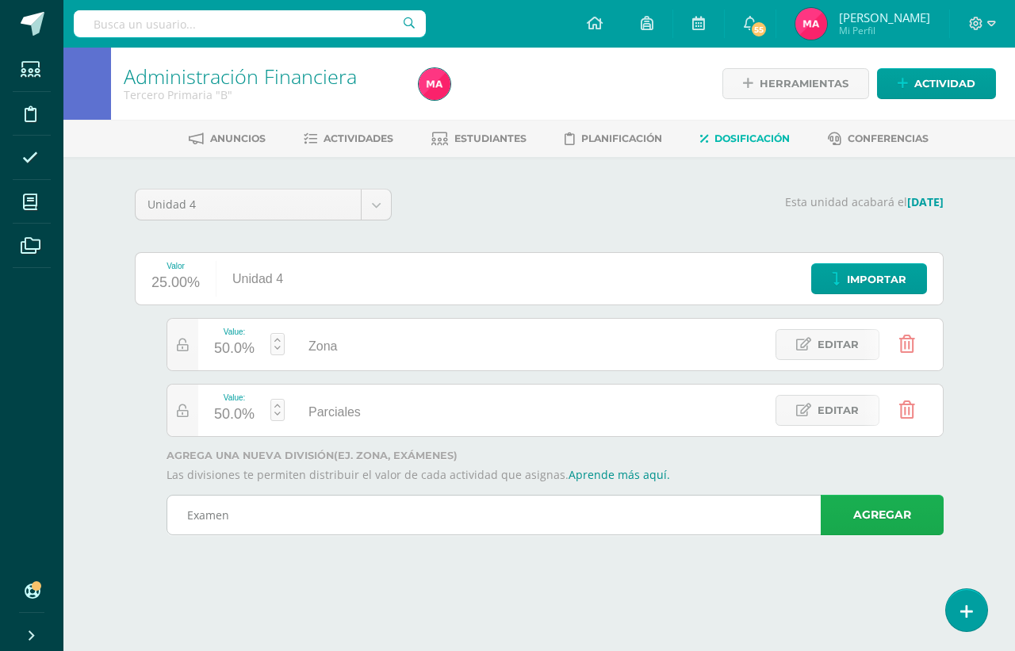
click at [912, 505] on link "Agregar" at bounding box center [882, 515] width 123 height 40
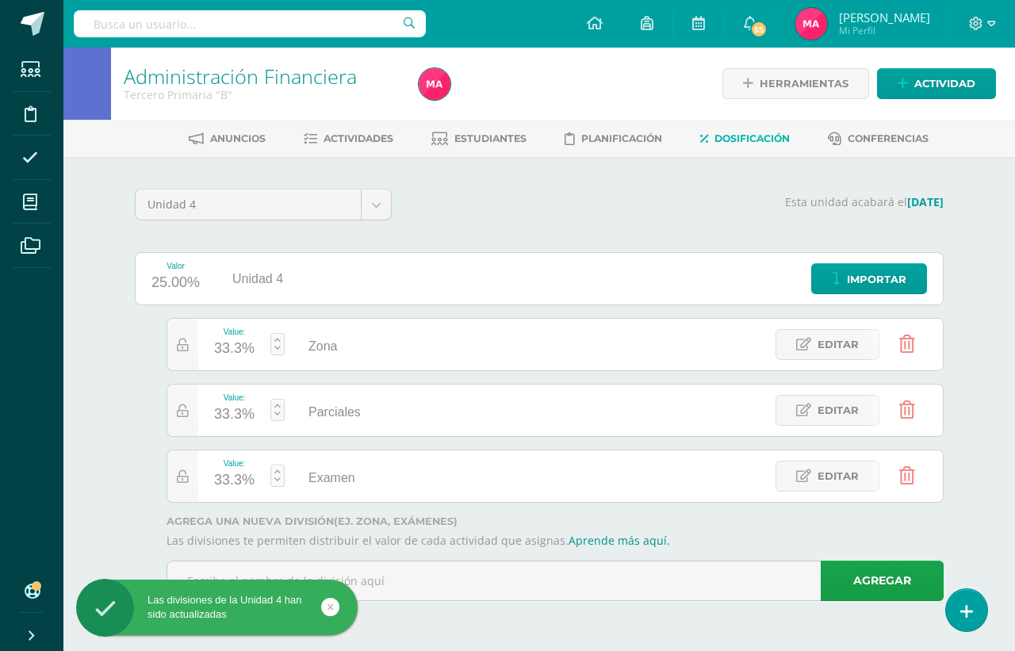
click at [272, 347] on link at bounding box center [278, 344] width 14 height 22
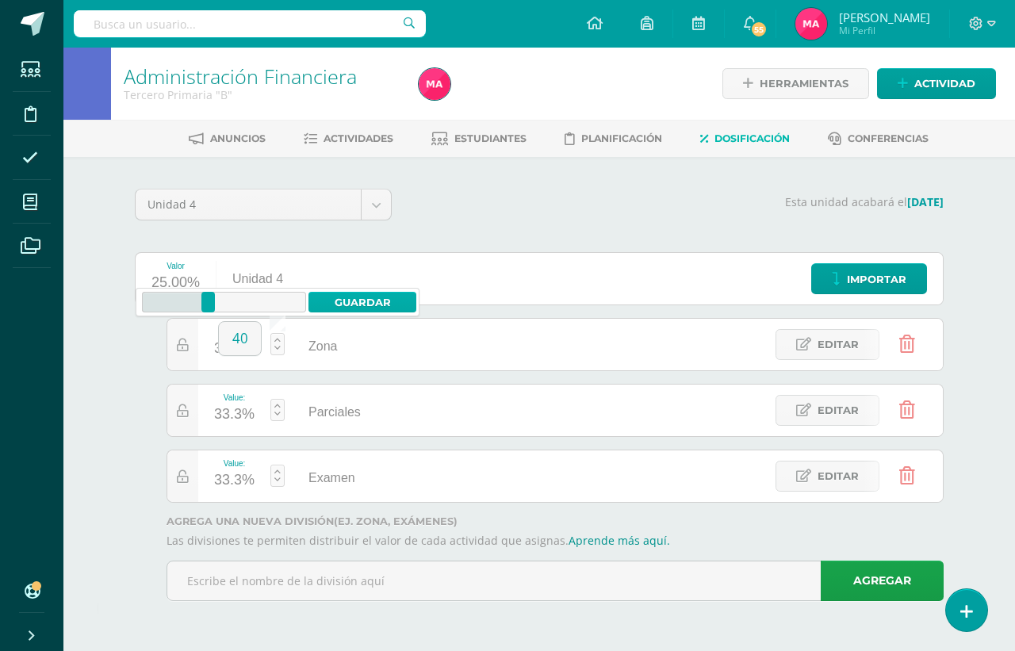
type input "40"
click at [391, 303] on link "Guardar" at bounding box center [363, 302] width 109 height 21
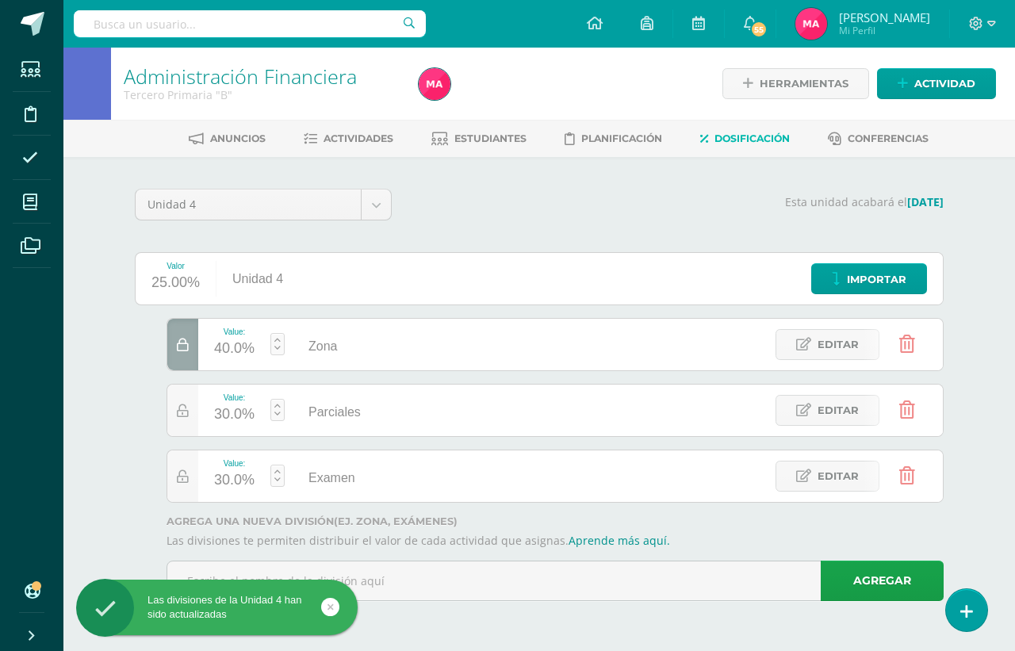
click at [279, 414] on link at bounding box center [278, 410] width 14 height 22
type input "20"
click at [382, 359] on link "Guardar" at bounding box center [363, 368] width 109 height 21
